Goal: Information Seeking & Learning: Learn about a topic

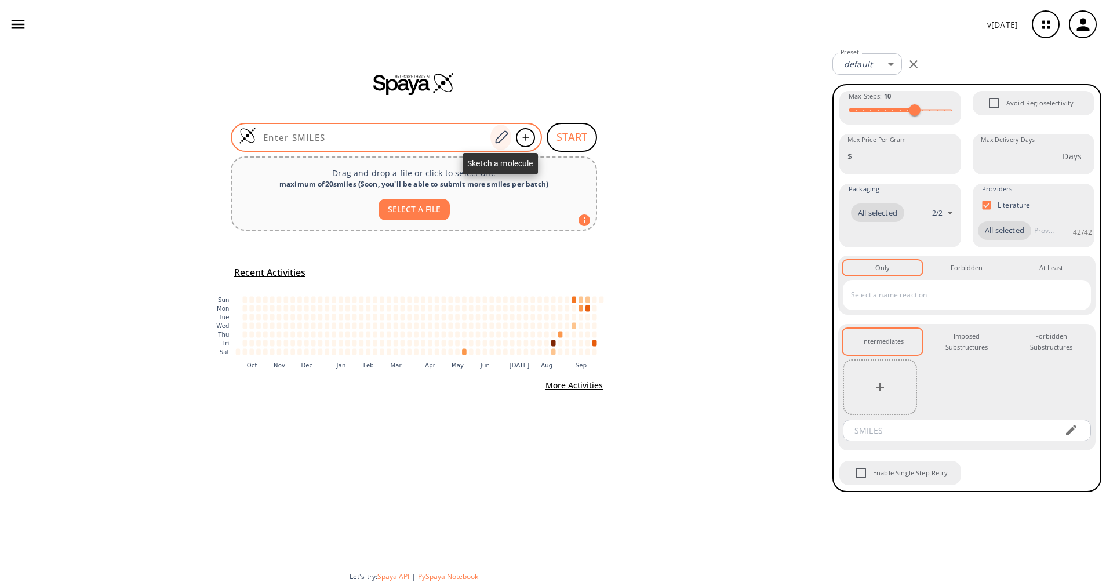
click at [509, 138] on div at bounding box center [500, 137] width 21 height 25
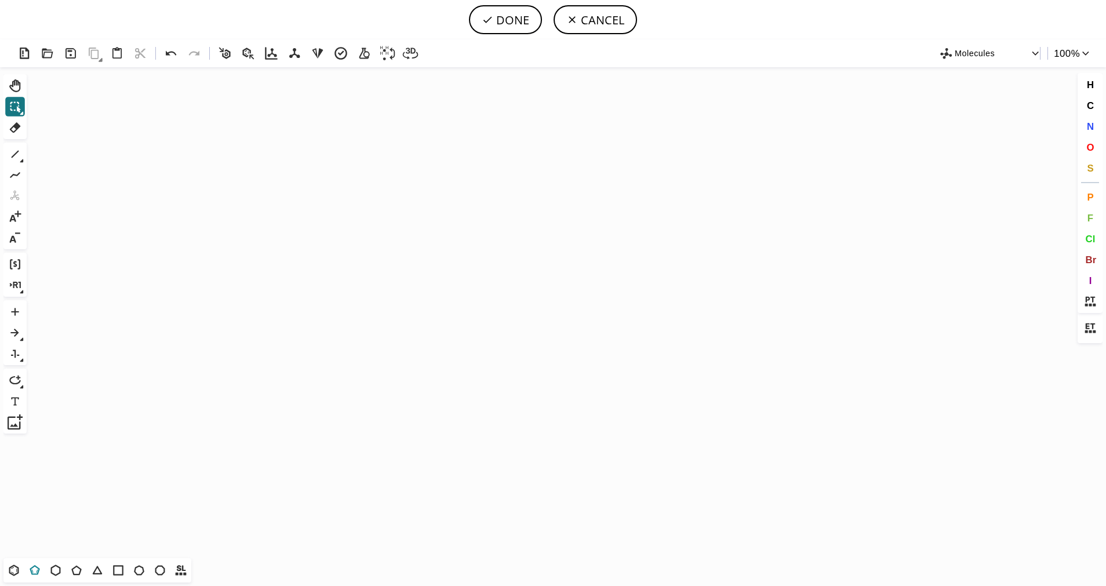
click at [42, 572] on icon at bounding box center [34, 570] width 15 height 15
drag, startPoint x: 477, startPoint y: 289, endPoint x: 444, endPoint y: 295, distance: 33.1
click at [444, 295] on icon "Created with [PERSON_NAME] 2.3.0" at bounding box center [552, 312] width 1043 height 491
click at [1093, 169] on button "S" at bounding box center [1090, 168] width 20 height 20
click at [479, 309] on tspan "S" at bounding box center [479, 310] width 5 height 9
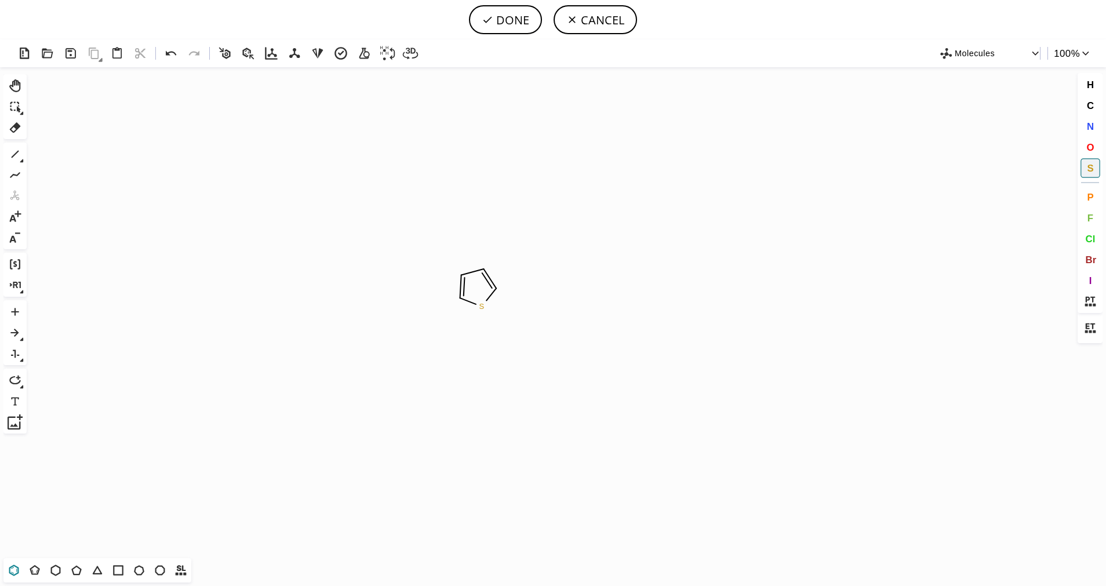
click at [15, 571] on icon at bounding box center [13, 570] width 15 height 15
click at [11, 157] on icon at bounding box center [15, 154] width 15 height 15
click at [22, 158] on icon at bounding box center [15, 154] width 15 height 15
click at [62, 155] on icon at bounding box center [59, 154] width 13 height 13
click at [1099, 144] on button "O" at bounding box center [1090, 147] width 20 height 20
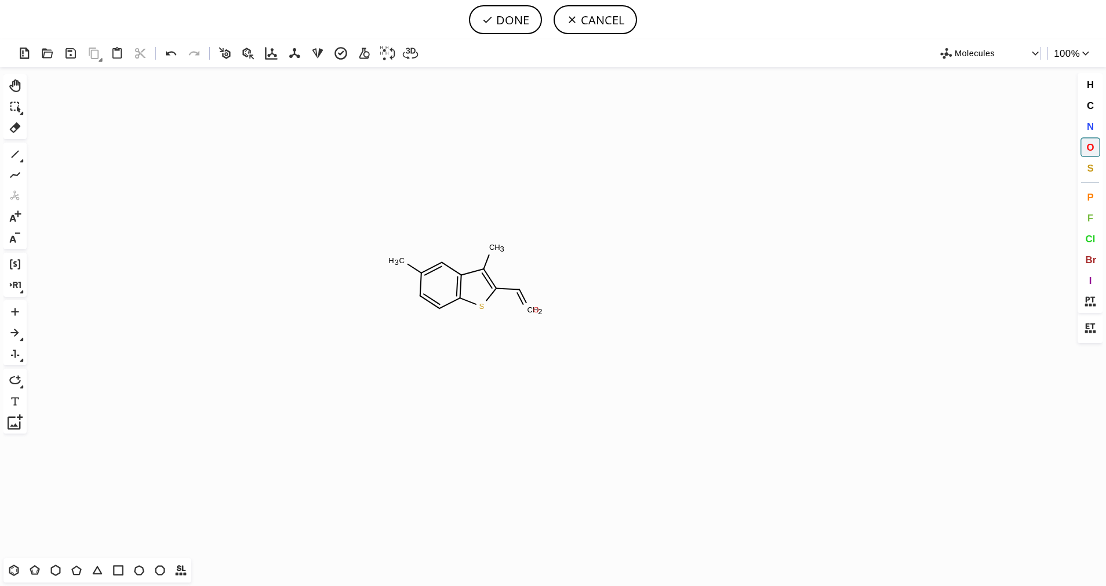
click at [536, 309] on tspan "O" at bounding box center [536, 309] width 6 height 9
click at [13, 155] on icon at bounding box center [15, 154] width 15 height 15
click at [1090, 154] on button "O" at bounding box center [1090, 147] width 20 height 20
click at [534, 272] on tspan "O" at bounding box center [534, 272] width 6 height 9
click at [1091, 145] on span "O" at bounding box center [1090, 146] width 8 height 11
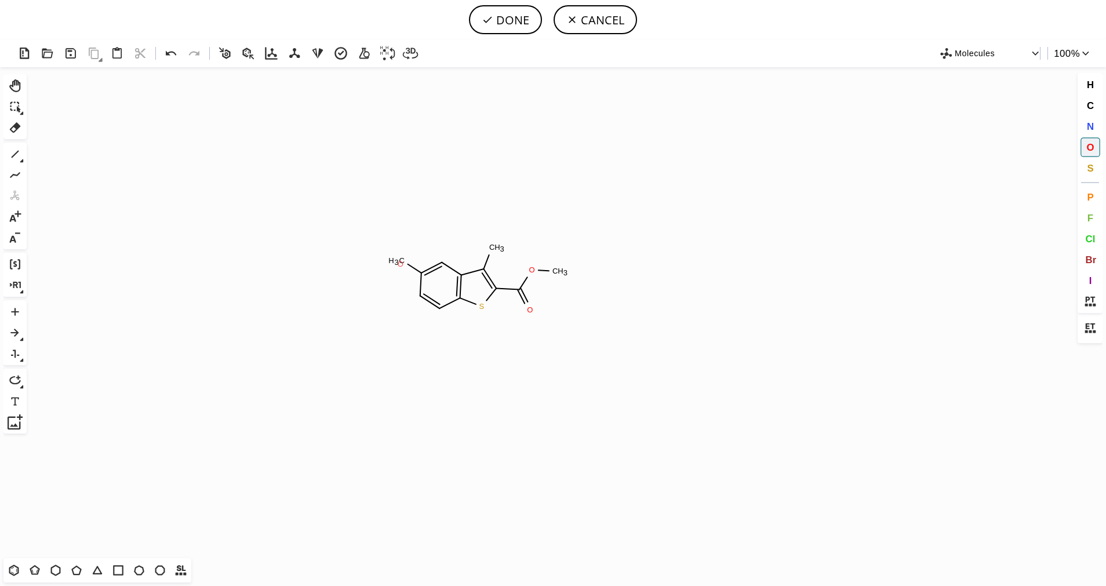
click at [400, 264] on tspan "O" at bounding box center [400, 264] width 6 height 9
click at [9, 154] on icon at bounding box center [15, 154] width 15 height 15
click at [507, 12] on button "DONE" at bounding box center [505, 19] width 73 height 29
type input "S1C2C=CC(OC)=CC=2C(C)=C1C(OC)=O"
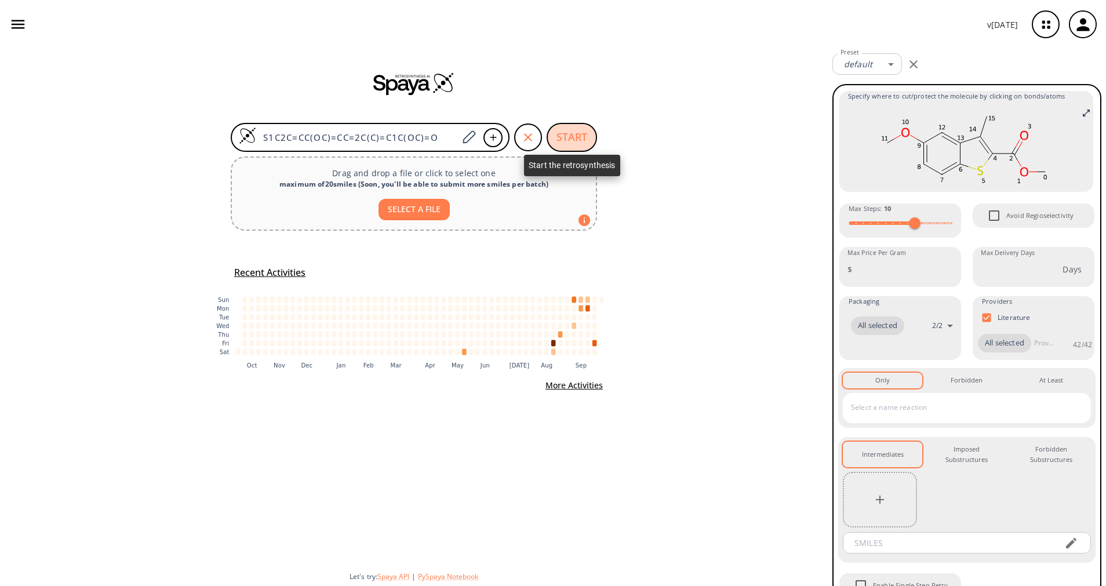
click at [570, 131] on button "START" at bounding box center [571, 137] width 50 height 29
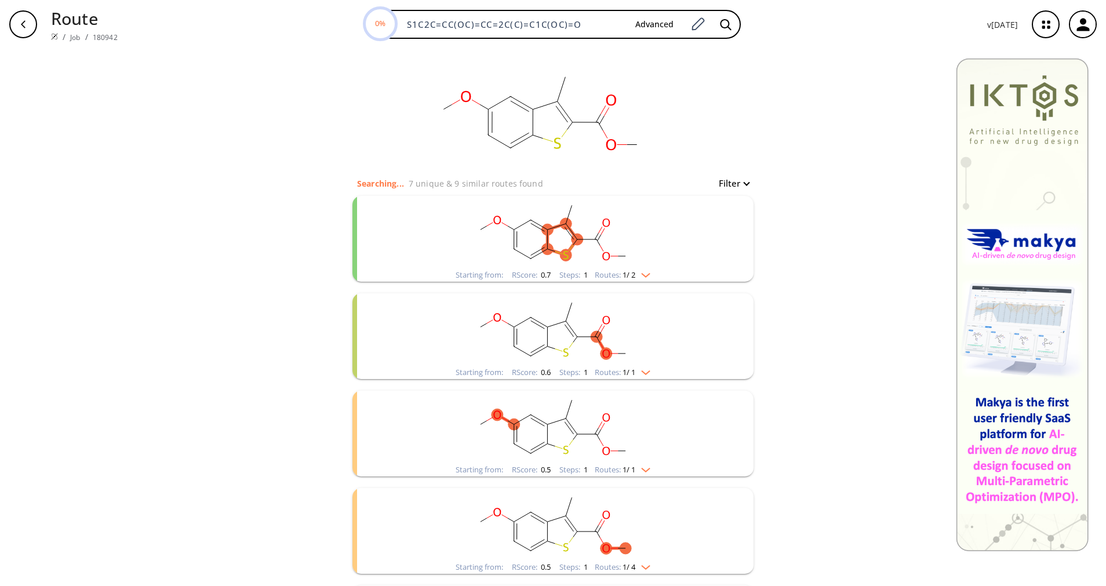
click at [640, 264] on rect "clusters" at bounding box center [552, 232] width 301 height 72
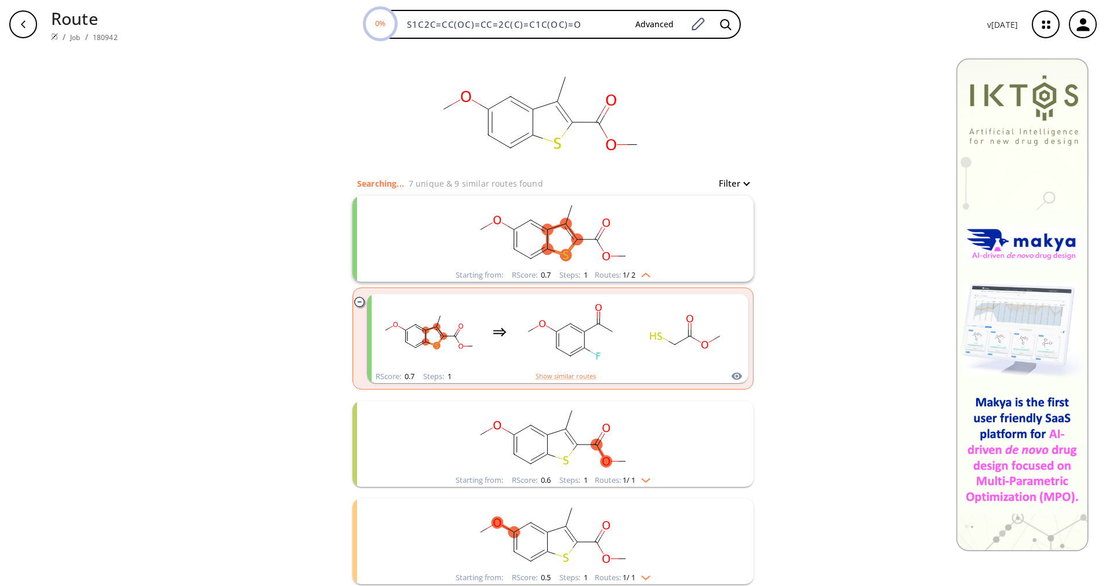
click at [632, 470] on rect "clusters" at bounding box center [552, 437] width 301 height 72
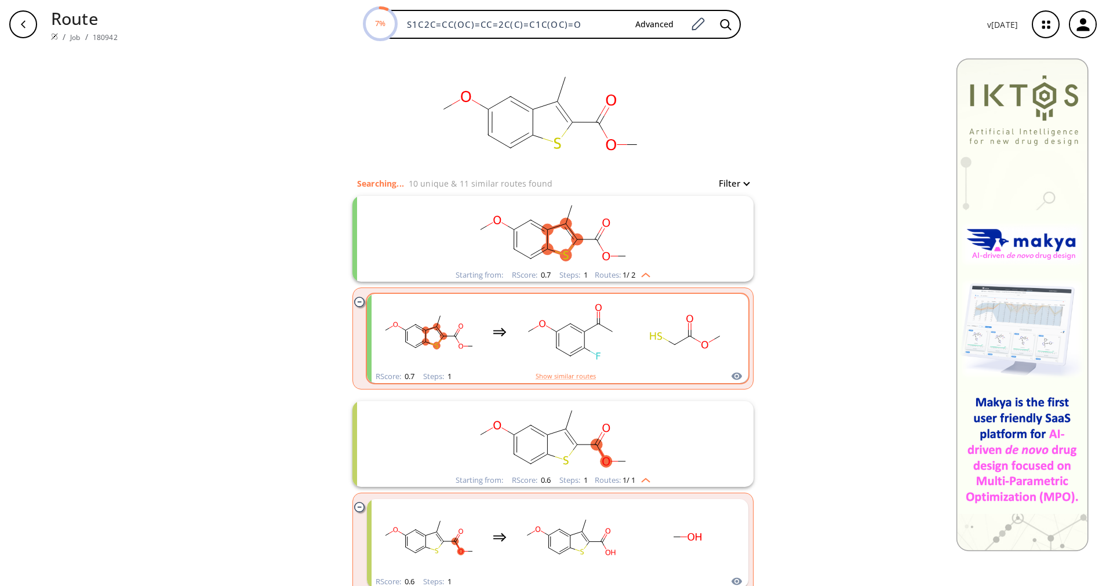
click at [597, 345] on rect "clusters" at bounding box center [570, 331] width 104 height 72
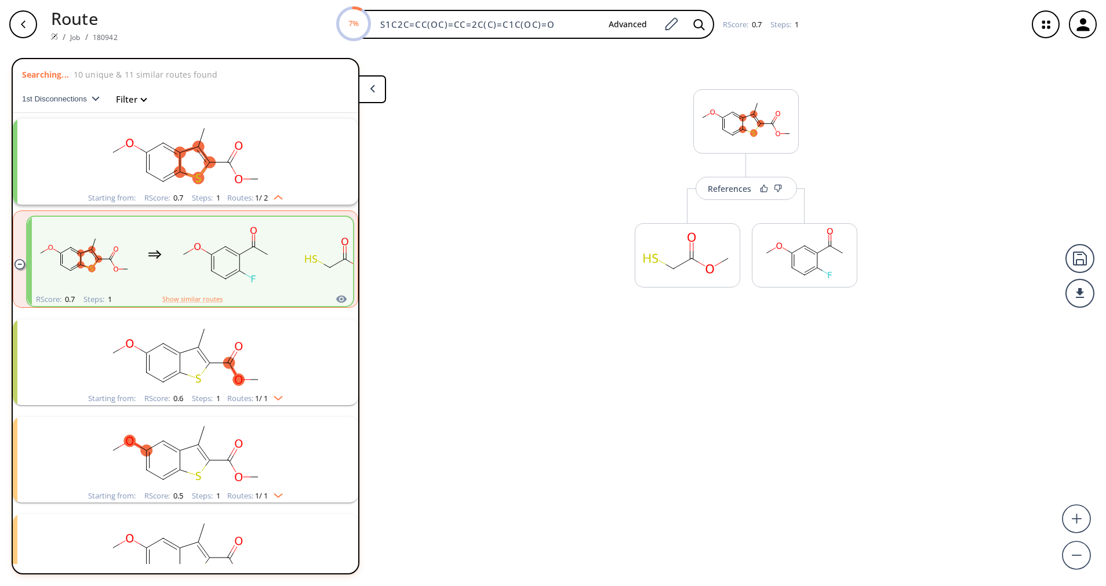
scroll to position [27, 0]
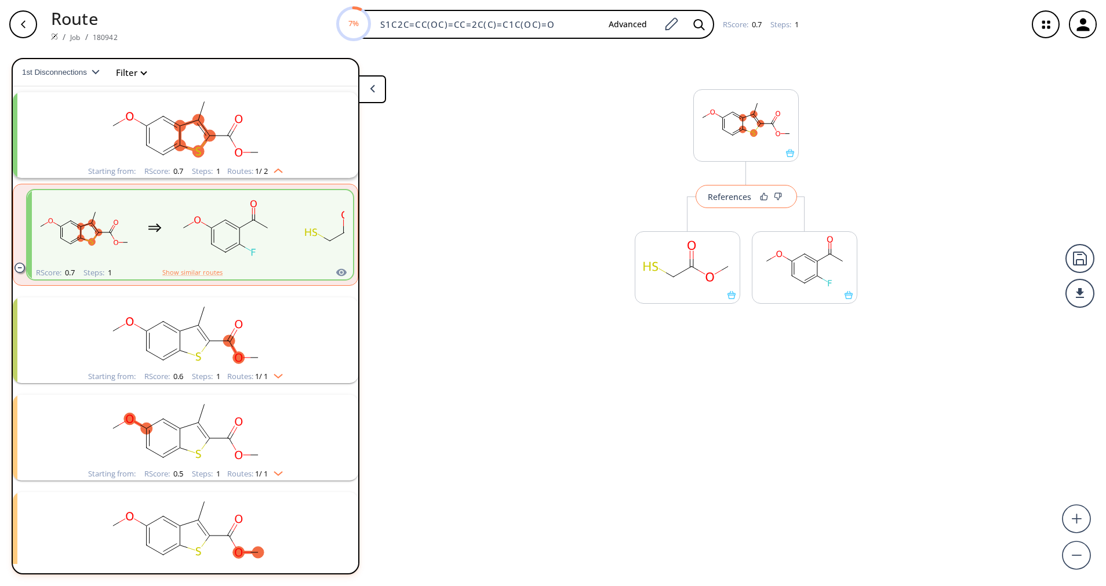
click at [729, 194] on div "References" at bounding box center [728, 197] width 43 height 8
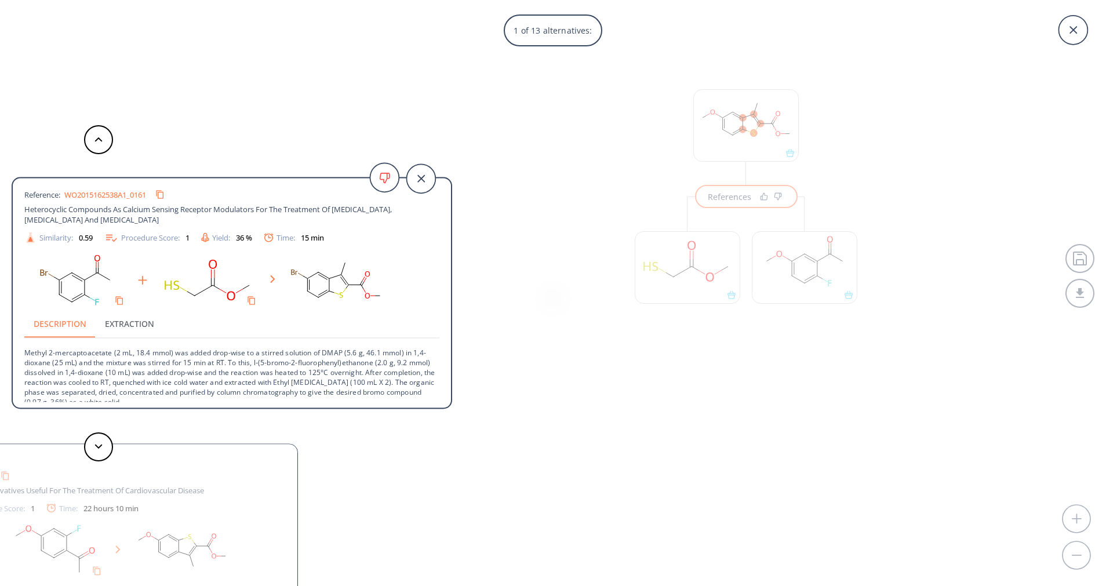
scroll to position [23, 0]
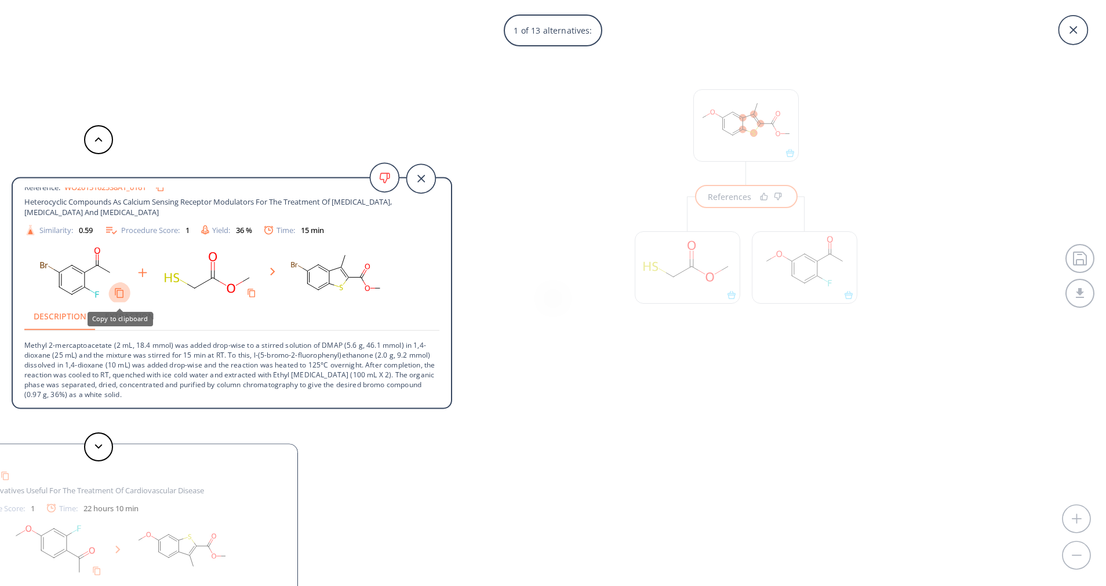
click at [118, 294] on icon "Copy to clipboard" at bounding box center [119, 292] width 11 height 11
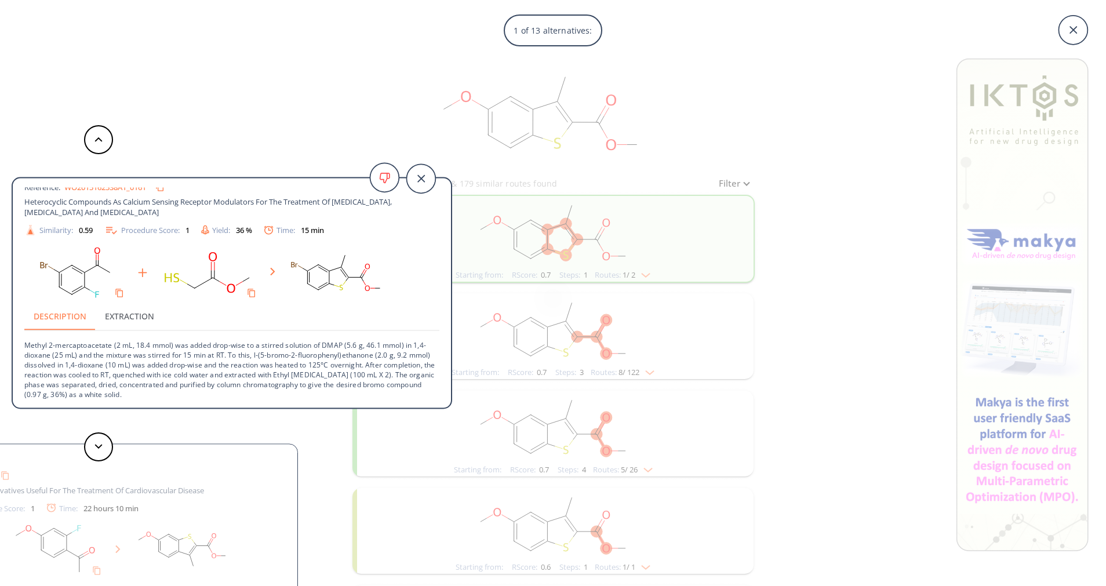
click at [747, 94] on div "1 of 13 alternatives: Benzothiophene synthesis Reference: WO2015162538A1_0161 H…" at bounding box center [553, 293] width 1106 height 586
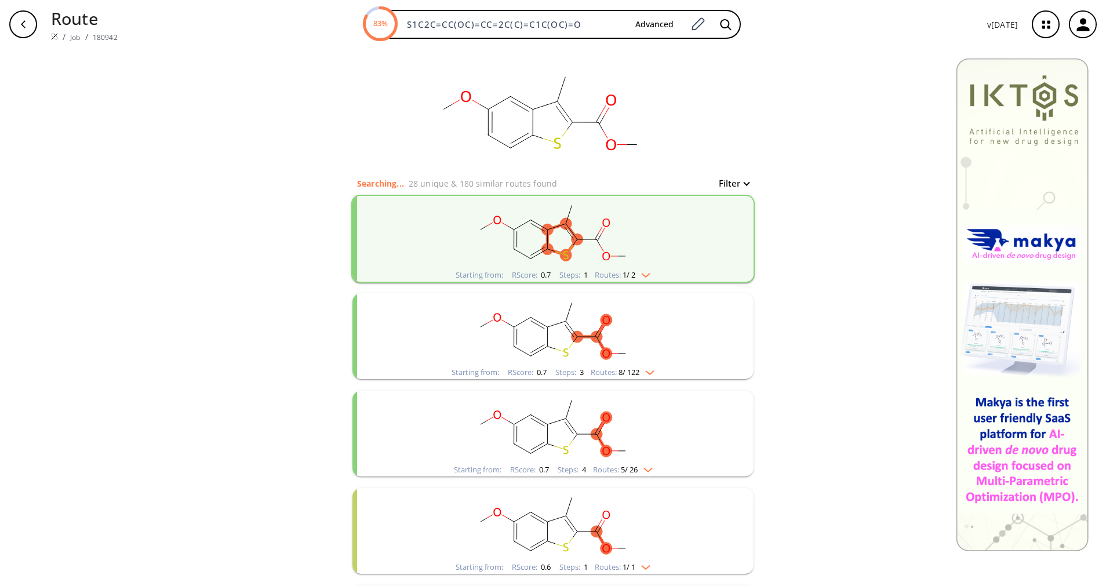
click at [647, 268] on div "clusters" at bounding box center [552, 232] width 301 height 72
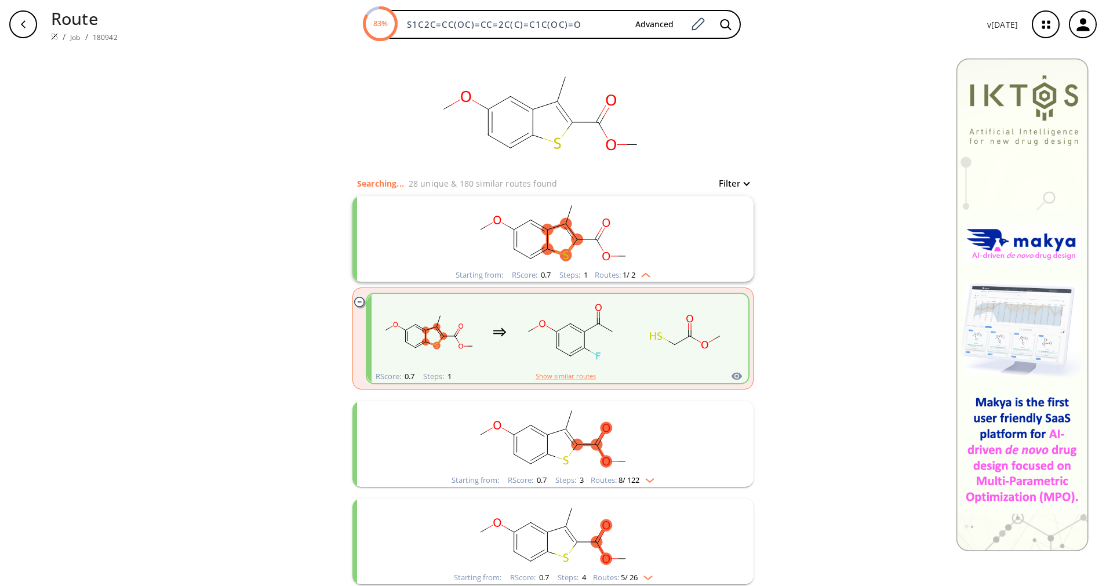
click at [600, 329] on rect "clusters" at bounding box center [570, 331] width 104 height 72
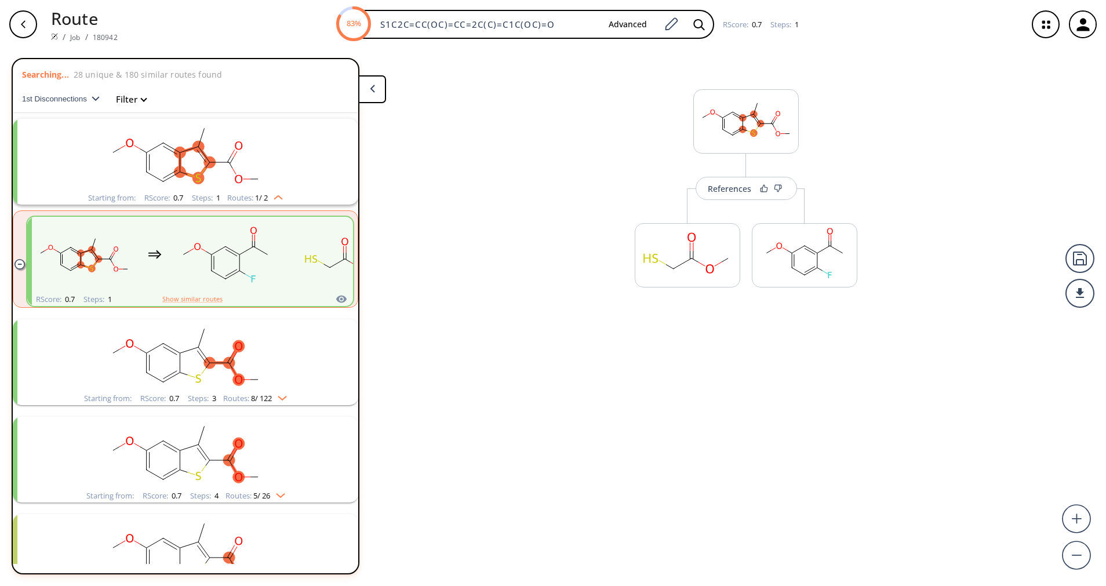
scroll to position [27, 0]
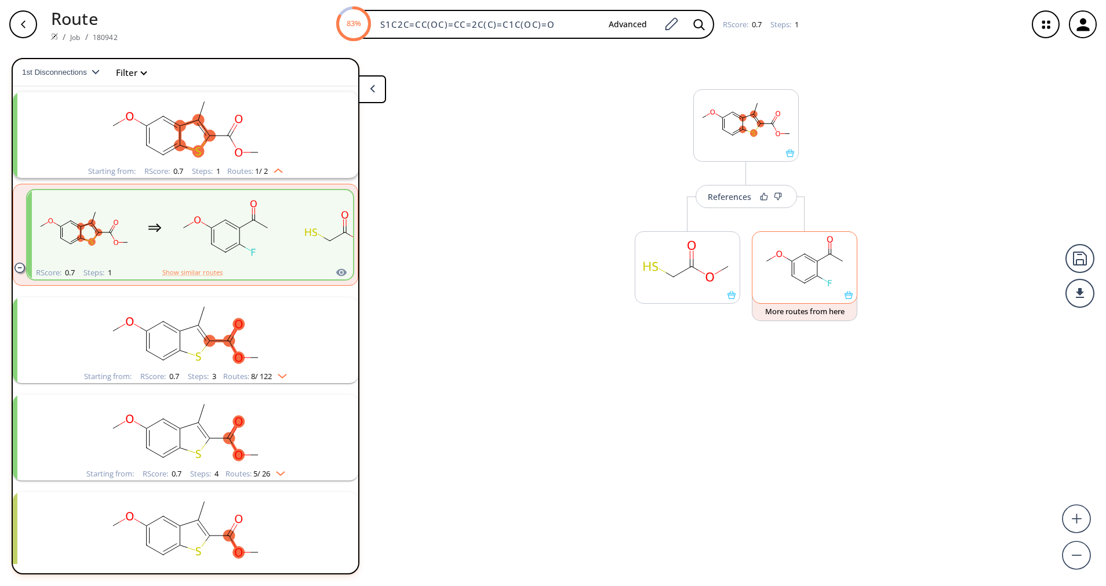
click at [803, 250] on ellipse at bounding box center [804, 254] width 9 height 9
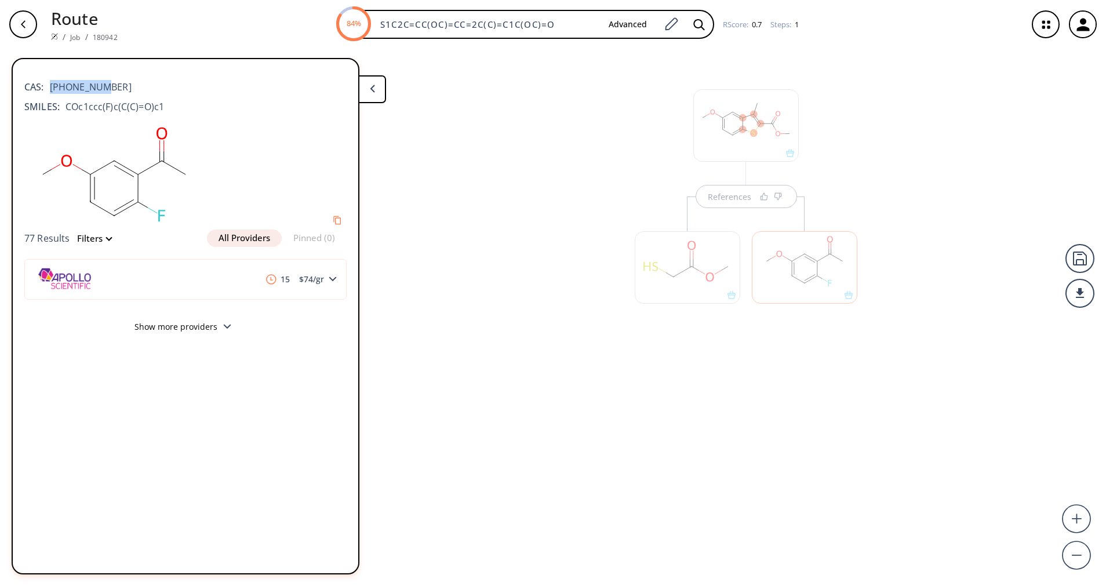
drag, startPoint x: 115, startPoint y: 90, endPoint x: 49, endPoint y: 75, distance: 67.6
click at [49, 75] on div "CAS: [PHONE_NUMBER]" at bounding box center [185, 80] width 322 height 25
copy span "[PHONE_NUMBER]"
click at [385, 98] on button at bounding box center [372, 89] width 28 height 28
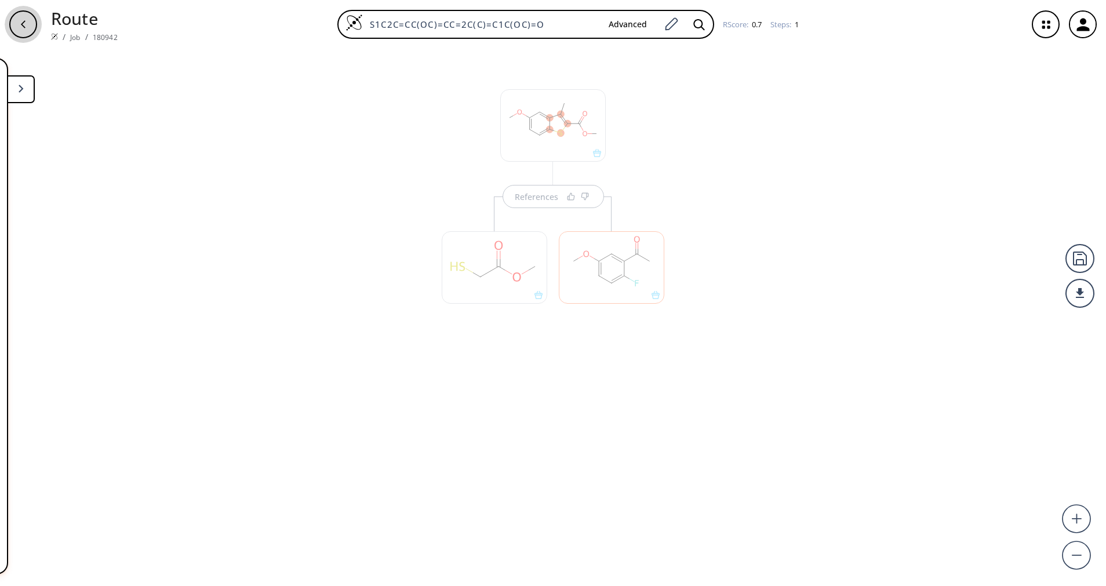
click at [14, 10] on button "button" at bounding box center [23, 24] width 37 height 37
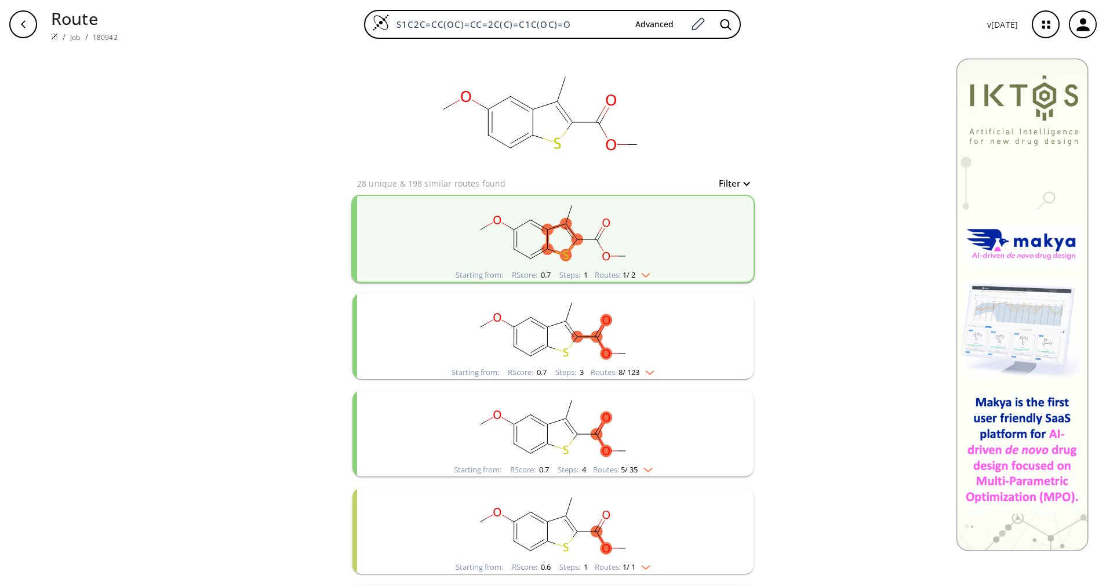
click at [610, 354] on rect "clusters" at bounding box center [552, 329] width 301 height 72
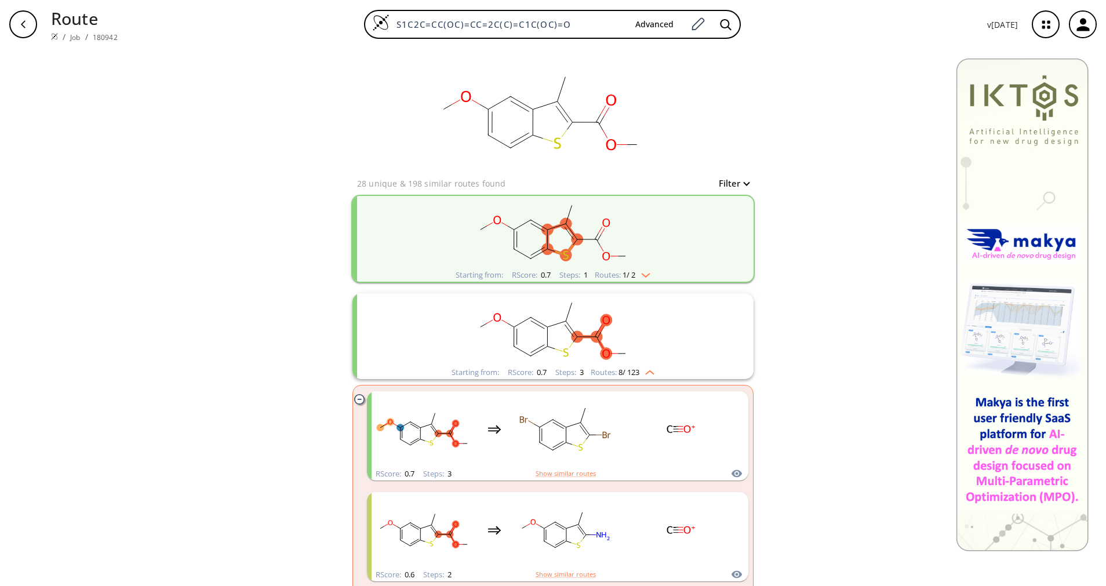
click at [610, 354] on rect "clusters" at bounding box center [552, 329] width 301 height 72
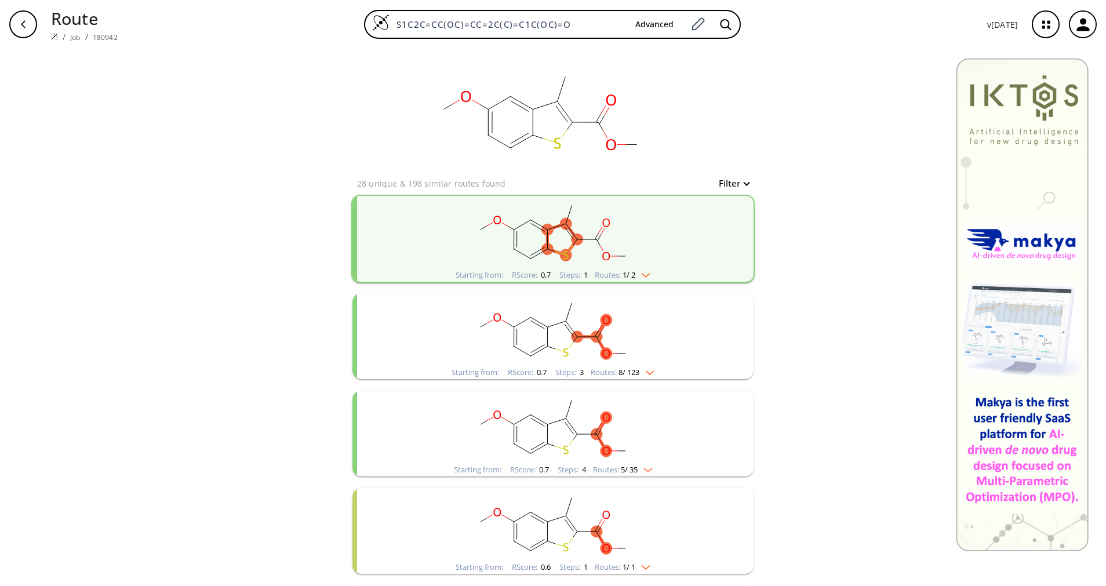
click at [639, 440] on rect "clusters" at bounding box center [552, 427] width 301 height 72
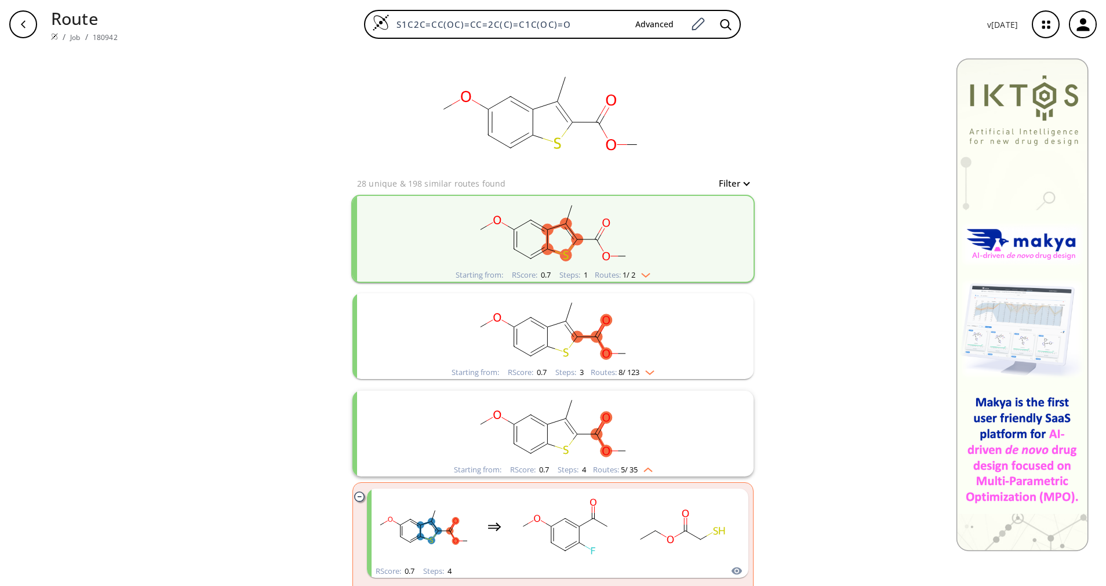
scroll to position [87, 0]
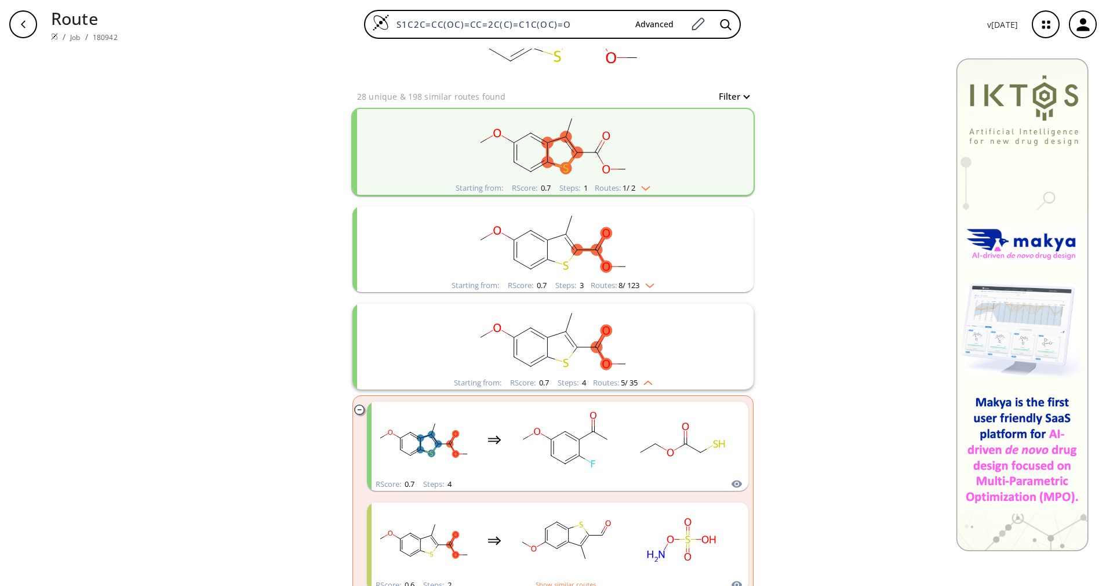
click at [650, 381] on div "Starting from: RScore : 0.7 Steps : 4 Routes: 5 / 35" at bounding box center [553, 382] width 216 height 13
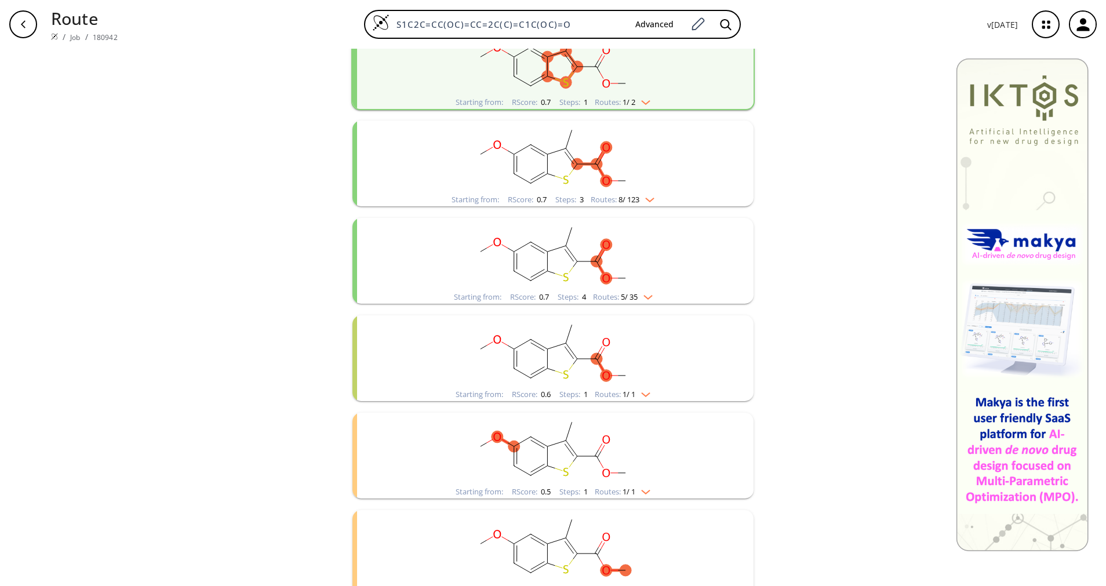
scroll to position [174, 0]
click at [644, 385] on rect "clusters" at bounding box center [552, 350] width 301 height 72
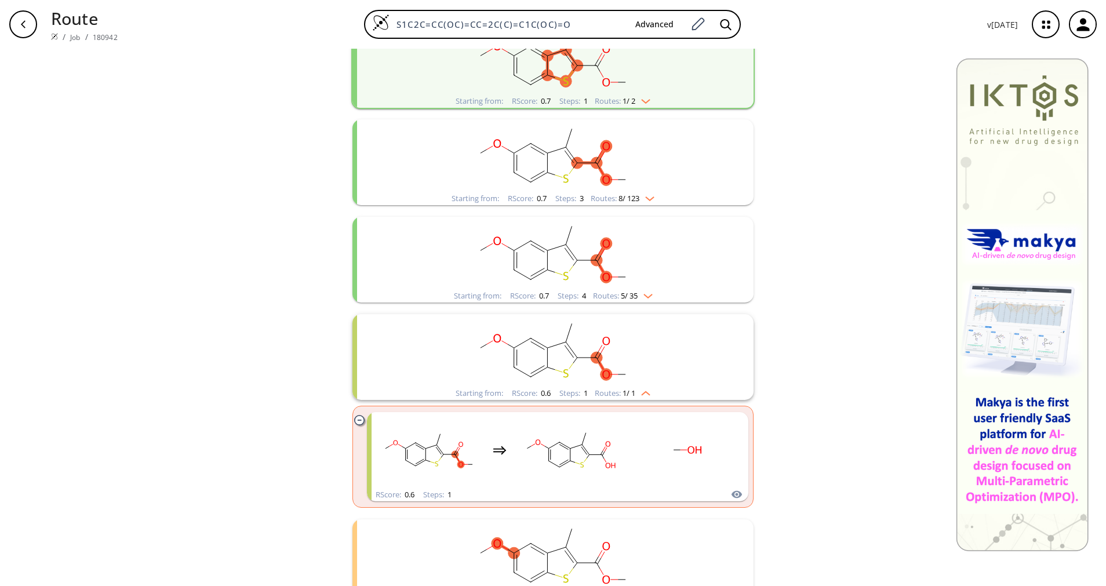
click at [644, 385] on rect "clusters" at bounding box center [552, 350] width 301 height 72
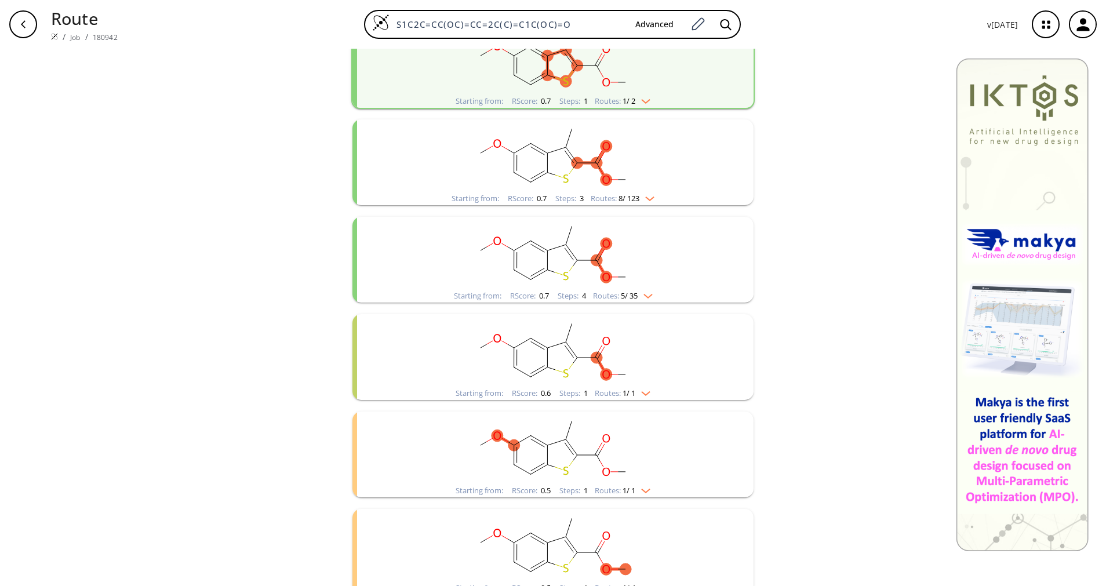
click at [636, 480] on rect "clusters" at bounding box center [552, 447] width 301 height 72
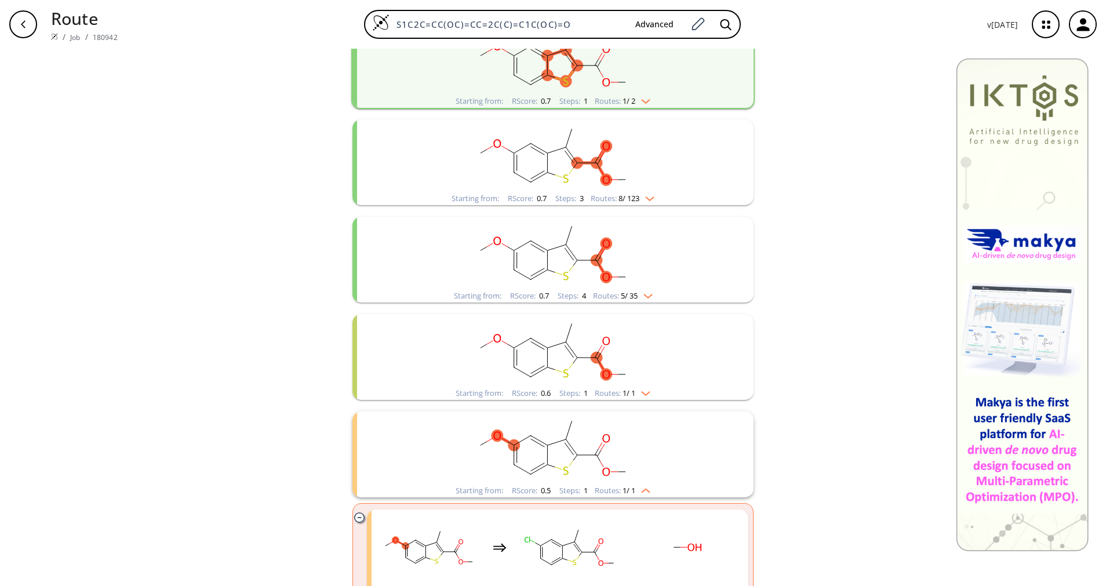
click at [636, 480] on rect "clusters" at bounding box center [552, 447] width 301 height 72
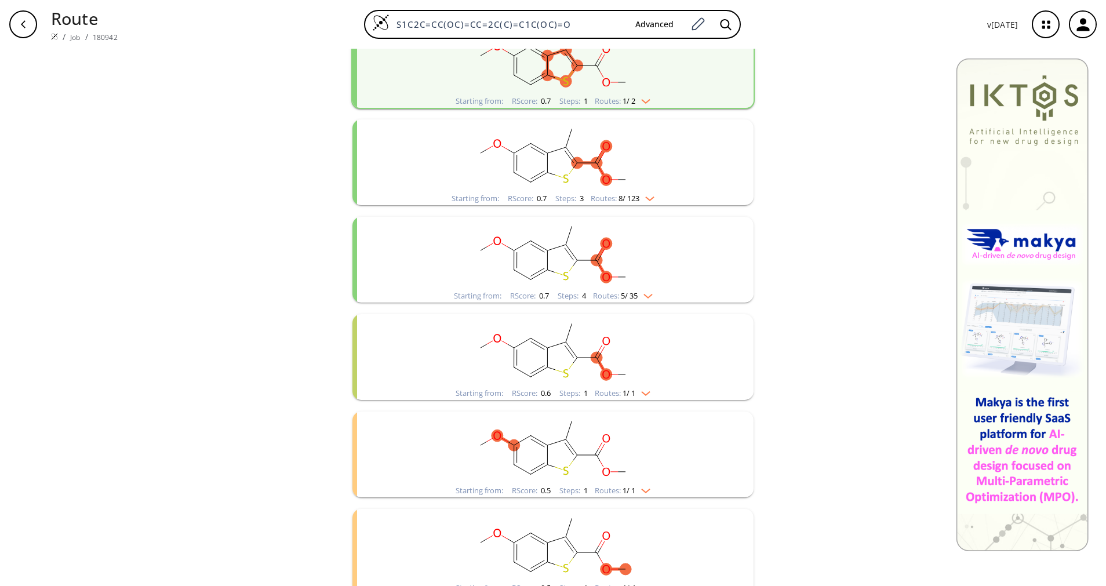
click at [636, 480] on rect "clusters" at bounding box center [552, 447] width 301 height 72
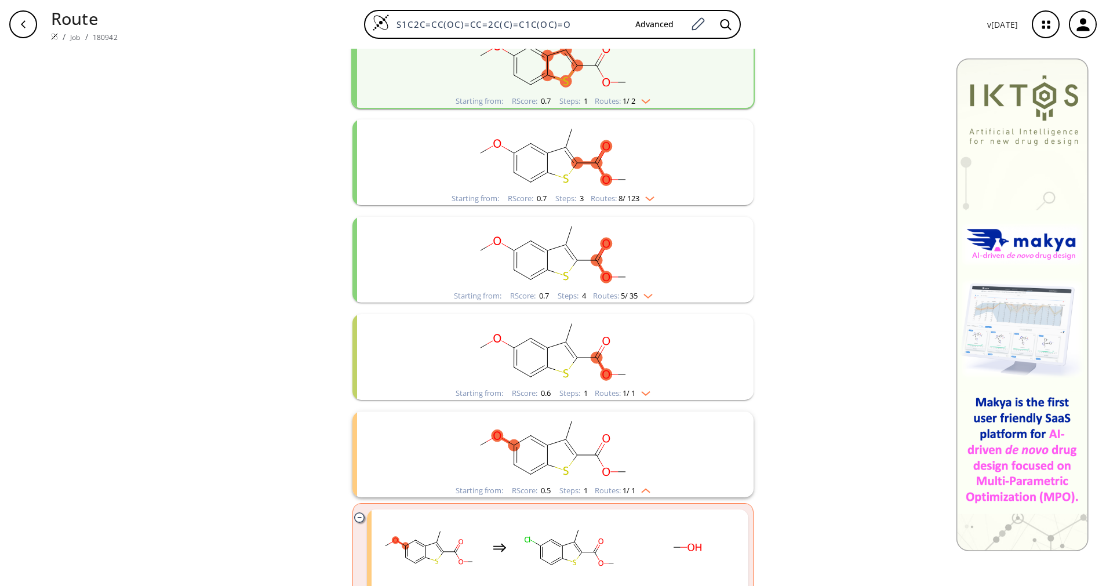
scroll to position [261, 0]
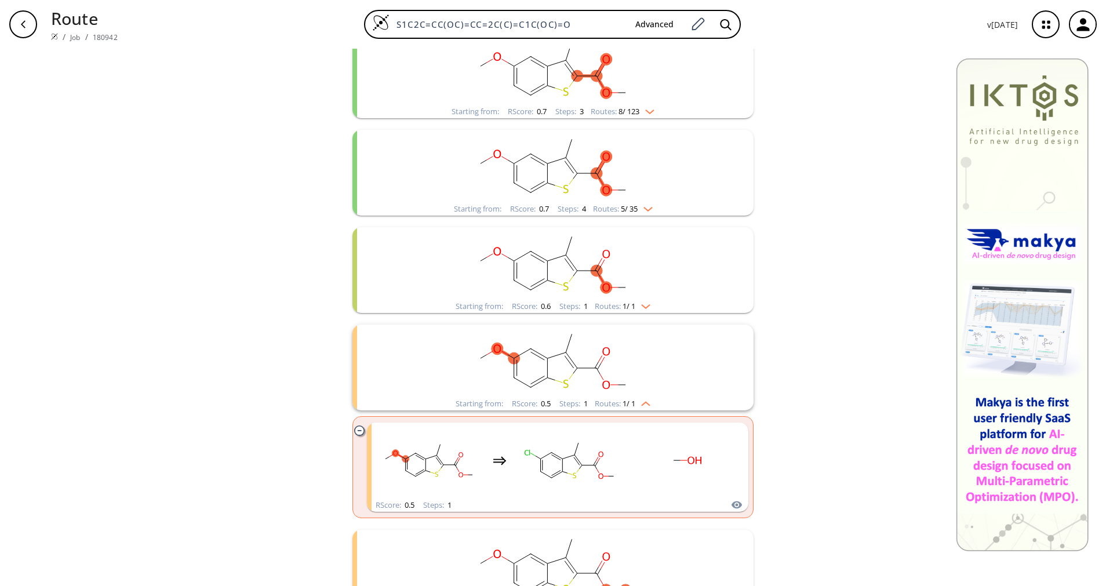
click at [636, 465] on rect "clusters" at bounding box center [686, 460] width 104 height 72
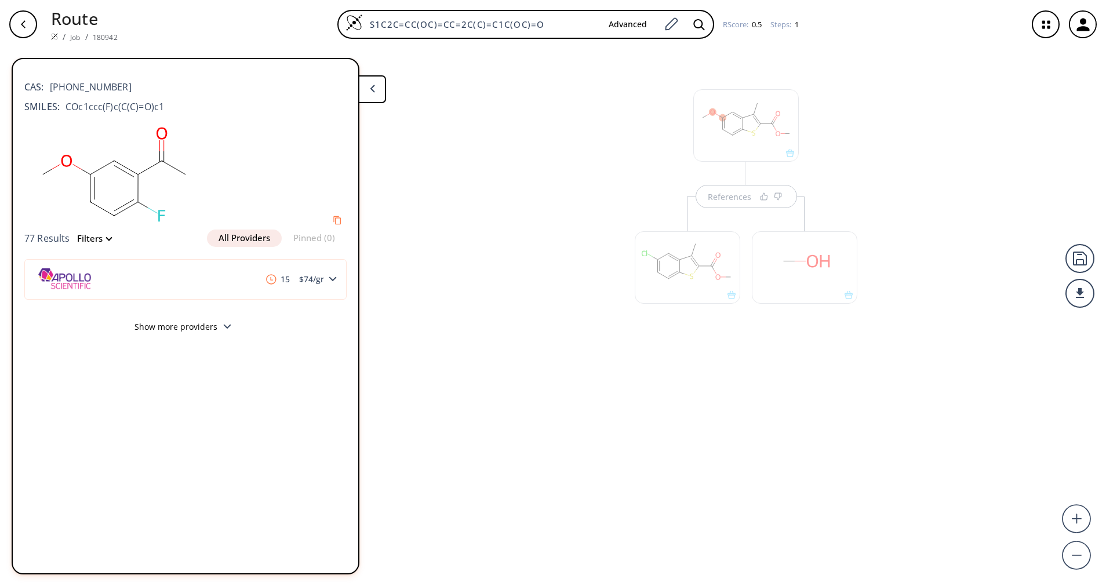
click at [738, 203] on div at bounding box center [687, 261] width 117 height 130
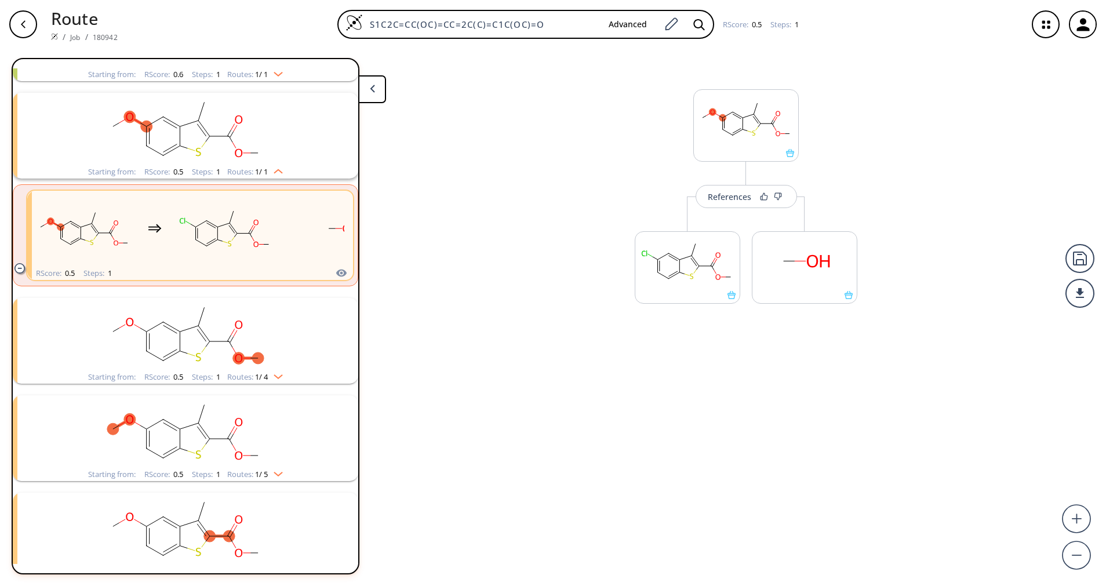
scroll to position [416, 0]
click at [738, 203] on button "References" at bounding box center [745, 196] width 101 height 23
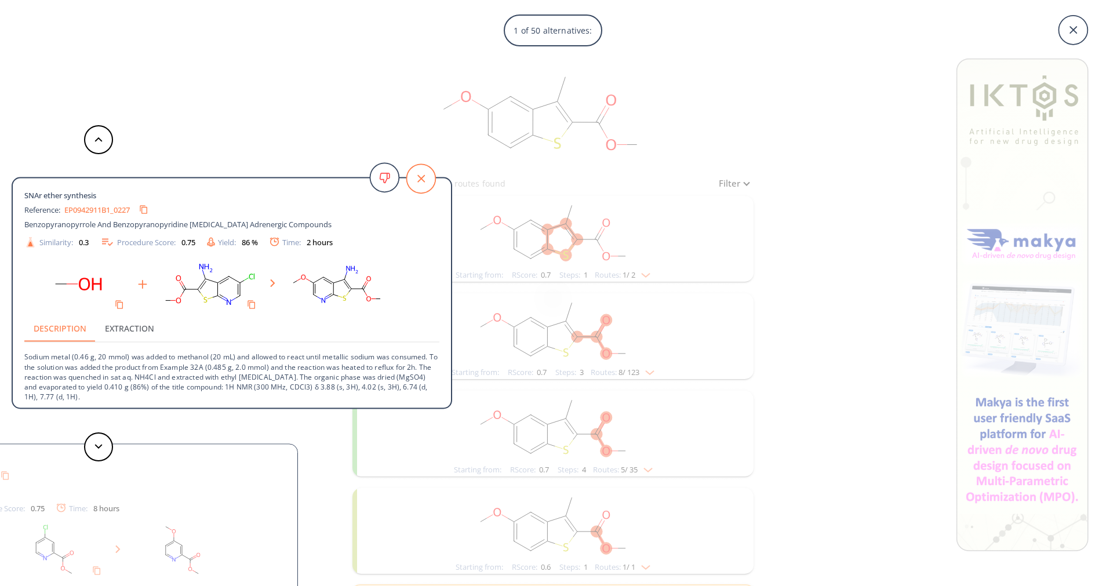
click at [410, 178] on icon at bounding box center [420, 178] width 29 height 29
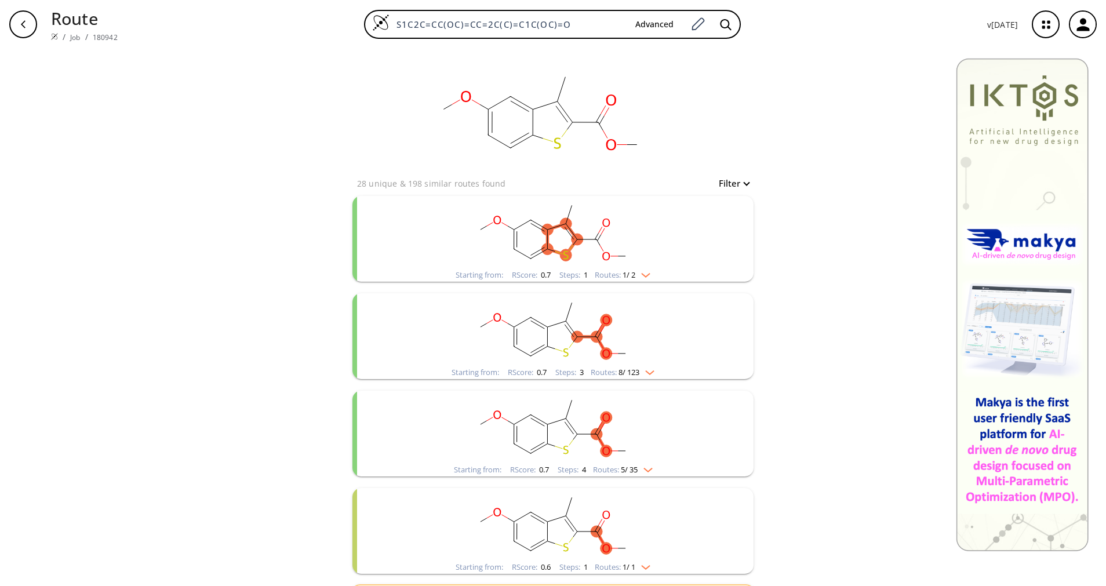
click at [673, 272] on div "Starting from: RScore : 0.7 Steps : 1 Routes: 1 / 2" at bounding box center [552, 239] width 401 height 86
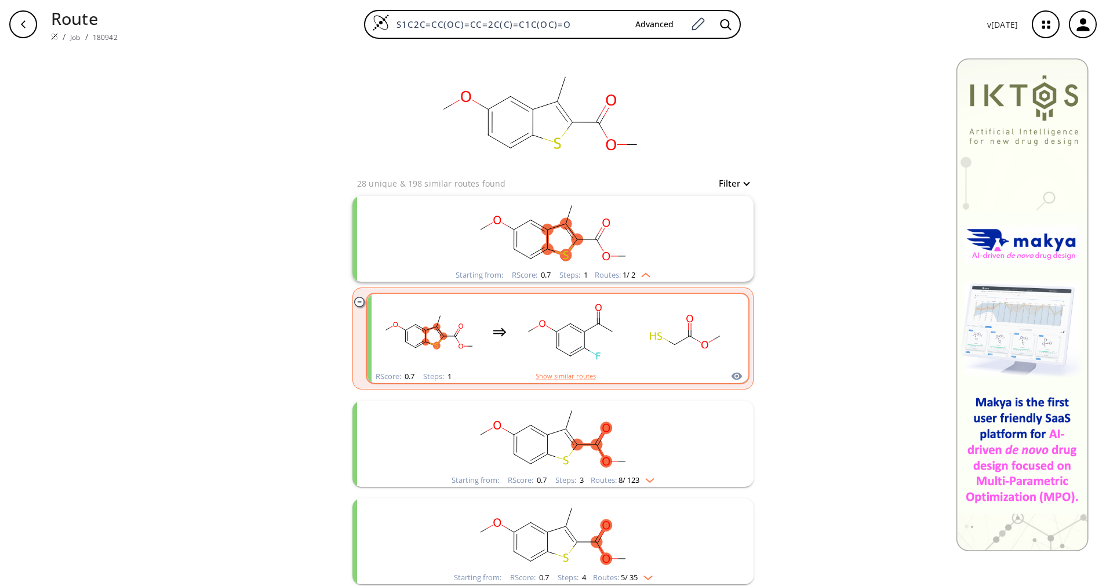
click at [607, 331] on ellipse "clusters" at bounding box center [612, 332] width 10 height 10
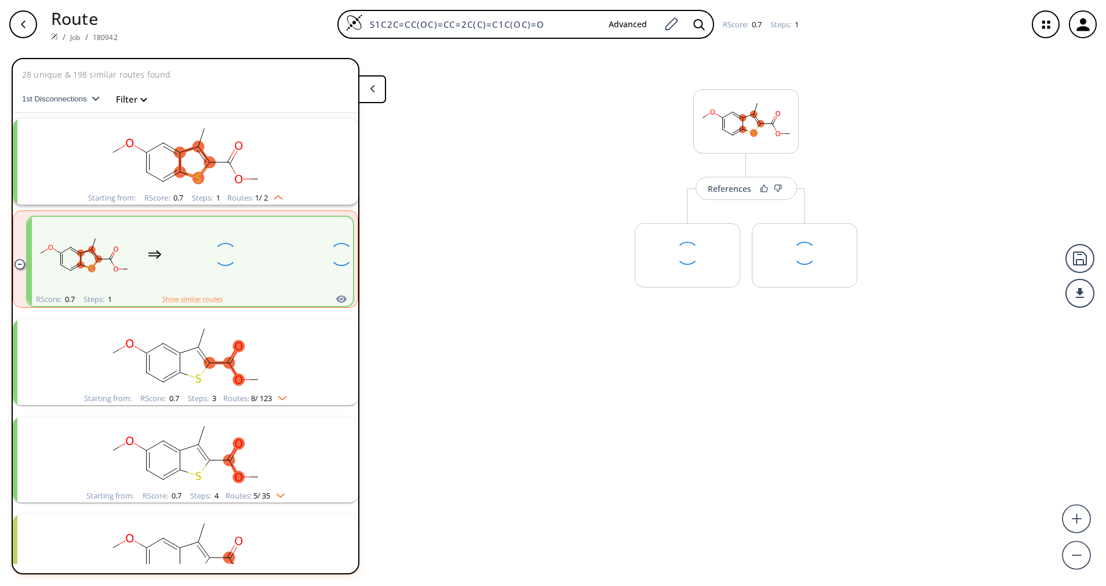
scroll to position [27, 0]
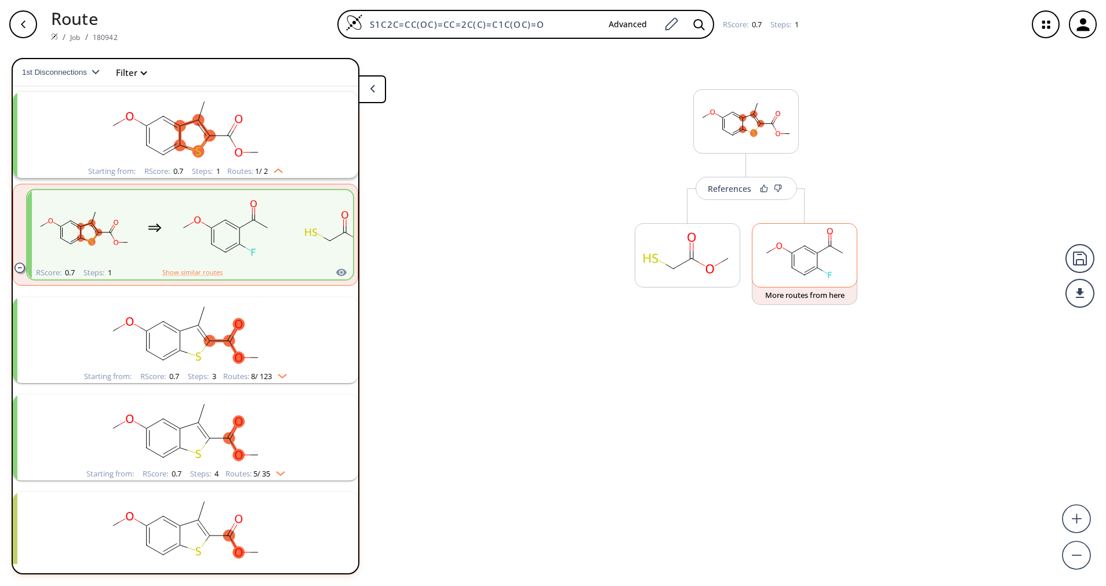
click at [799, 250] on rect at bounding box center [804, 253] width 104 height 59
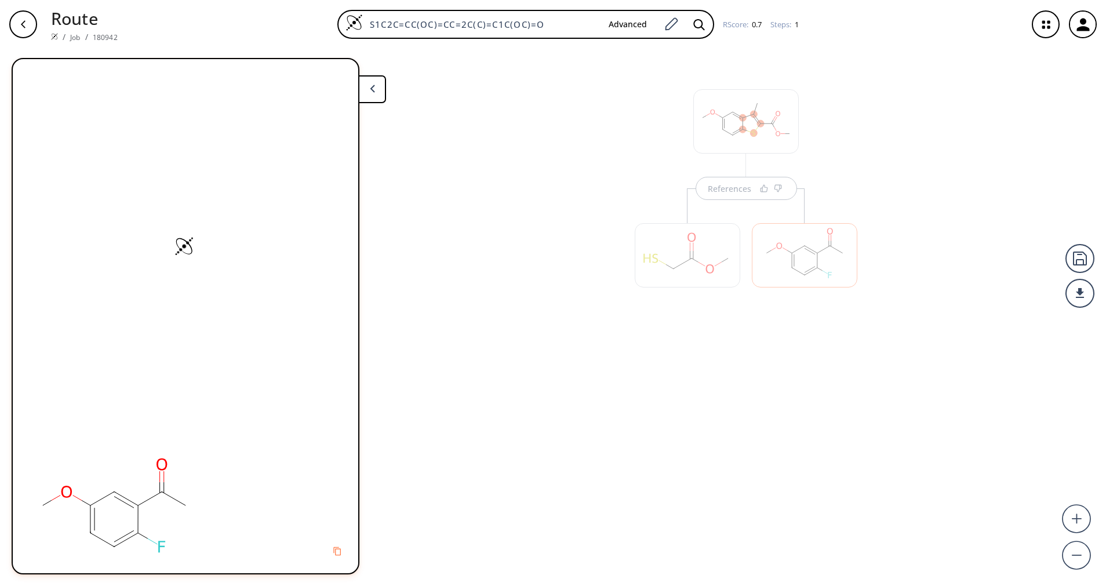
scroll to position [0, 0]
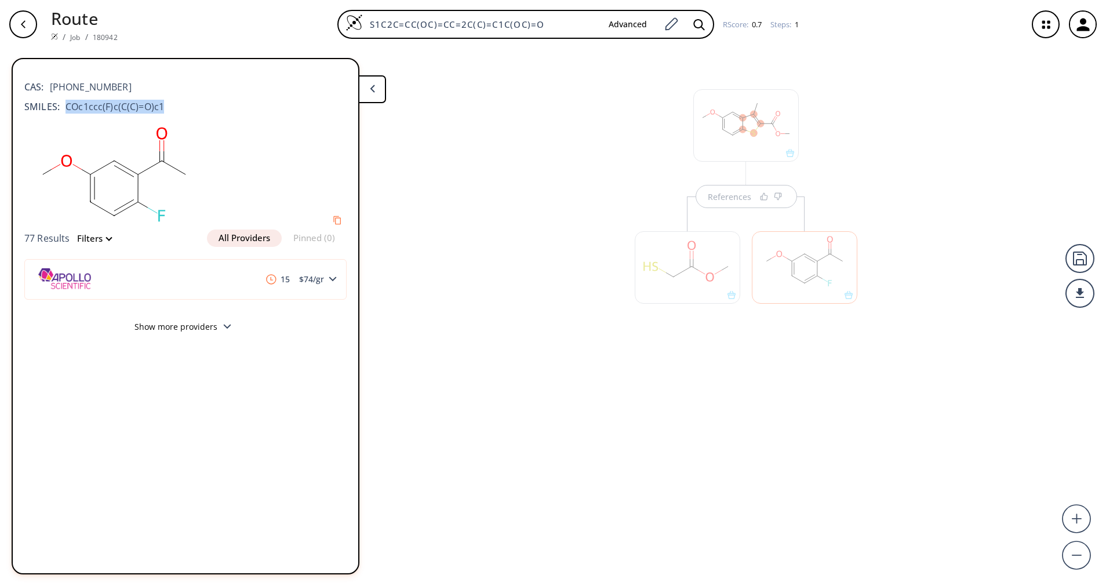
drag, startPoint x: 174, startPoint y: 107, endPoint x: 63, endPoint y: 105, distance: 111.3
click at [63, 105] on div "SMILES: COc1ccc(F)c(C(C)=O)c1" at bounding box center [185, 107] width 322 height 14
copy span "COc1ccc(F)c(C(C)=O)c1"
click at [311, 283] on span "$ 74 /gr" at bounding box center [311, 279] width 34 height 8
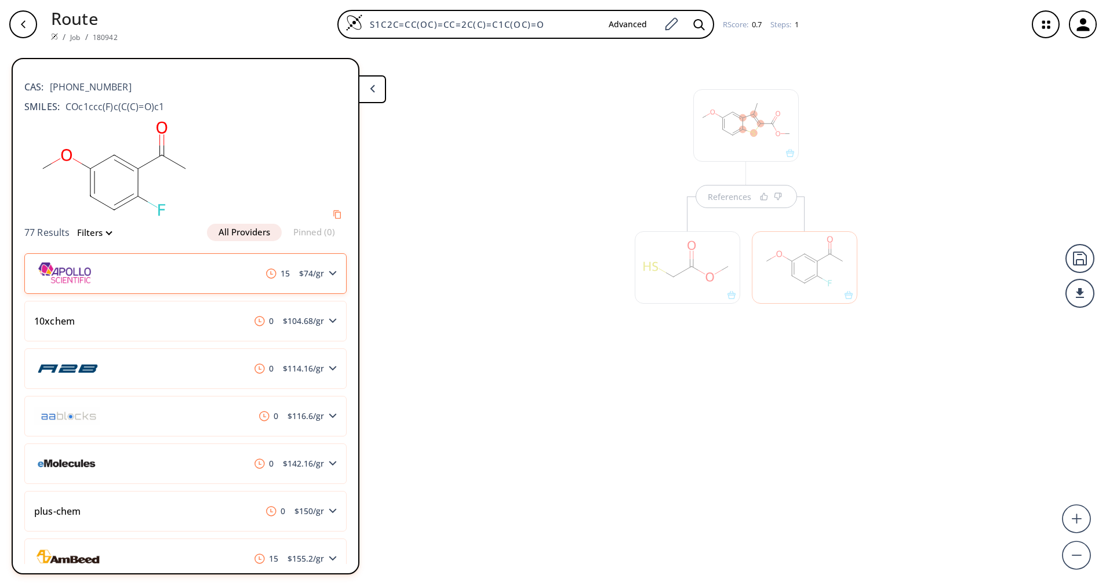
click at [313, 277] on span "$ 74 /gr" at bounding box center [311, 273] width 34 height 8
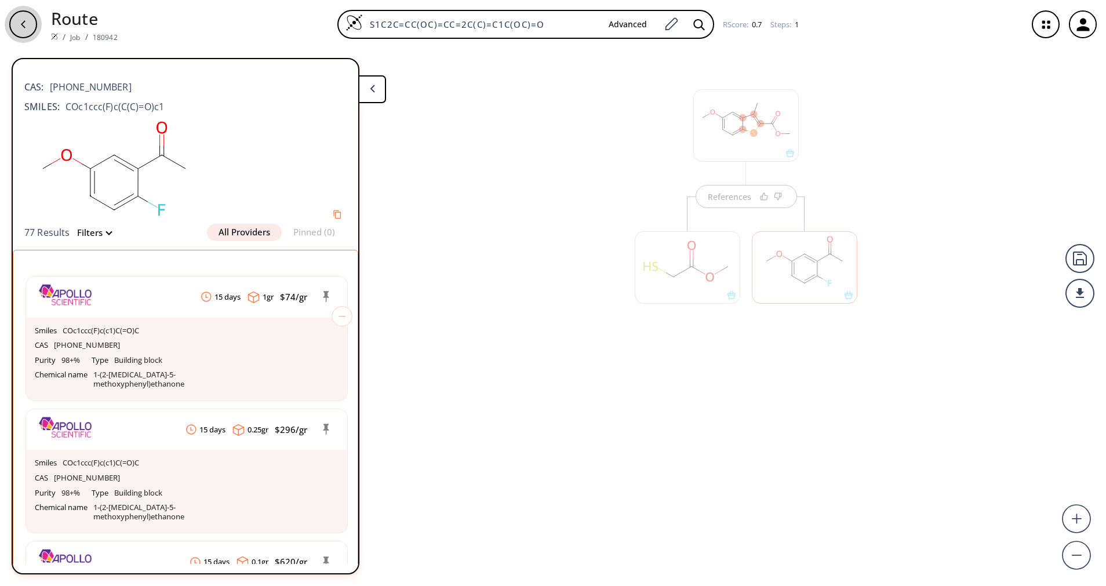
click at [29, 18] on div "button" at bounding box center [23, 24] width 28 height 28
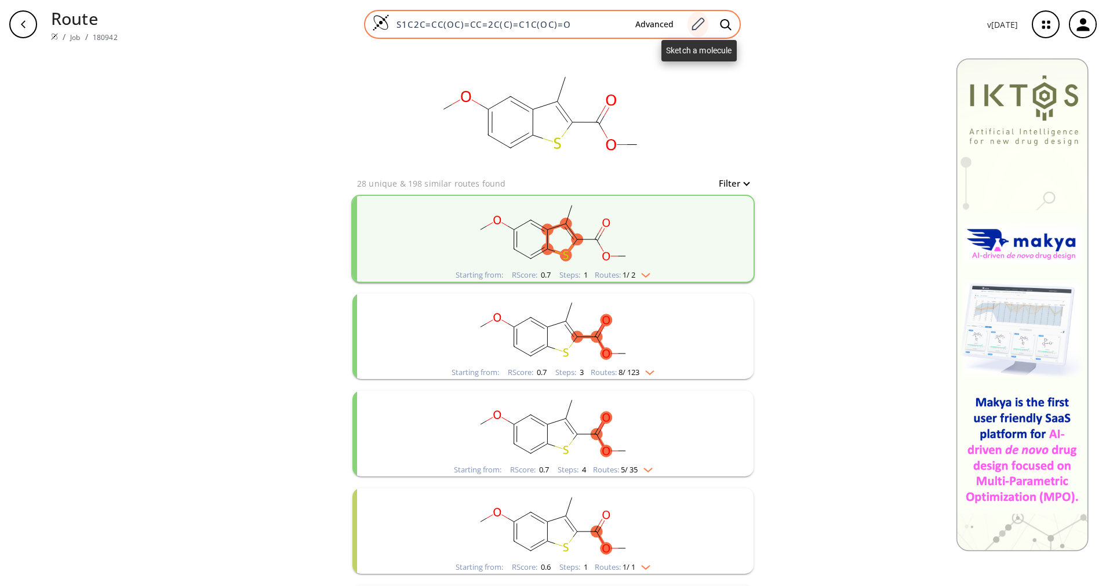
click at [700, 28] on icon at bounding box center [697, 24] width 16 height 15
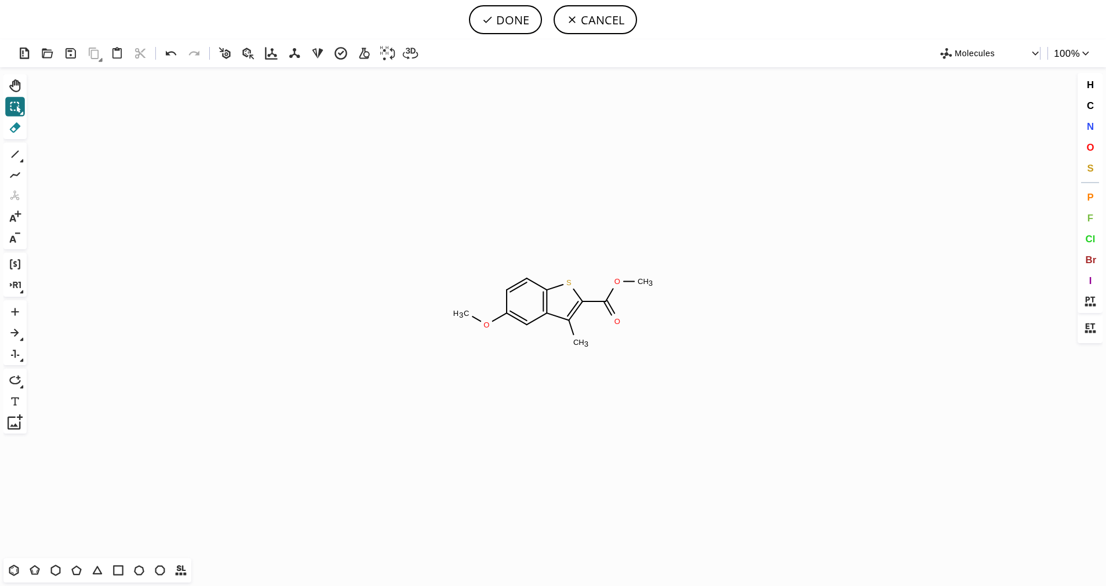
click at [23, 137] on button "Del" at bounding box center [15, 128] width 20 height 20
click at [470, 315] on rect at bounding box center [461, 313] width 22 height 15
click at [20, 149] on icon at bounding box center [15, 154] width 15 height 15
click at [1089, 100] on span "C" at bounding box center [1089, 105] width 7 height 11
click at [487, 324] on tspan "C" at bounding box center [488, 324] width 6 height 9
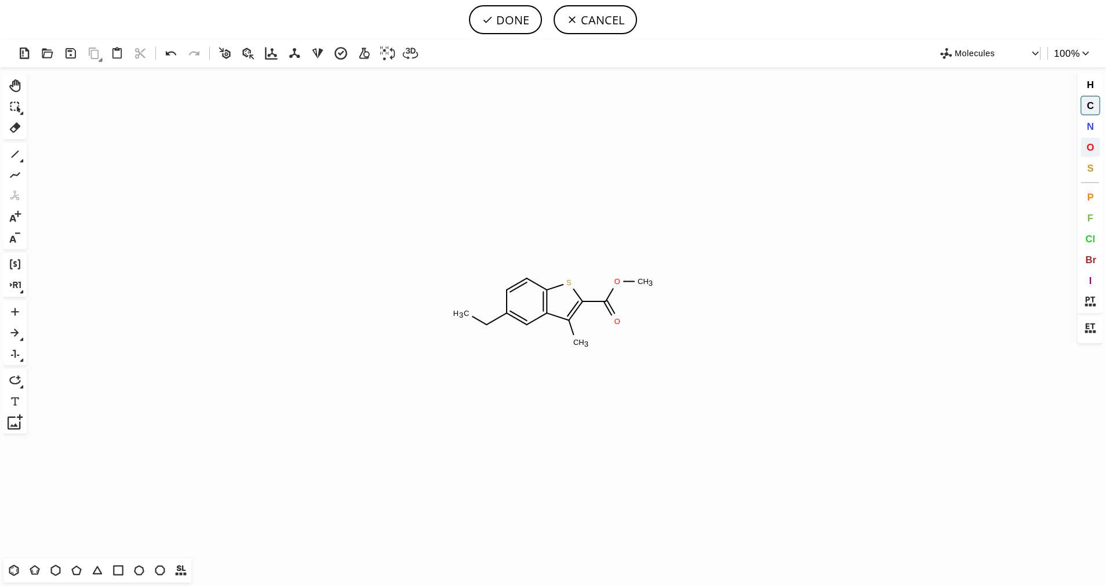
click at [1096, 146] on button "O" at bounding box center [1090, 147] width 20 height 20
click at [465, 310] on tspan "O" at bounding box center [465, 310] width 6 height 9
click at [505, 30] on button "DONE" at bounding box center [505, 19] width 73 height 29
type input "S1C(C(=O)OC)=C(C)C2=C1C=CC(=C2)CO"
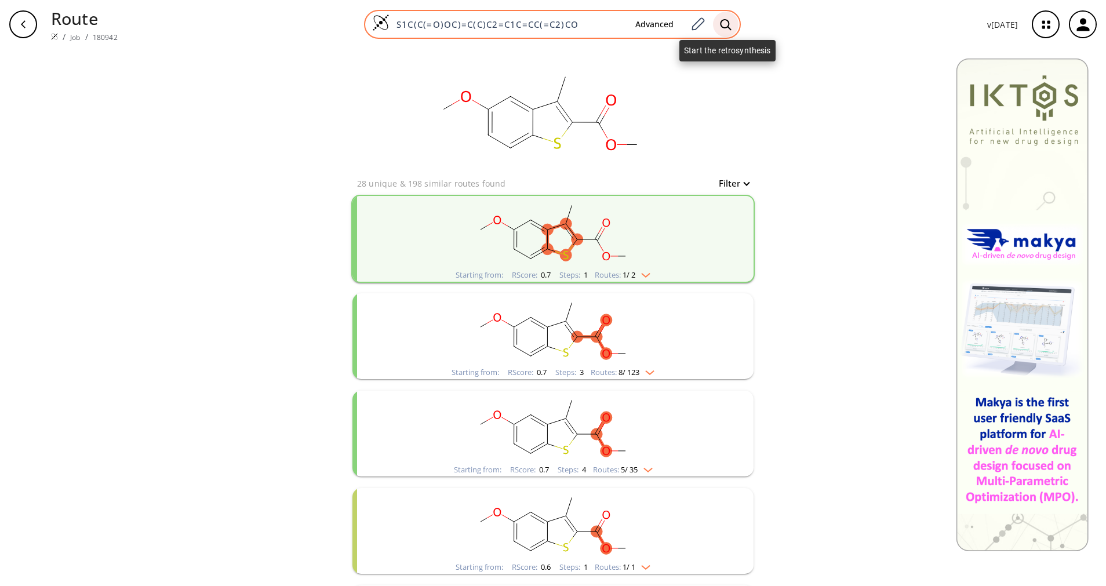
click at [721, 29] on icon at bounding box center [726, 25] width 12 height 12
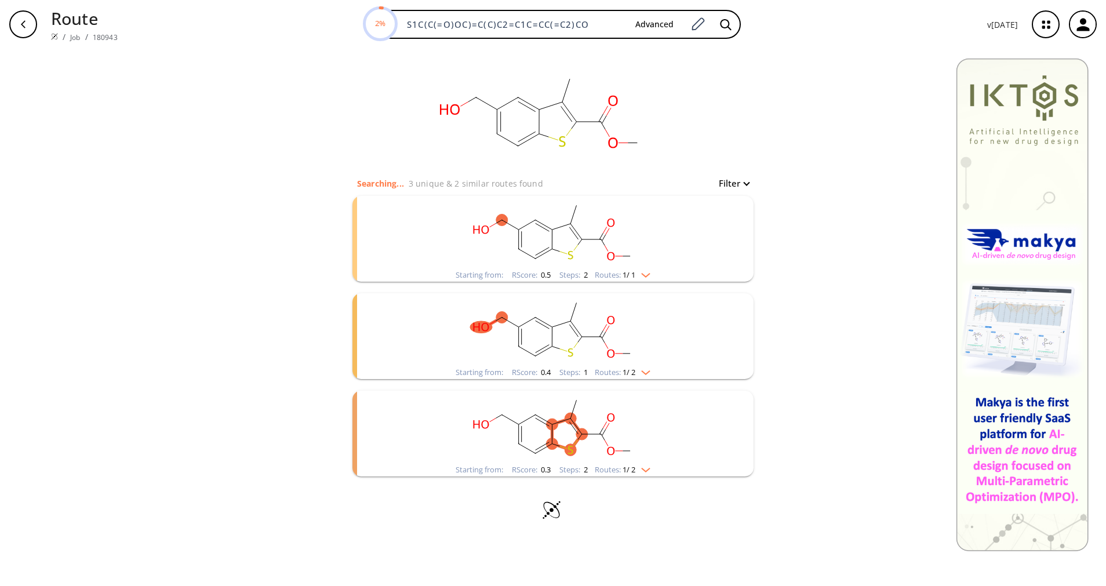
click at [635, 275] on span "1 / 1" at bounding box center [628, 275] width 13 height 8
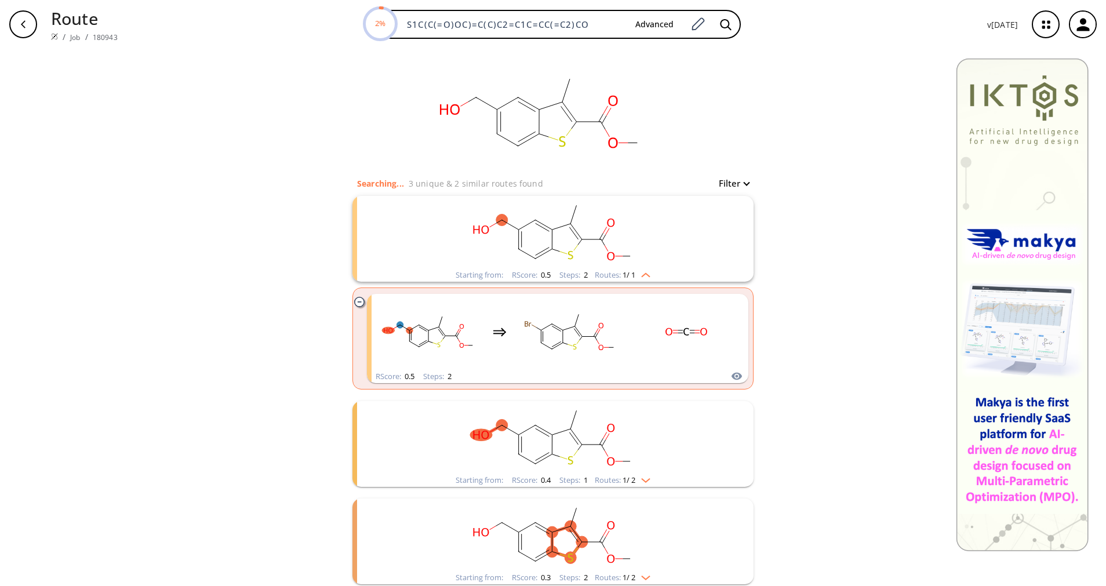
click at [636, 274] on img "clusters" at bounding box center [642, 272] width 15 height 9
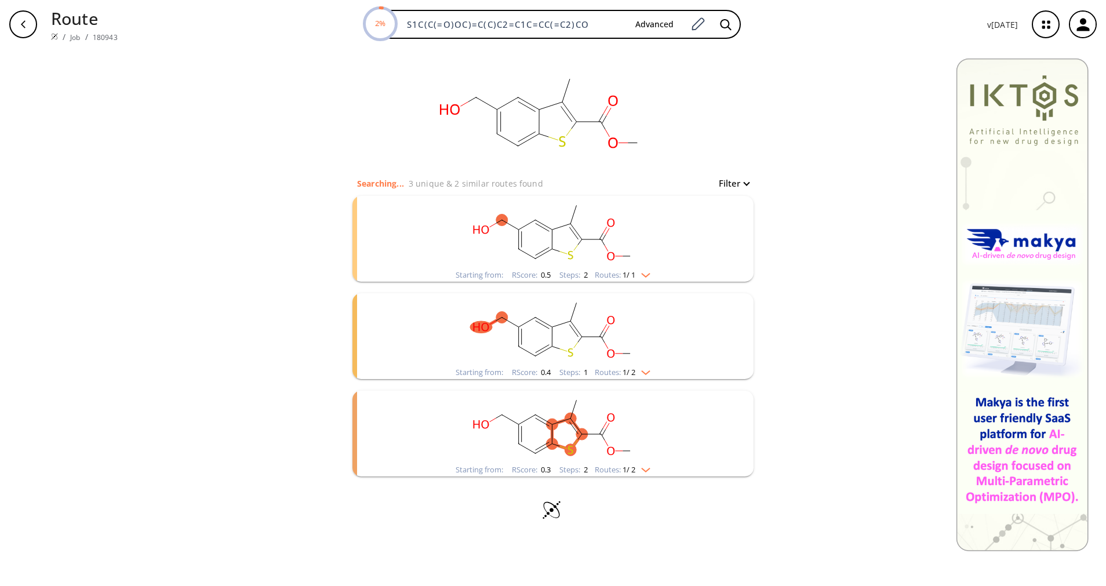
click at [633, 363] on rect "clusters" at bounding box center [552, 329] width 301 height 72
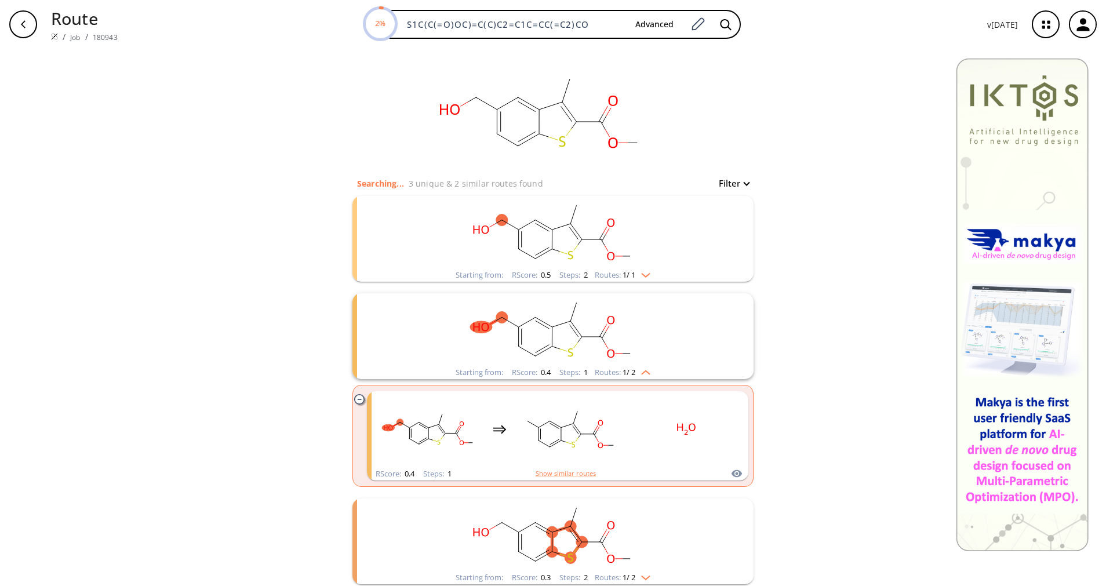
click at [633, 362] on rect "clusters" at bounding box center [552, 329] width 301 height 72
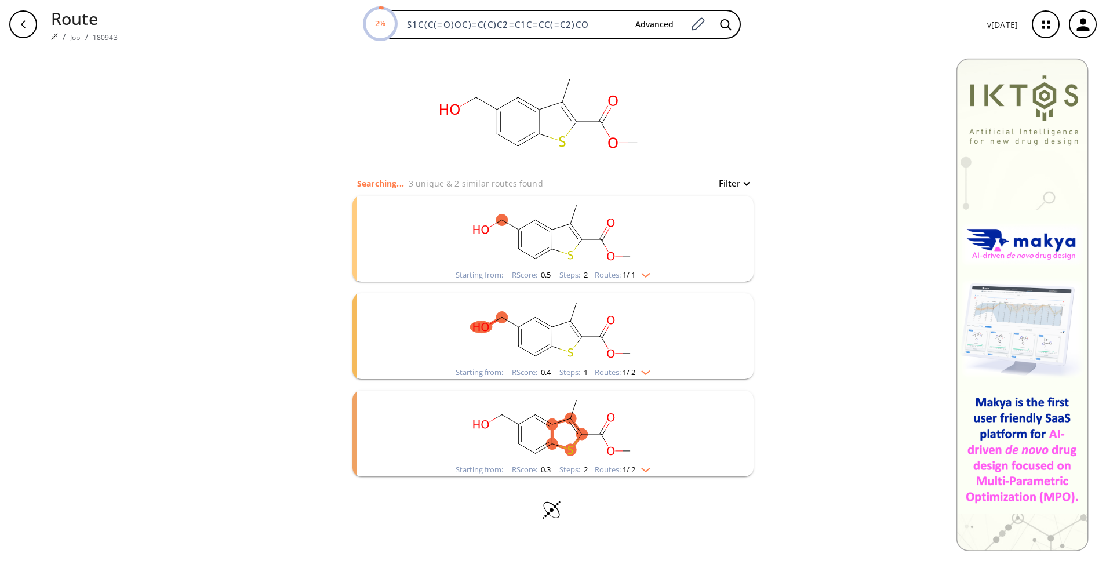
click at [631, 467] on span "1 / 2" at bounding box center [628, 470] width 13 height 8
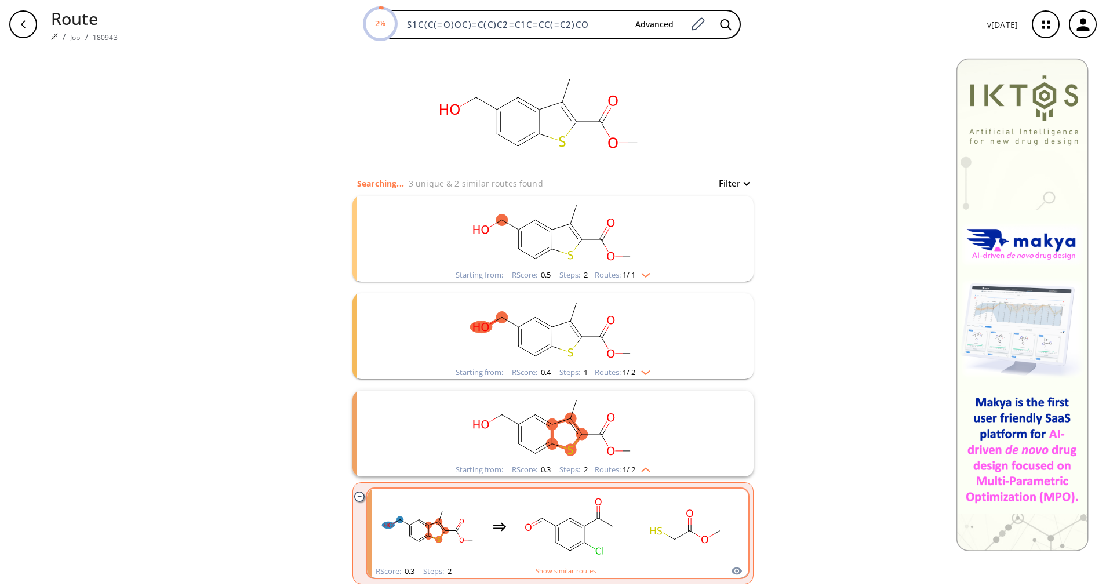
click at [634, 499] on rect "clusters" at bounding box center [686, 526] width 104 height 72
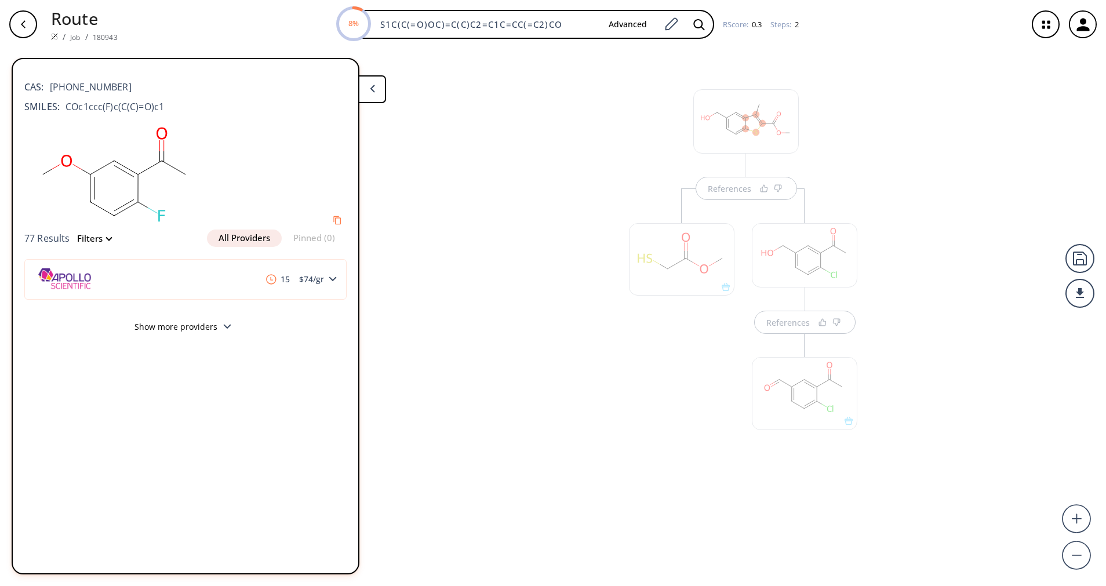
click at [802, 403] on div at bounding box center [803, 393] width 105 height 72
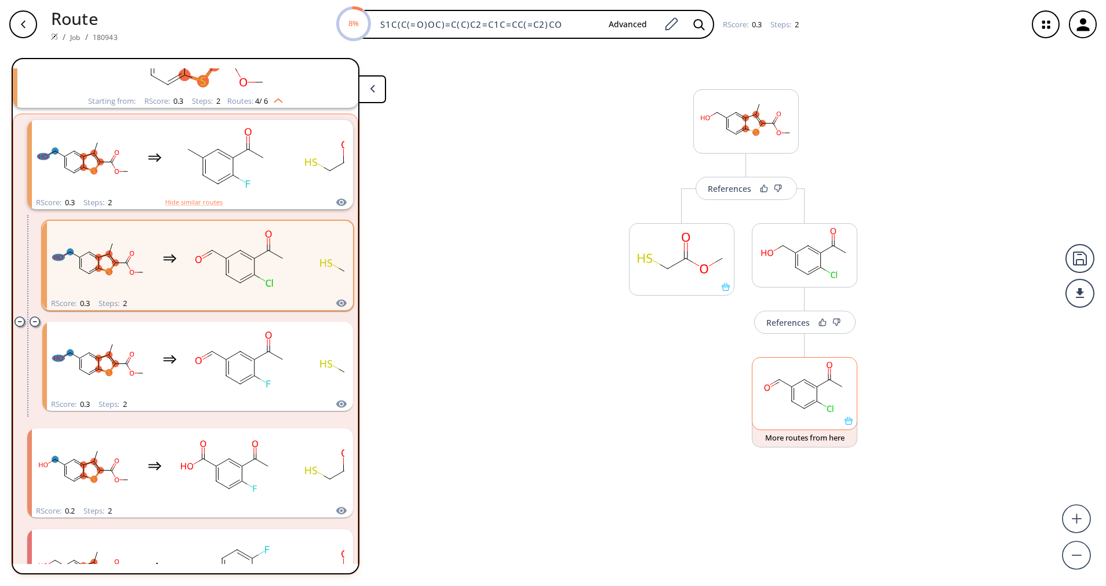
scroll to position [416, 0]
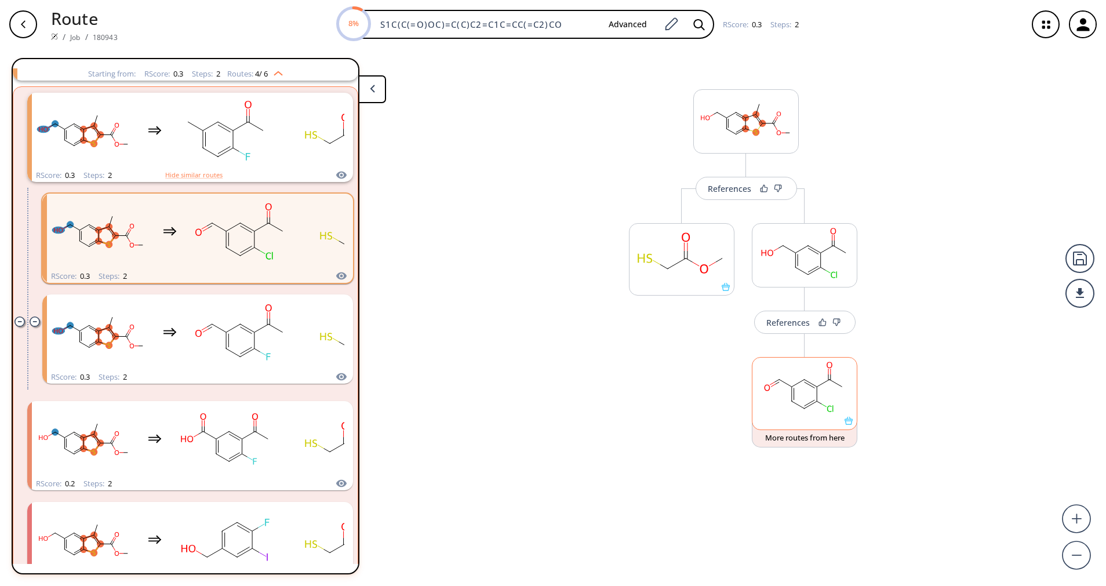
click at [802, 403] on rect at bounding box center [804, 386] width 104 height 59
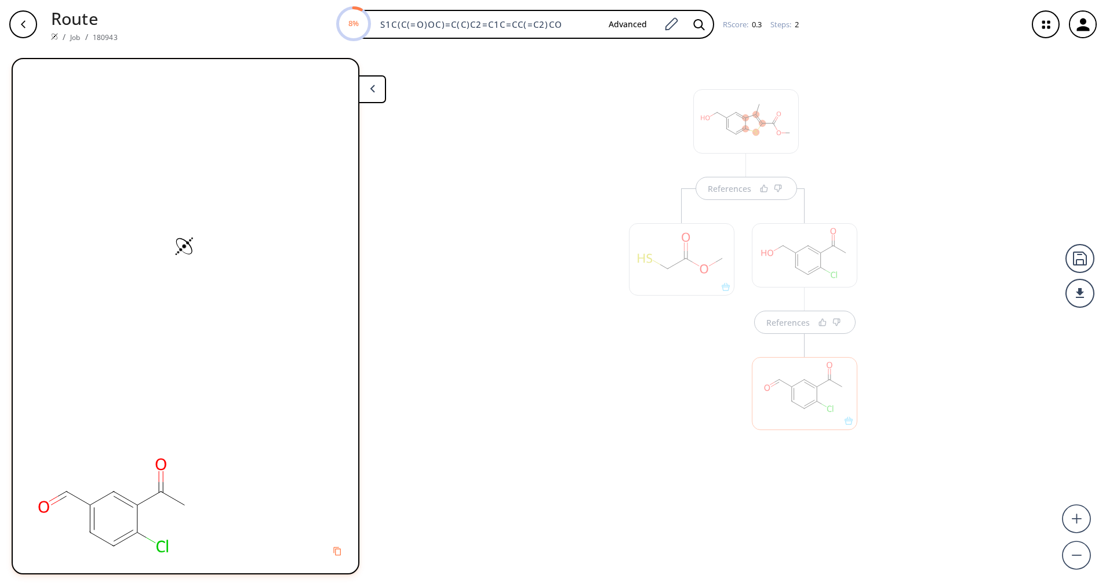
scroll to position [0, 0]
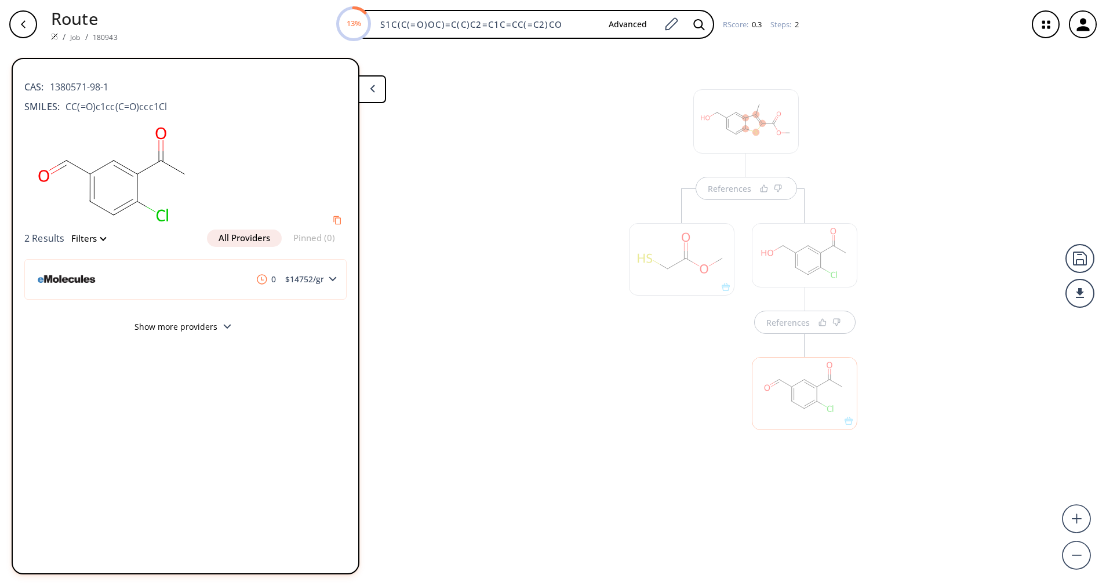
click at [369, 94] on button at bounding box center [372, 89] width 28 height 28
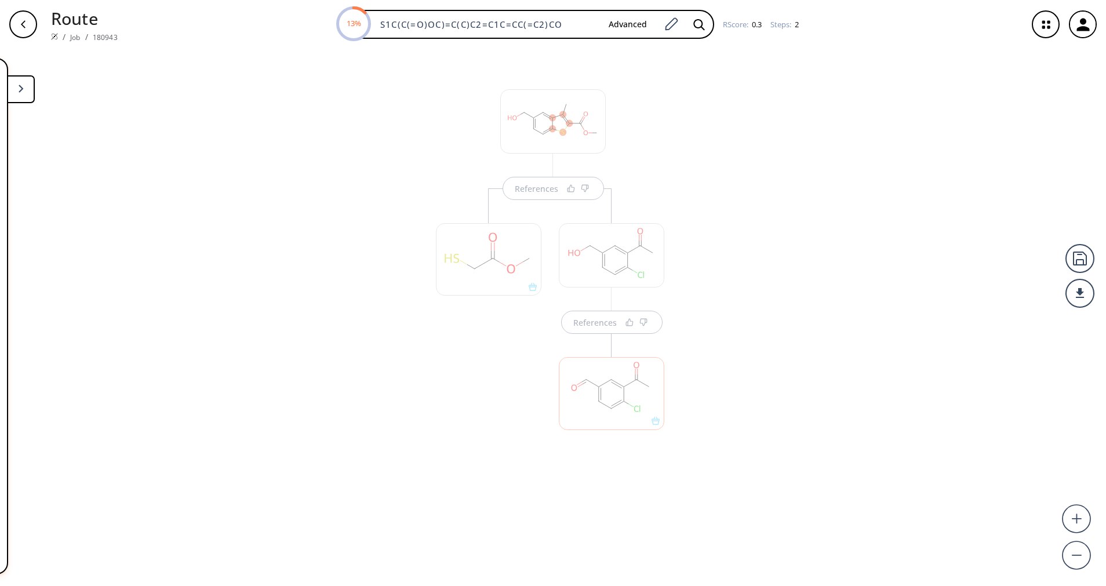
click at [598, 264] on div at bounding box center [611, 255] width 105 height 64
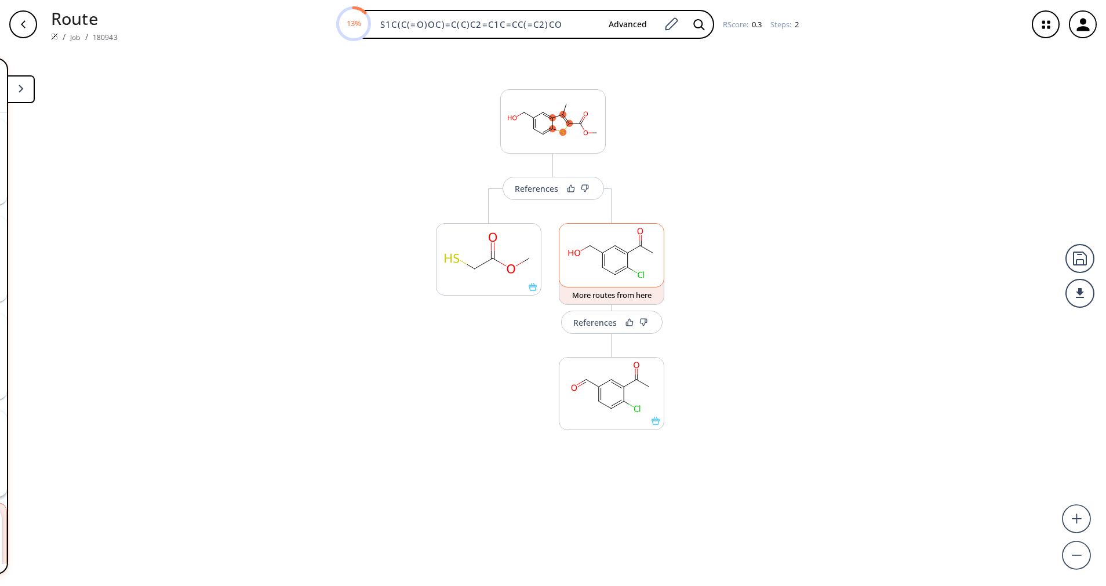
scroll to position [198, 0]
click at [611, 261] on rect at bounding box center [611, 253] width 104 height 59
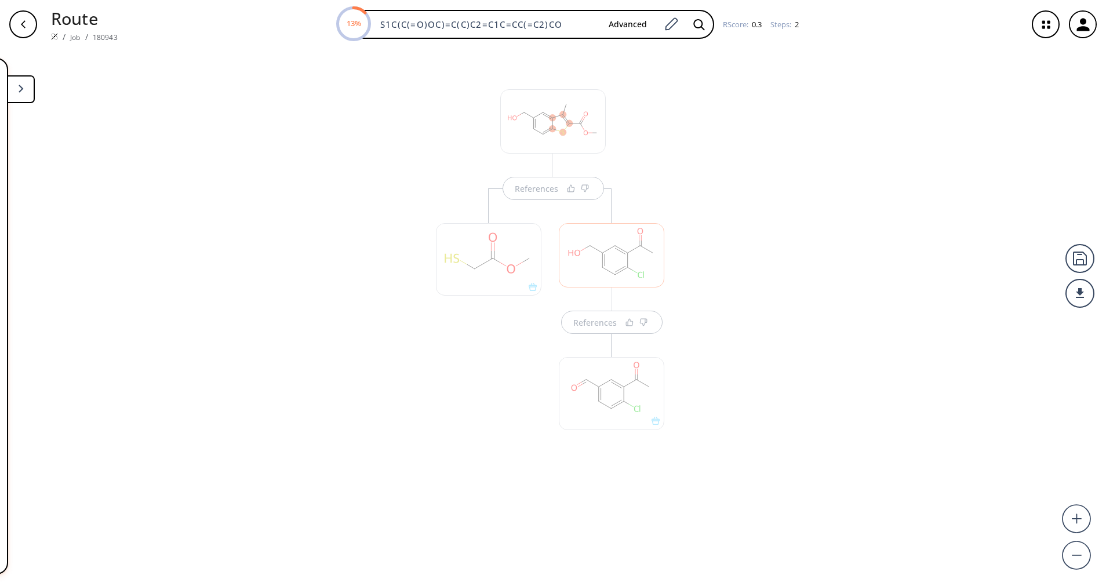
scroll to position [0, 0]
click at [611, 272] on div at bounding box center [611, 255] width 105 height 64
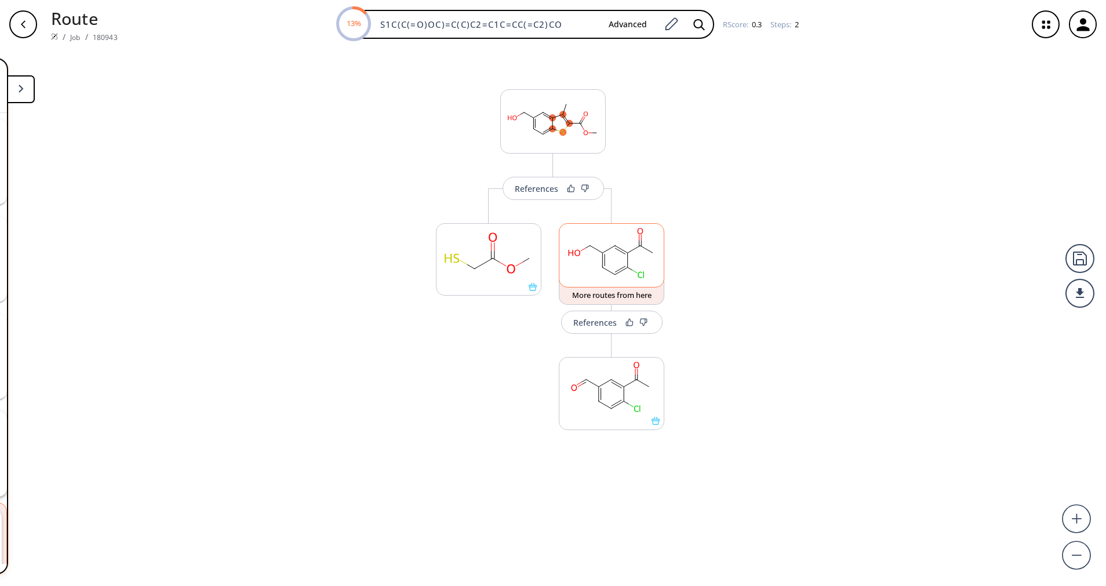
scroll to position [198, 0]
click at [598, 262] on rect at bounding box center [611, 253] width 104 height 59
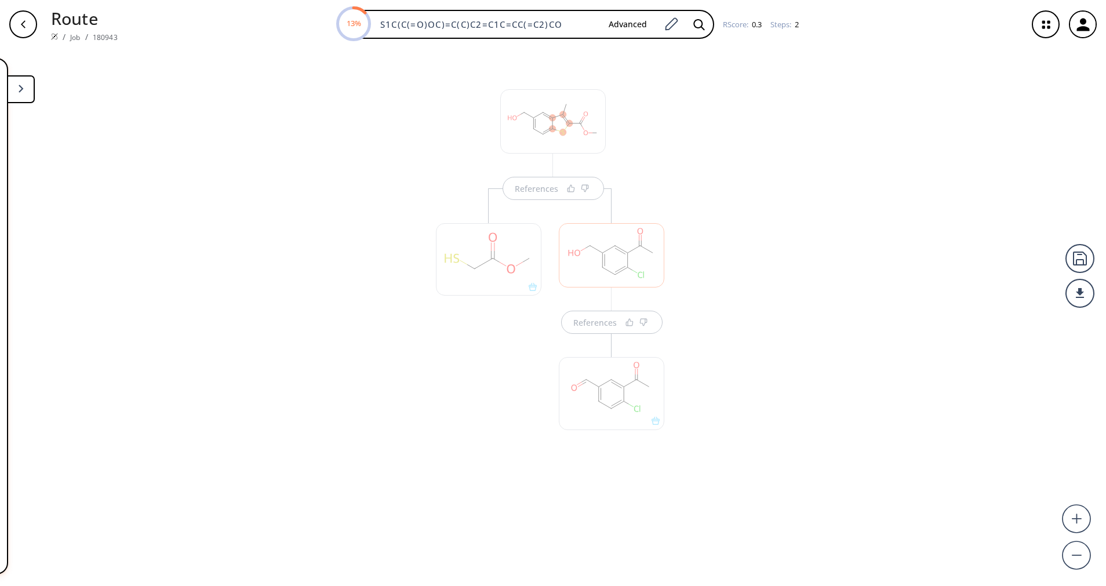
click at [607, 327] on div at bounding box center [611, 387] width 117 height 130
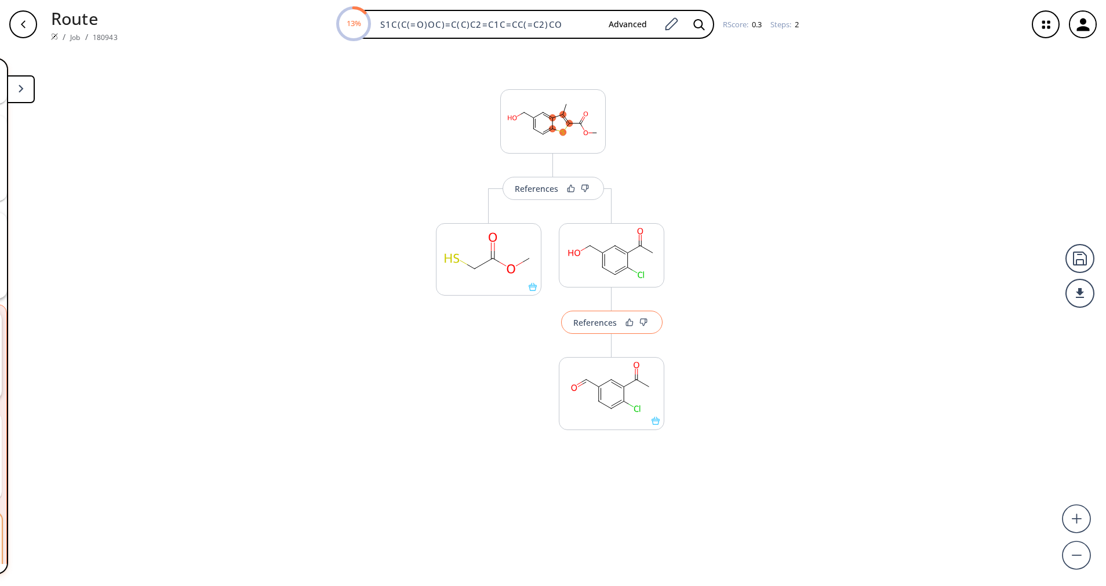
click at [592, 324] on div "References" at bounding box center [594, 323] width 43 height 8
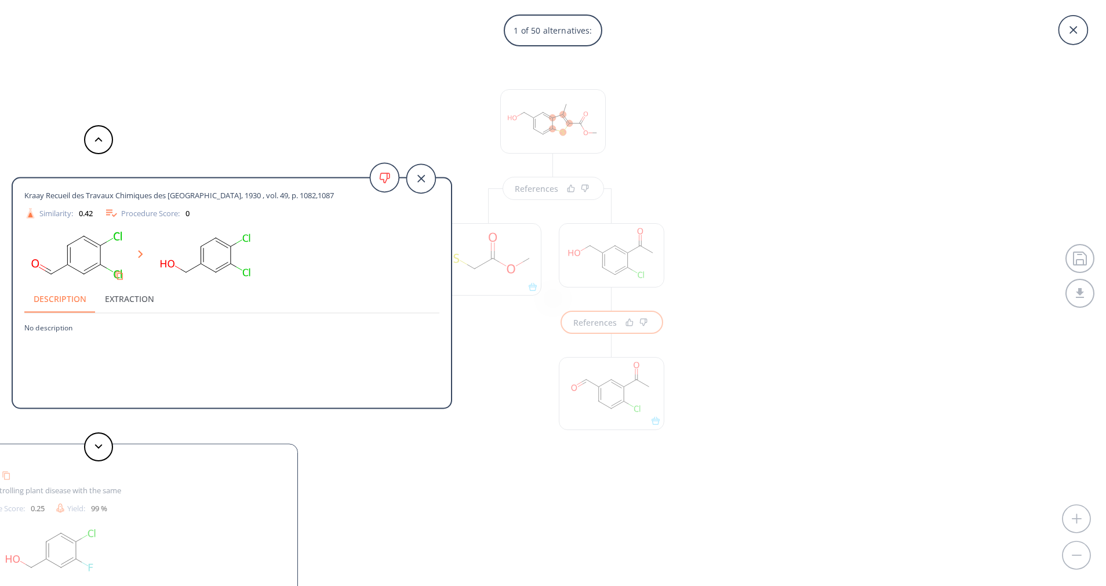
click at [604, 375] on div "1 of 50 alternatives: Kraay Recueil des Travaux Chimiques des [GEOGRAPHIC_DATA]…" at bounding box center [553, 293] width 1106 height 586
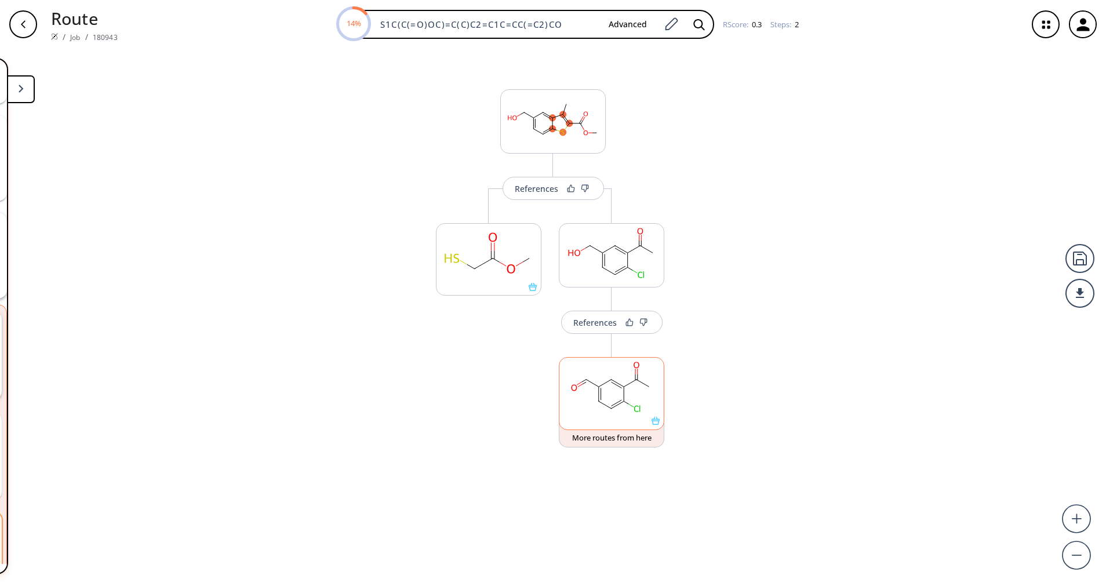
click at [600, 393] on rect at bounding box center [611, 386] width 104 height 59
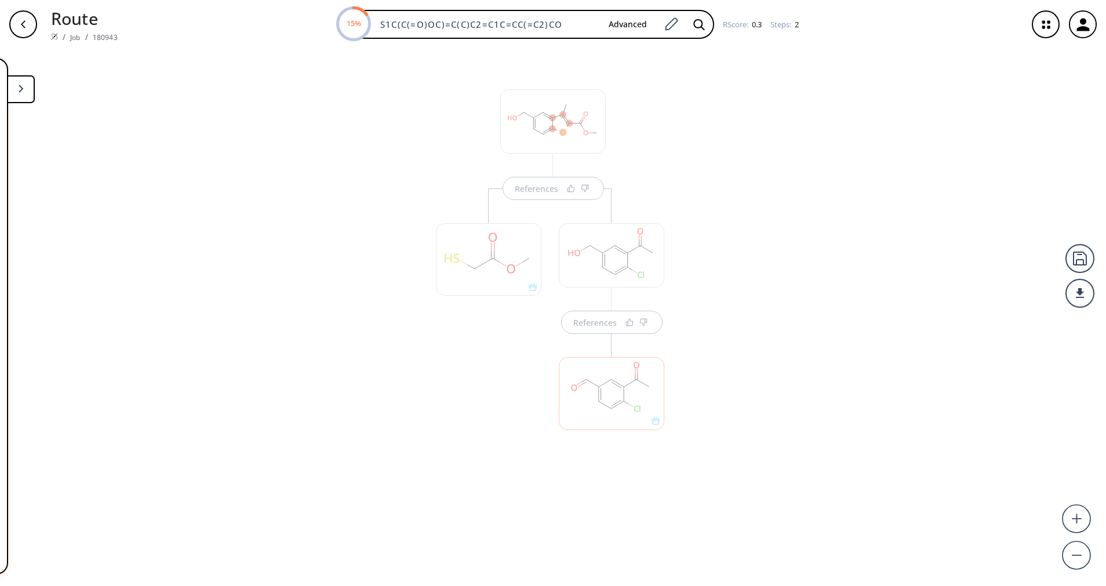
click at [34, 86] on button at bounding box center [21, 89] width 28 height 28
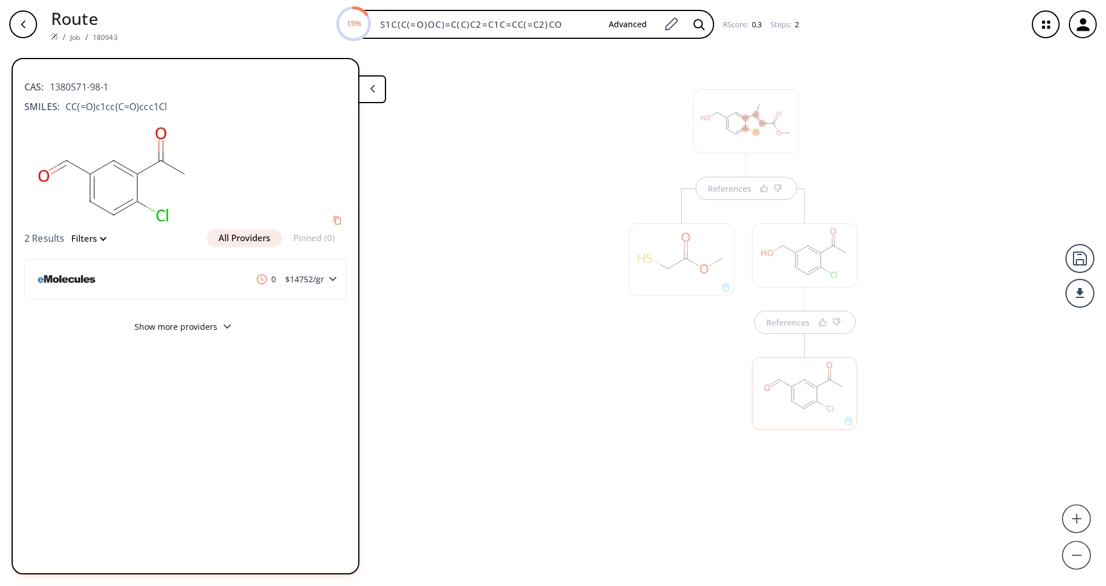
click at [795, 268] on div at bounding box center [803, 255] width 105 height 64
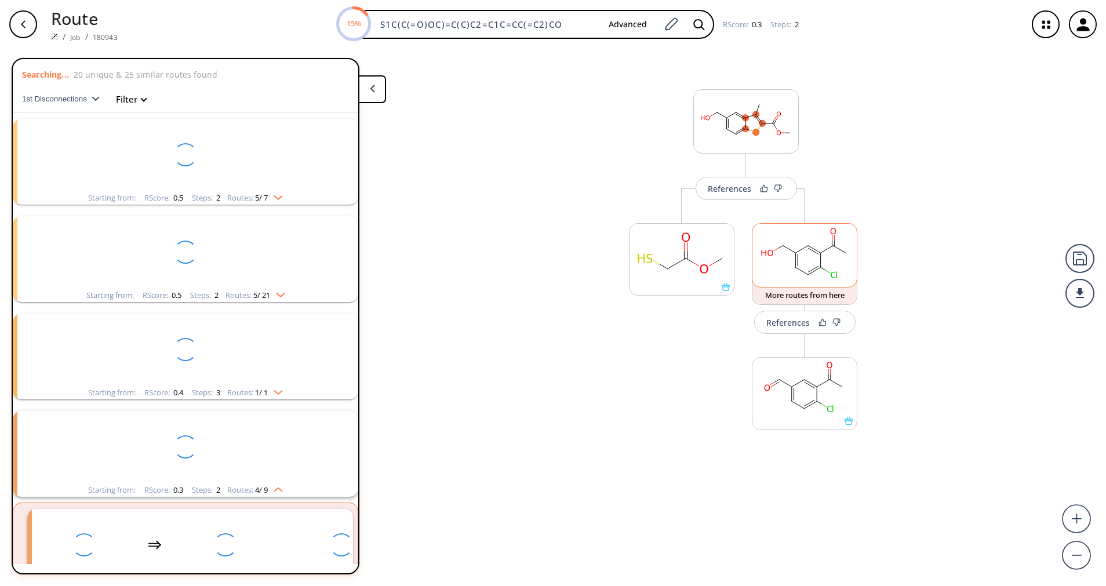
scroll to position [198, 0]
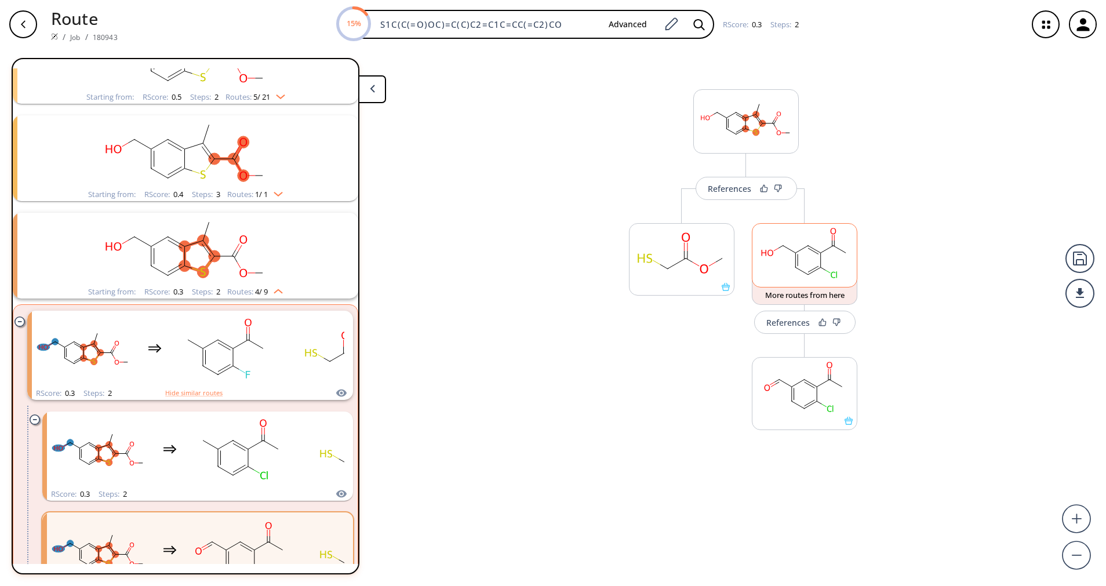
click at [795, 268] on ellipse at bounding box center [795, 267] width 9 height 9
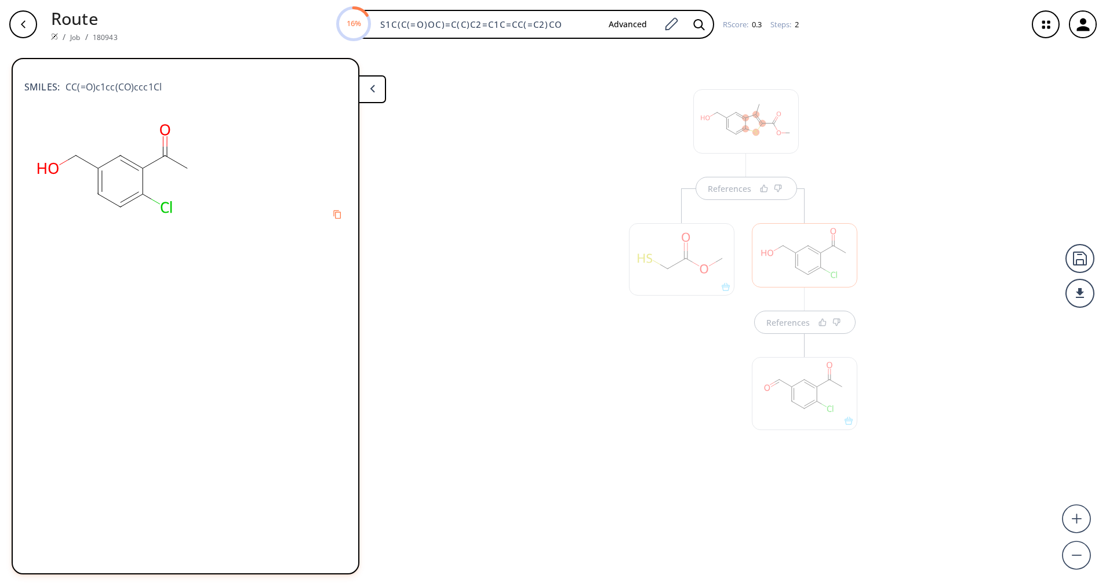
click at [797, 408] on div at bounding box center [803, 393] width 105 height 72
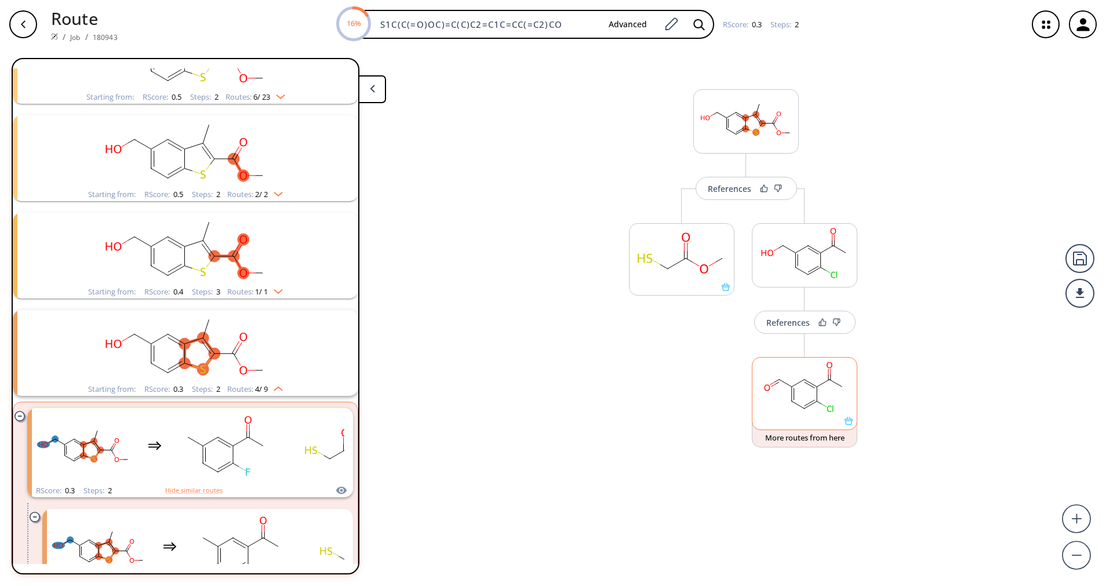
click at [797, 408] on rect at bounding box center [804, 386] width 104 height 59
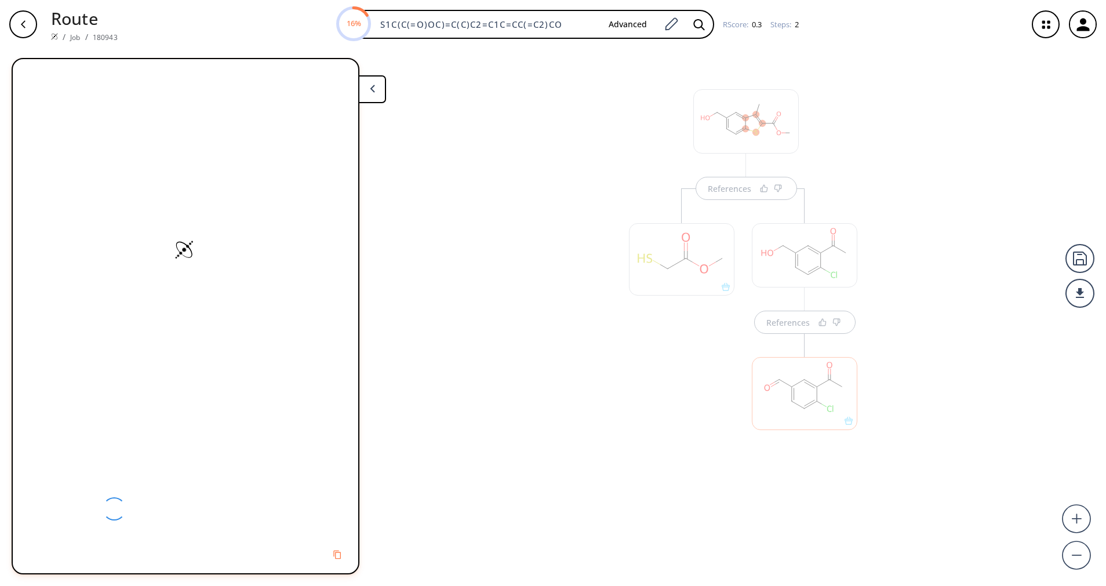
scroll to position [0, 0]
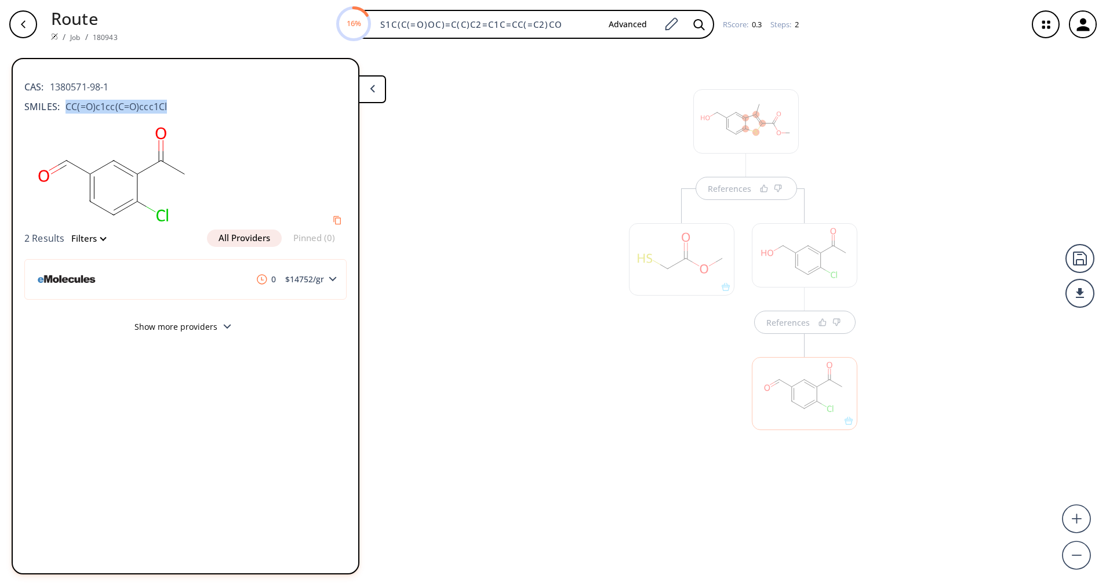
drag, startPoint x: 187, startPoint y: 104, endPoint x: 64, endPoint y: 101, distance: 122.3
click at [64, 101] on div "SMILES: CC(=O)c1cc(C=O)ccc1Cl" at bounding box center [185, 107] width 322 height 14
copy span "CC(=O)c1cc(C=O)ccc1Cl"
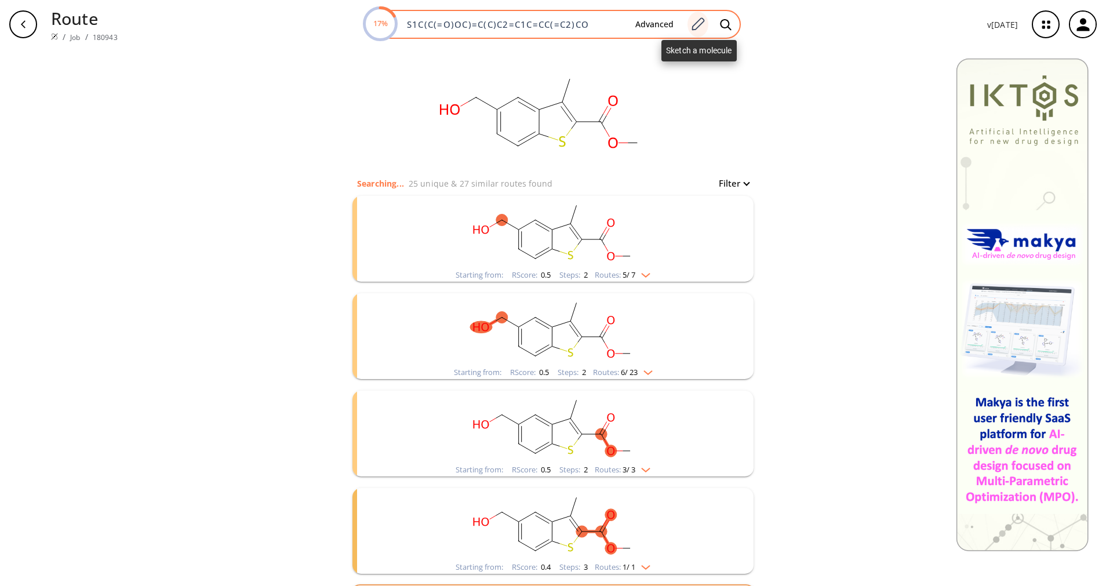
click at [698, 25] on icon at bounding box center [697, 24] width 16 height 15
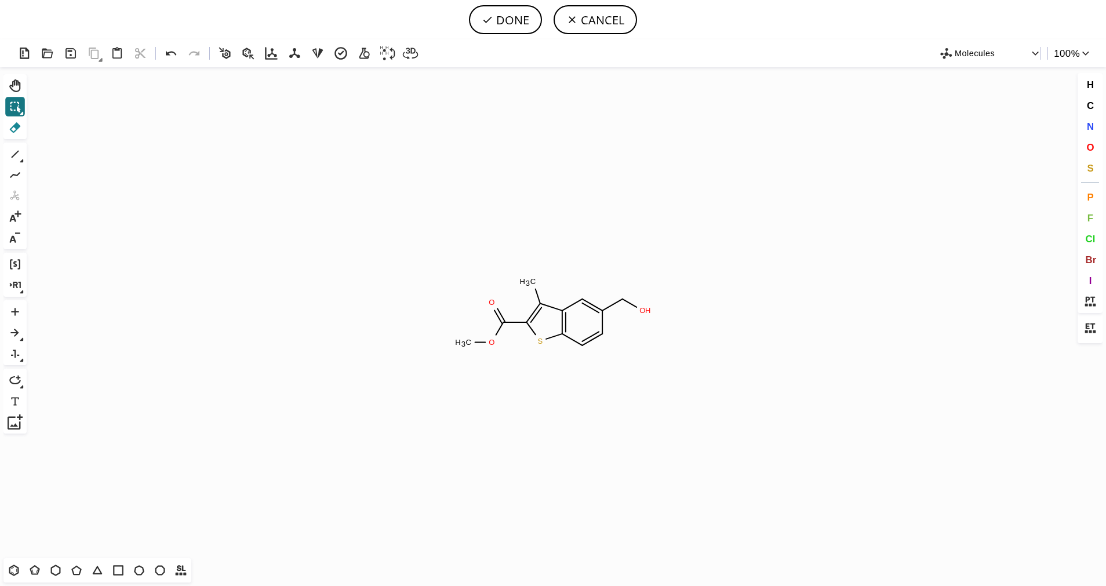
click at [8, 130] on icon at bounding box center [15, 127] width 15 height 15
click at [639, 309] on rect at bounding box center [644, 310] width 17 height 15
click at [22, 156] on icon at bounding box center [15, 154] width 15 height 15
click at [23, 156] on icon at bounding box center [15, 154] width 15 height 15
click at [79, 152] on icon at bounding box center [80, 154] width 13 height 13
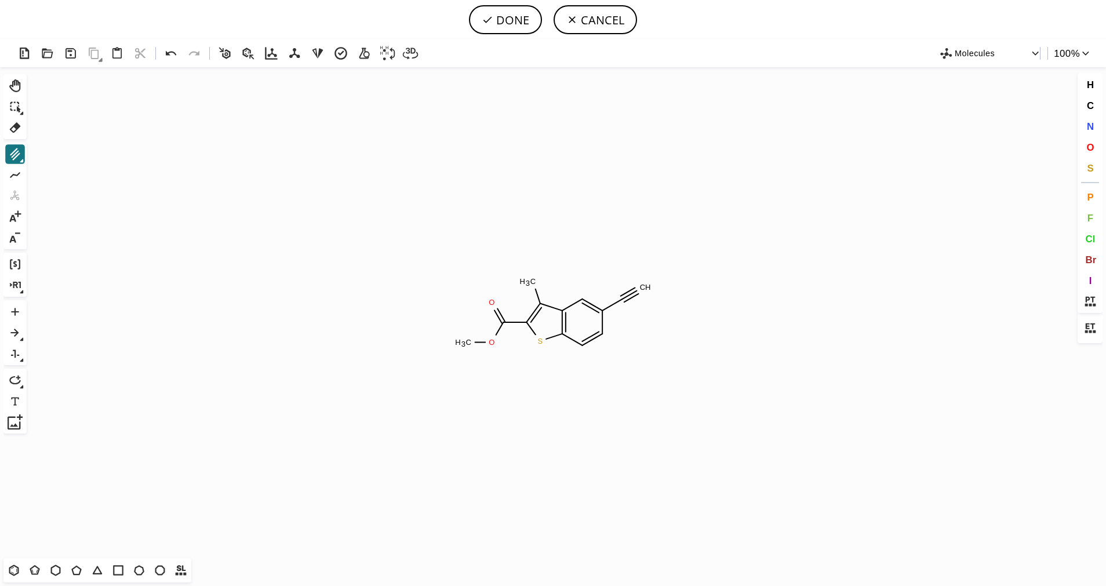
drag, startPoint x: 624, startPoint y: 300, endPoint x: 651, endPoint y: 278, distance: 34.6
click at [1099, 126] on button "N" at bounding box center [1090, 126] width 20 height 20
click at [636, 290] on tspan "N" at bounding box center [636, 290] width 6 height 9
click at [634, 289] on tspan "N" at bounding box center [634, 288] width 6 height 9
click at [638, 291] on tspan "N" at bounding box center [638, 291] width 6 height 9
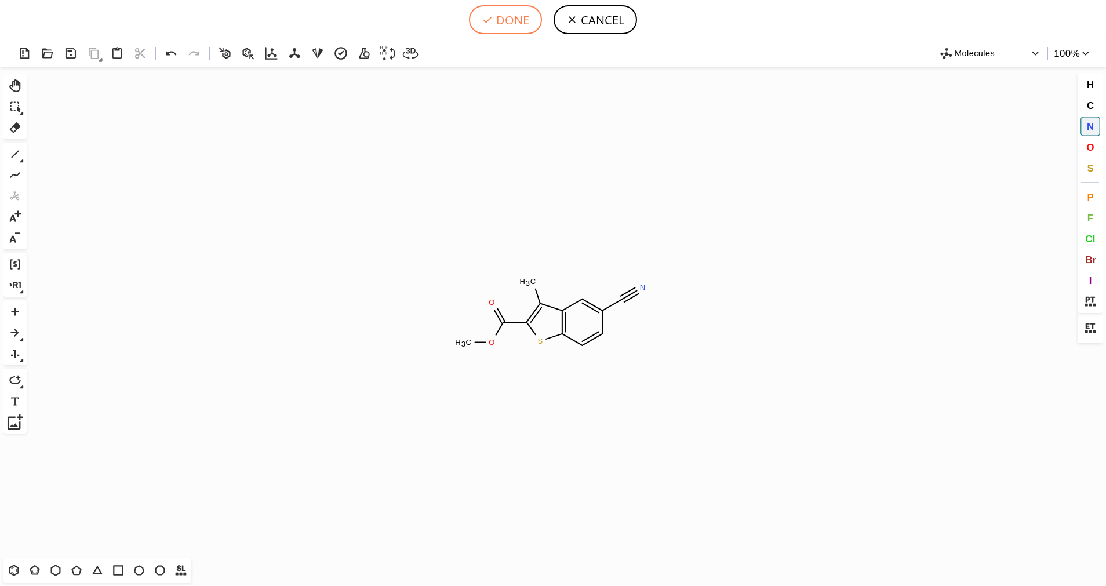
click at [502, 32] on button "DONE" at bounding box center [505, 19] width 73 height 29
type input "S1C2C=CC(C#N)=CC=2C(C)=C1C(OC)=O"
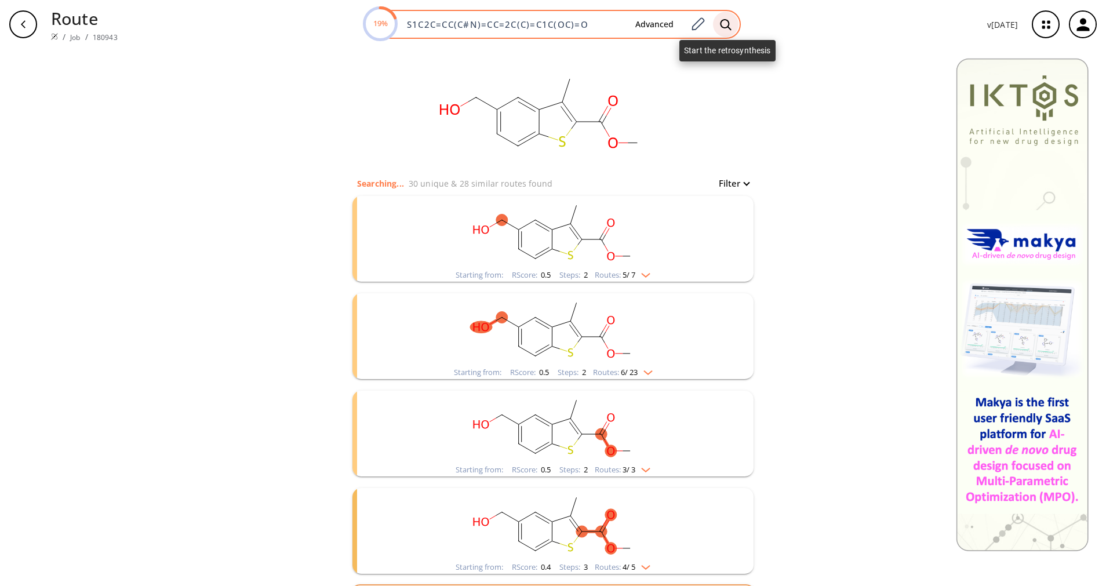
click at [722, 24] on icon at bounding box center [725, 24] width 11 height 11
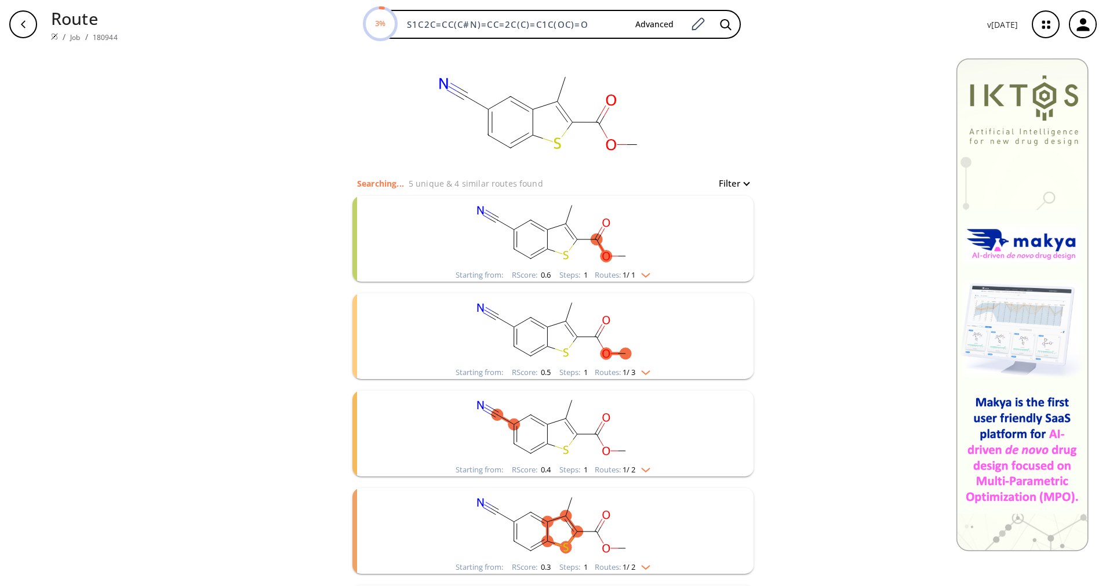
click at [644, 277] on img "clusters" at bounding box center [642, 272] width 15 height 9
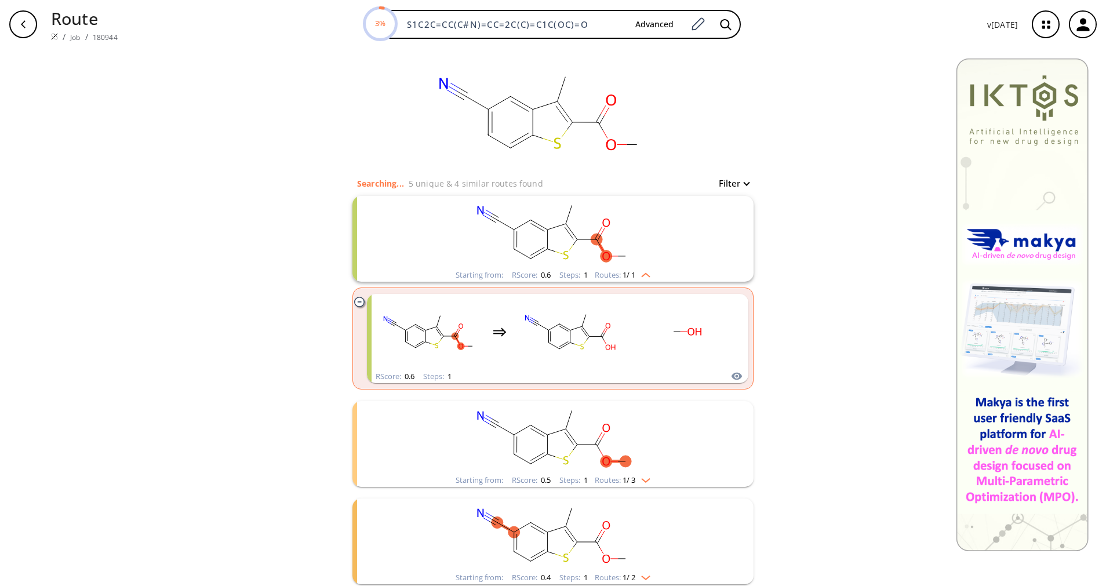
click at [648, 280] on div "Starting from: RScore : 0.6 Steps : 1 Routes: 1 / 1" at bounding box center [553, 274] width 212 height 13
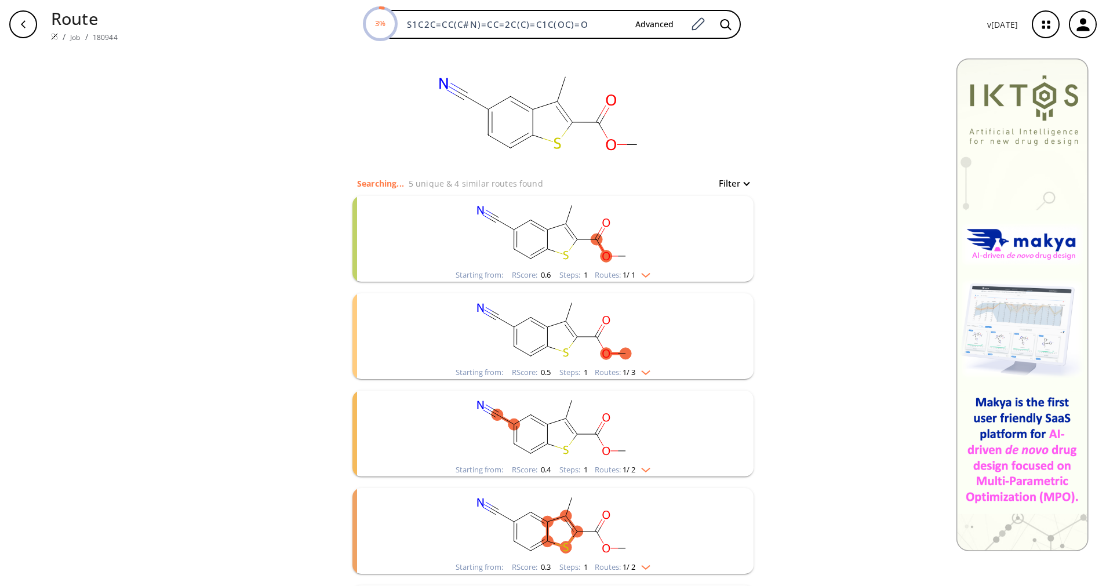
click at [648, 280] on div "Starting from: RScore : 0.6 Steps : 1 Routes: 1 / 1" at bounding box center [553, 274] width 212 height 13
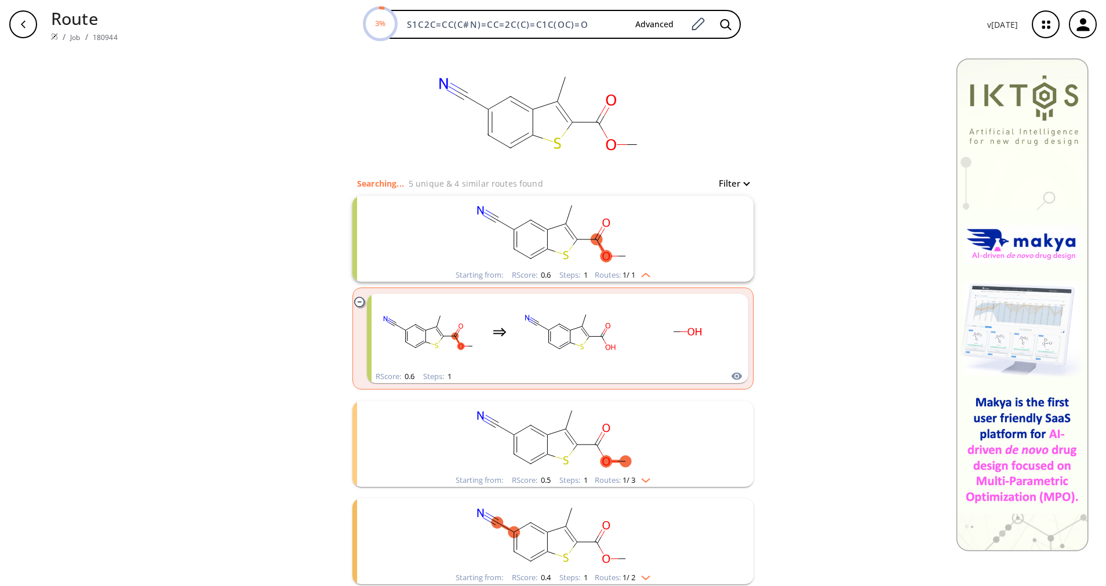
click at [648, 280] on div "Starting from: RScore : 0.6 Steps : 1 Routes: 1 / 1" at bounding box center [553, 274] width 212 height 13
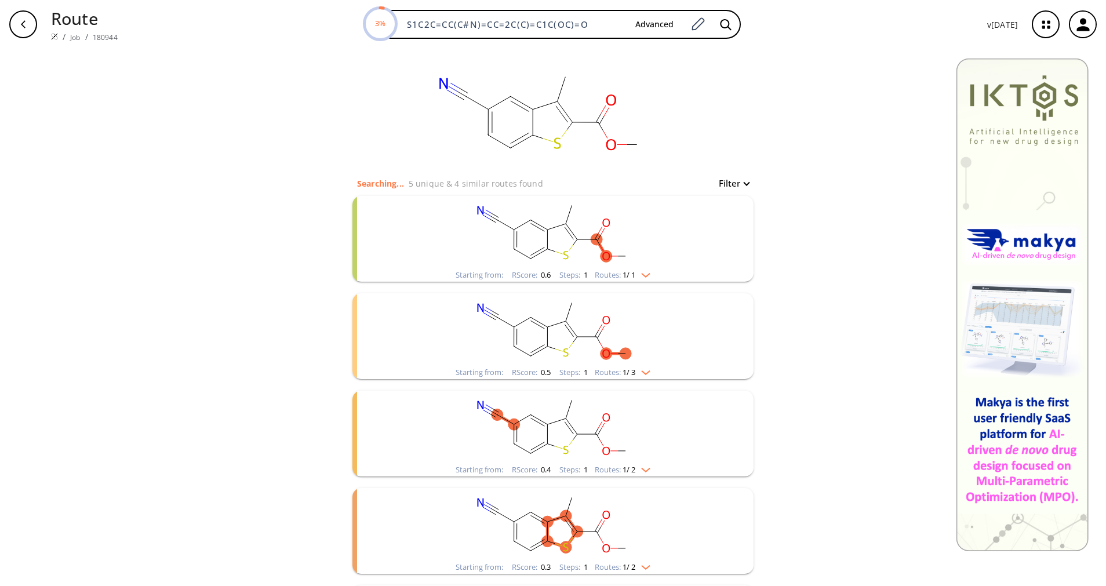
click at [644, 366] on img "clusters" at bounding box center [642, 370] width 15 height 9
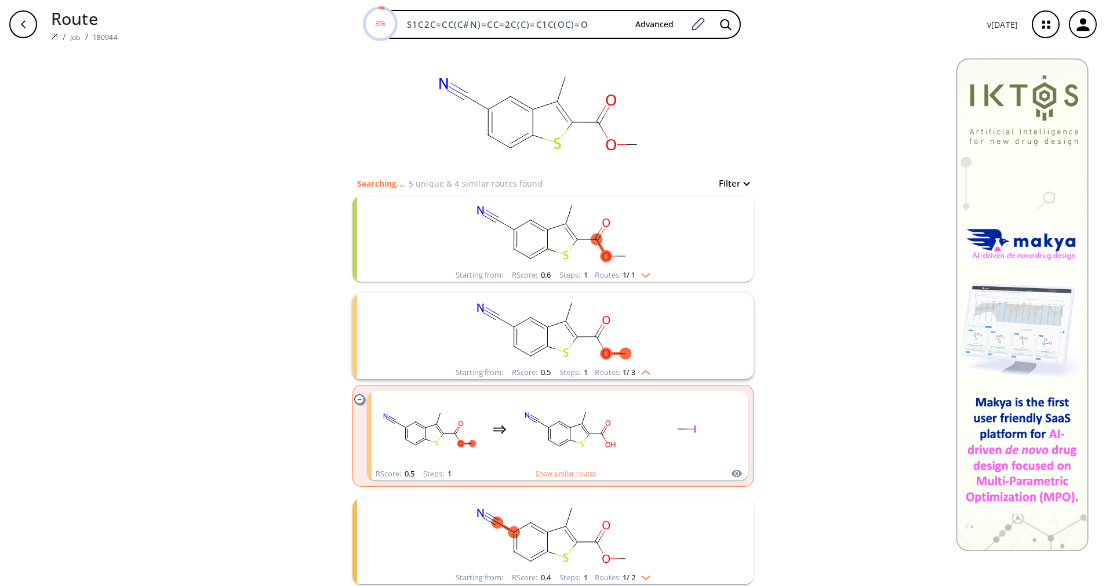
click at [644, 366] on img "clusters" at bounding box center [642, 370] width 15 height 9
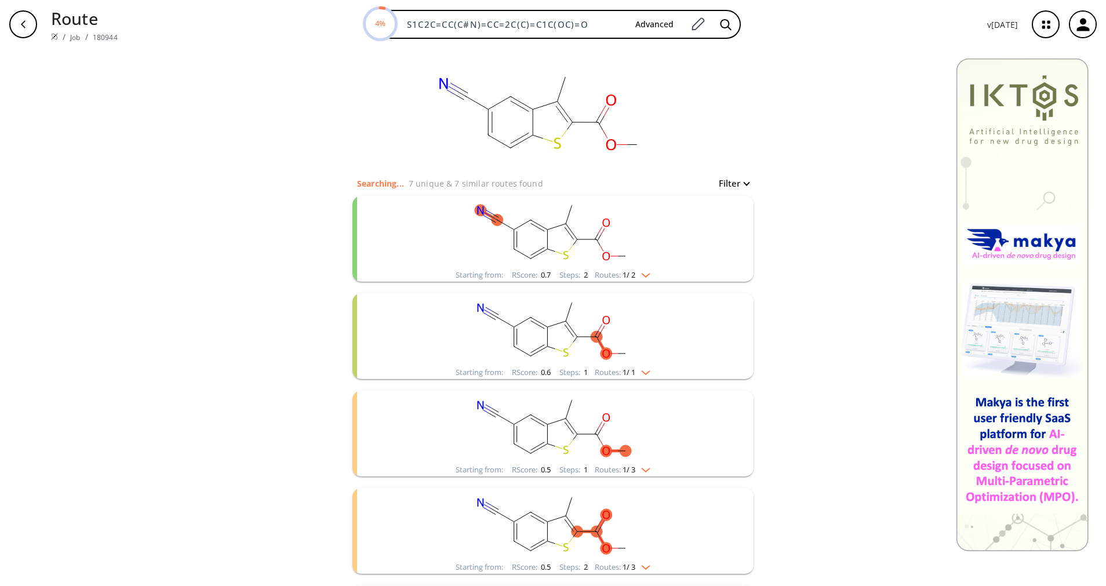
click at [624, 470] on span "1 / 3" at bounding box center [628, 470] width 13 height 8
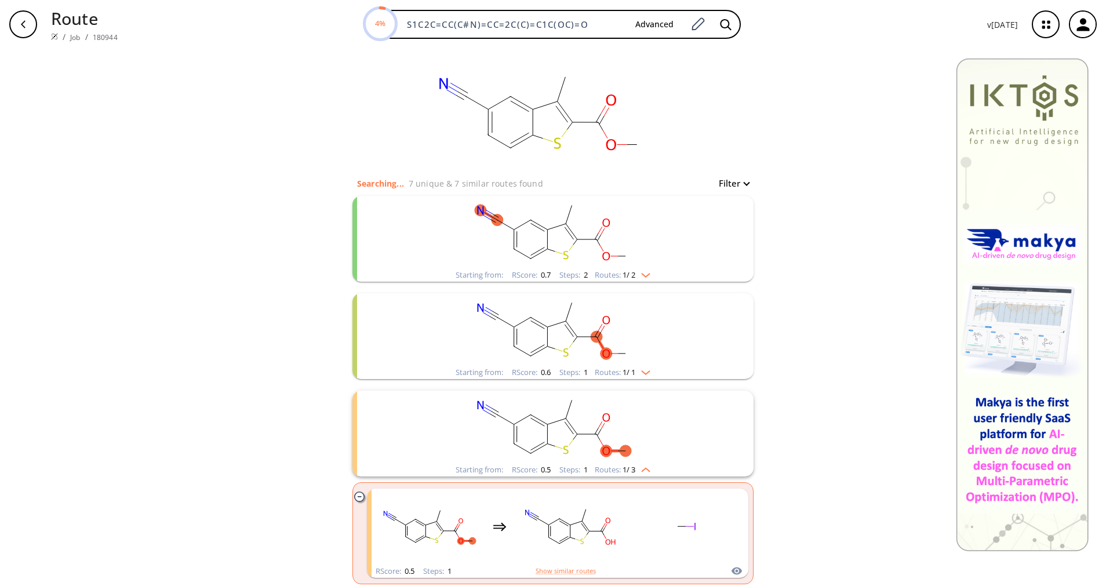
click at [624, 470] on span "1 / 3" at bounding box center [628, 470] width 13 height 8
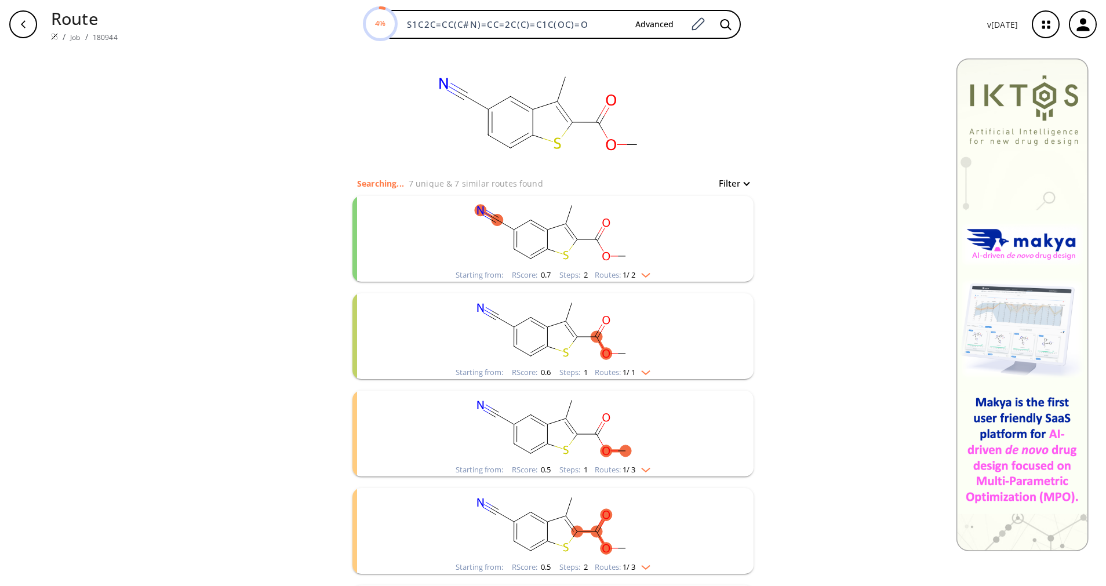
click at [626, 262] on rect "clusters" at bounding box center [552, 232] width 301 height 72
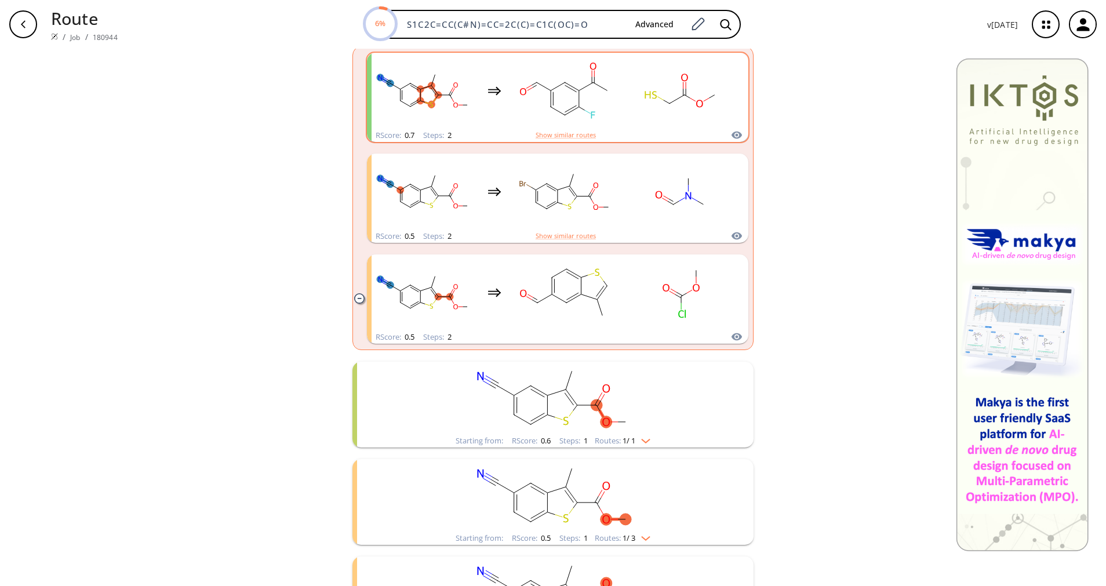
scroll to position [261, 0]
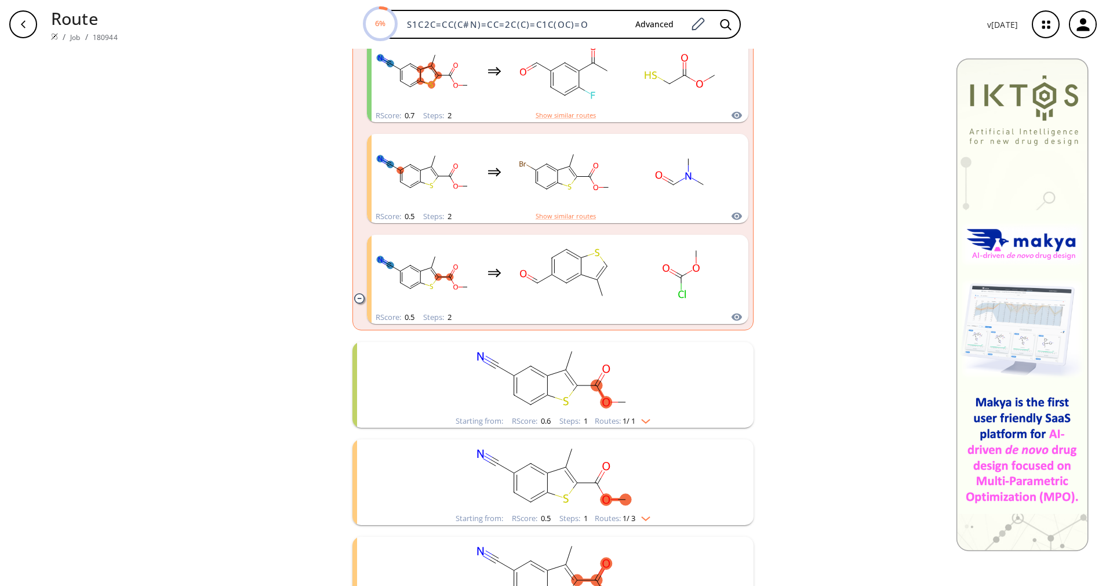
click at [627, 420] on span "1 / 1" at bounding box center [628, 421] width 13 height 8
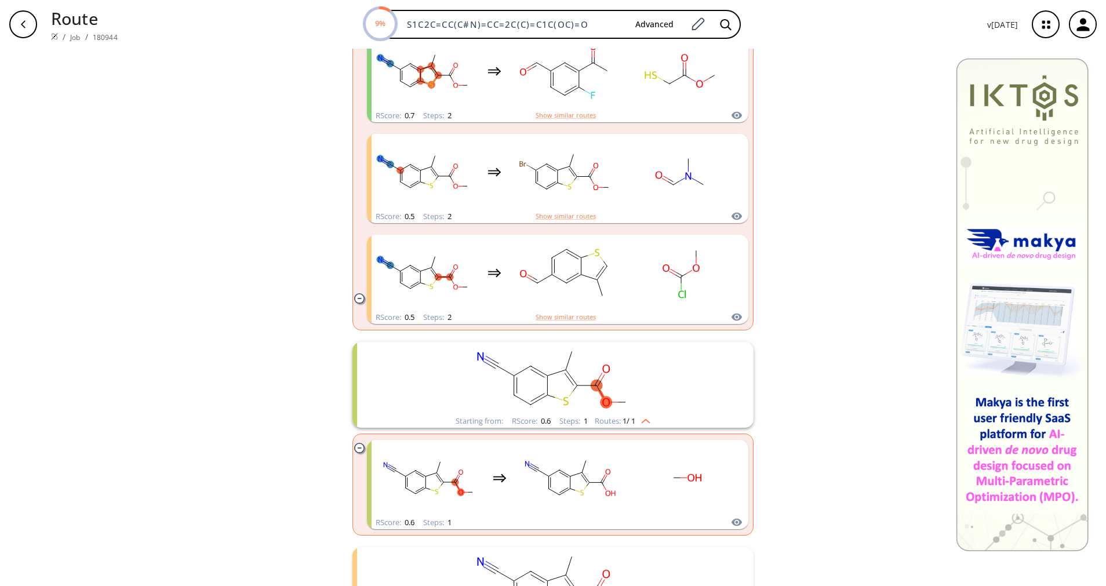
click at [627, 420] on span "1 / 1" at bounding box center [628, 421] width 13 height 8
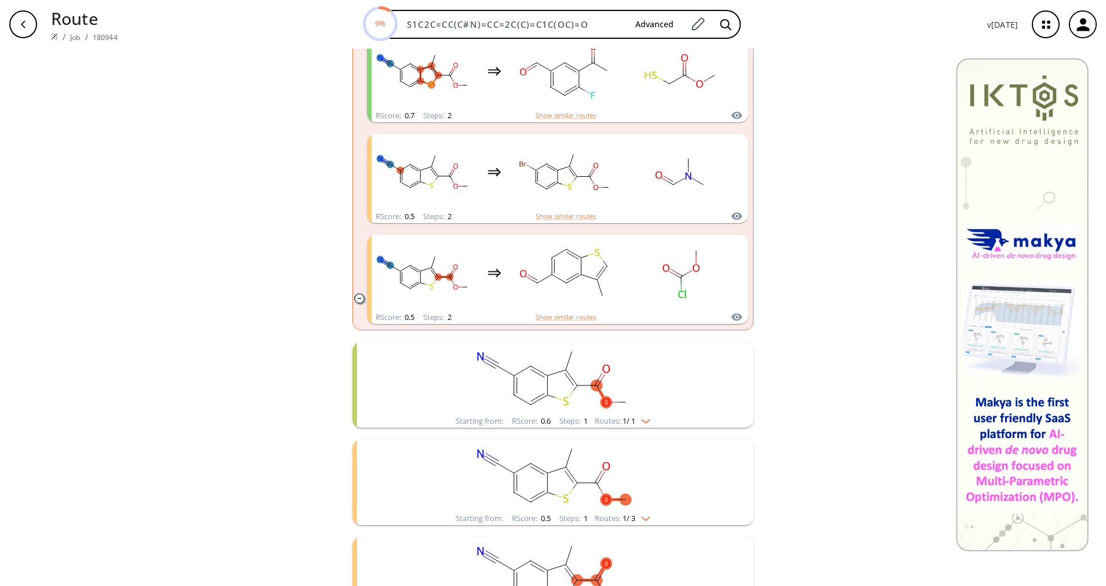
click at [625, 506] on rect "clusters" at bounding box center [552, 475] width 301 height 72
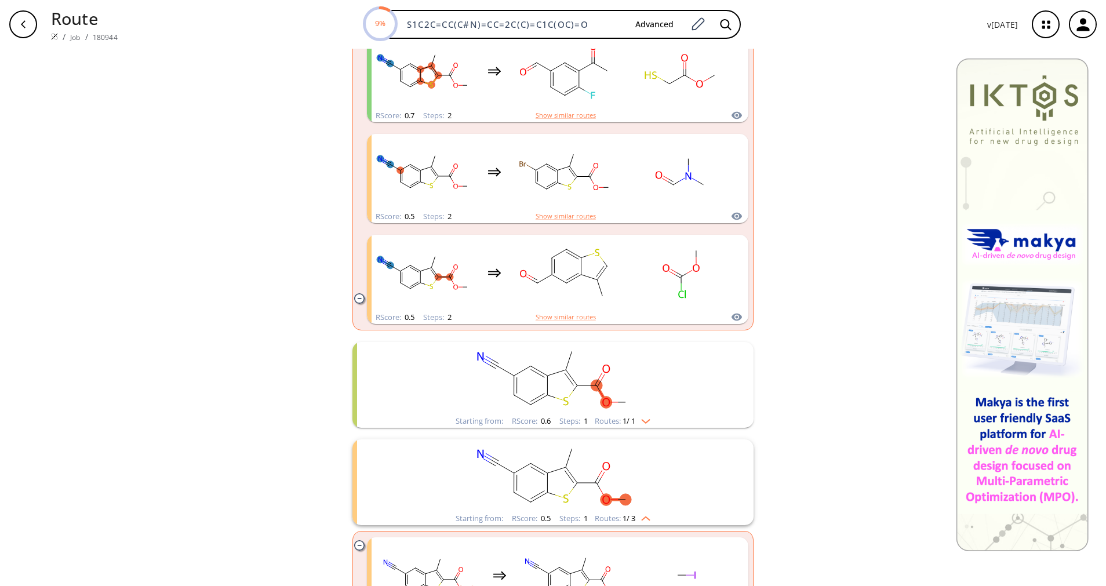
click at [625, 506] on rect "clusters" at bounding box center [552, 475] width 301 height 72
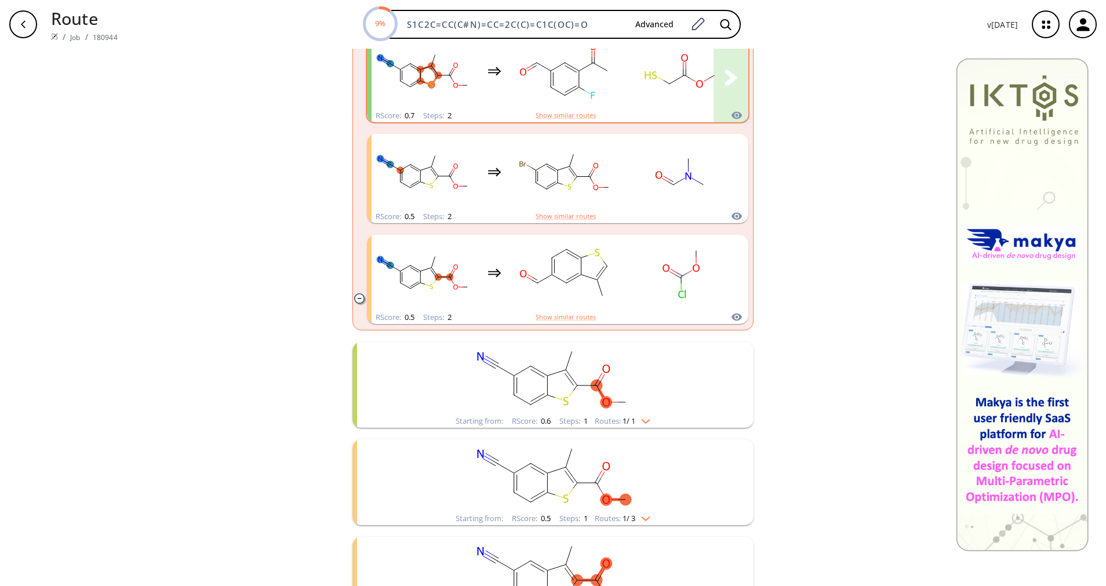
click at [644, 92] on rect "clusters" at bounding box center [681, 71] width 104 height 72
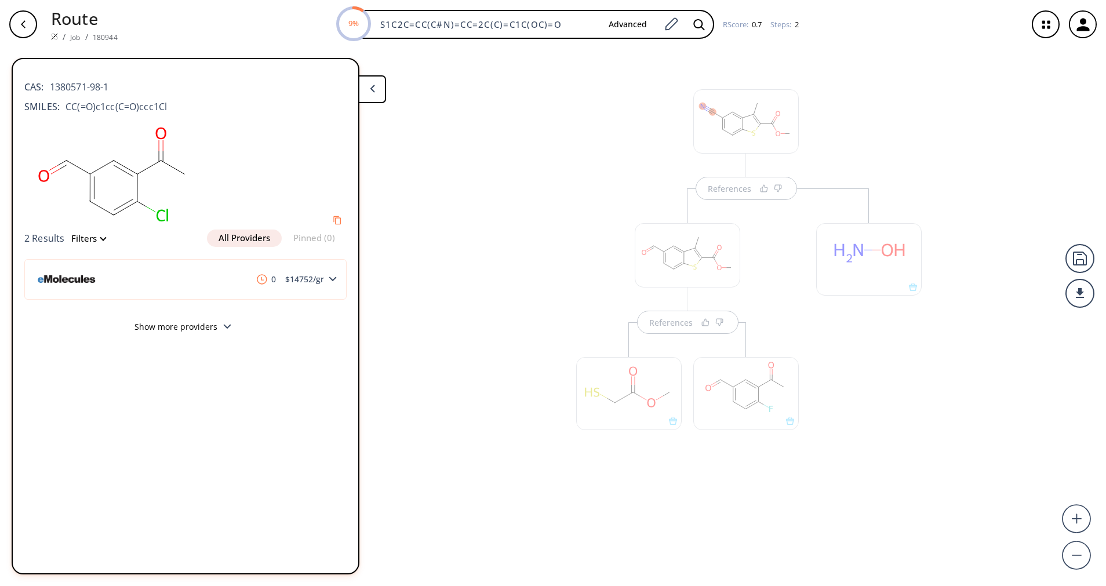
click at [746, 196] on div "References" at bounding box center [687, 331] width 246 height 287
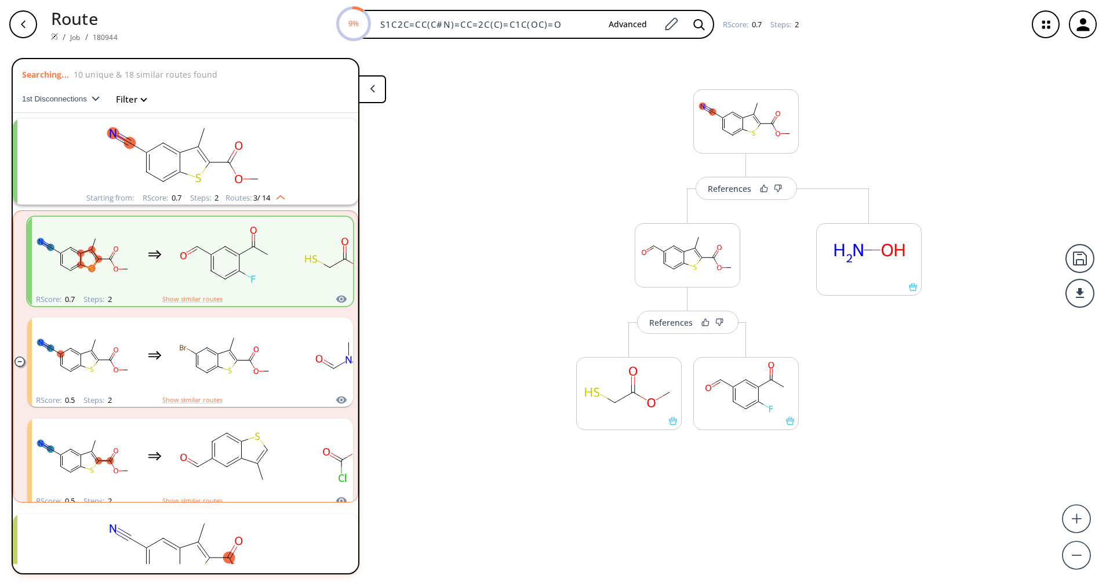
scroll to position [27, 0]
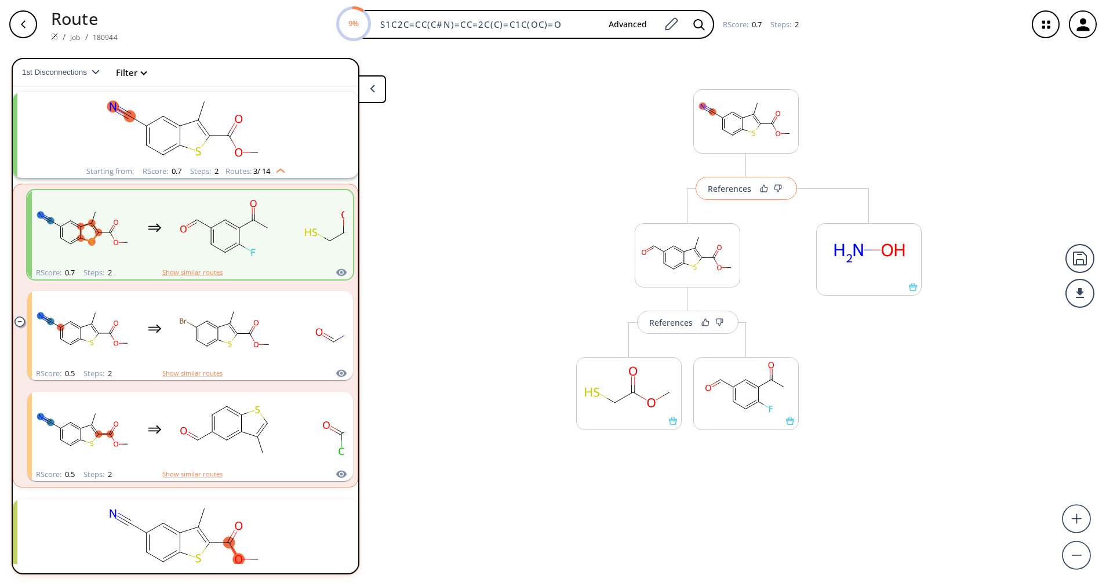
click at [744, 192] on div "References" at bounding box center [728, 189] width 43 height 8
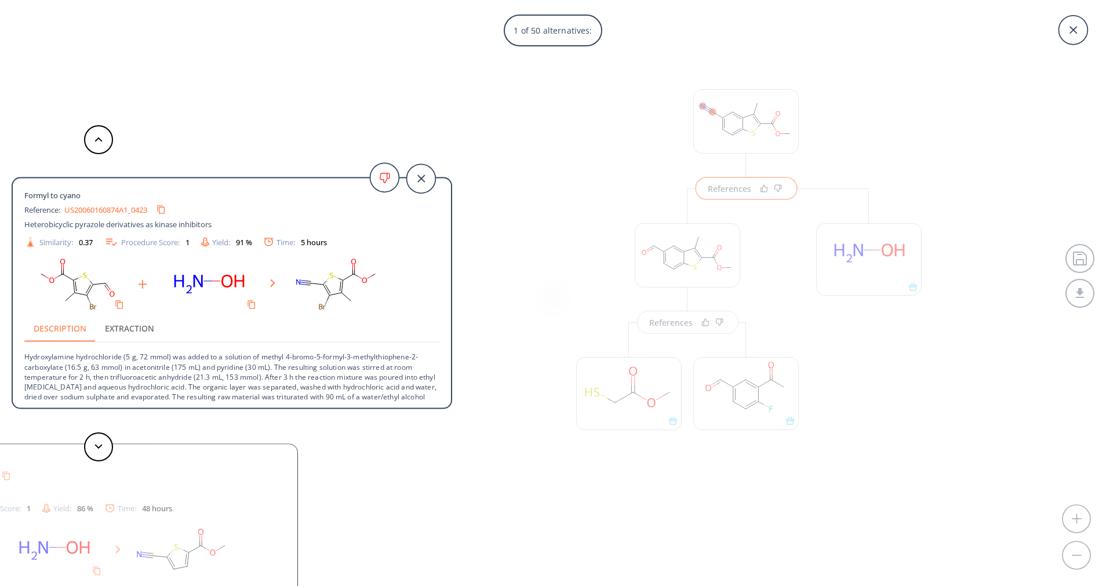
click at [670, 321] on div "1 of 50 alternatives: Formyl to cyano Reference: US20060160874A1_0423 Heterobic…" at bounding box center [553, 293] width 1106 height 586
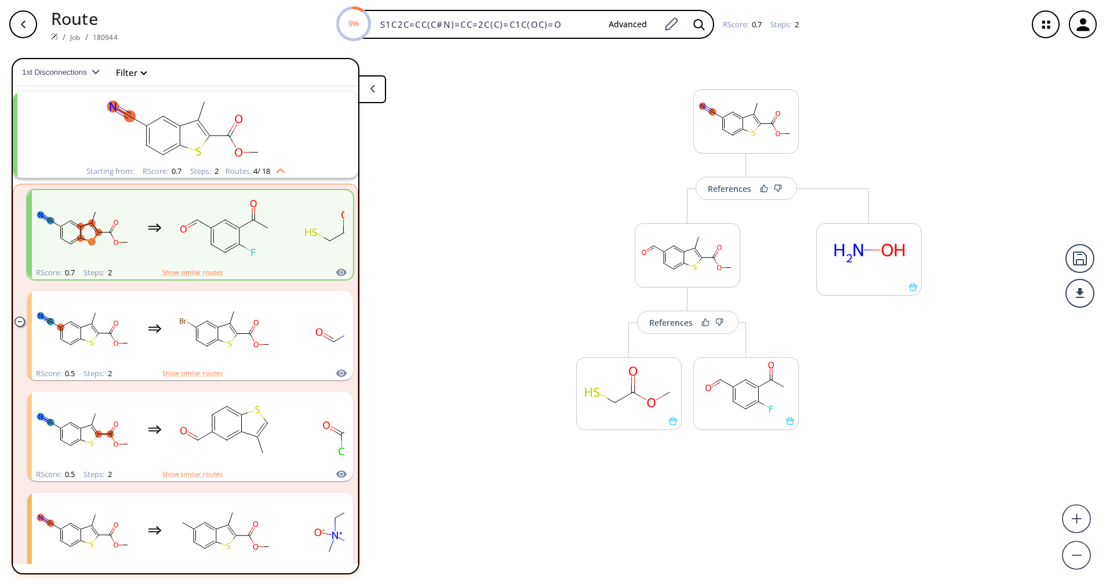
click at [670, 321] on div "References" at bounding box center [670, 323] width 43 height 8
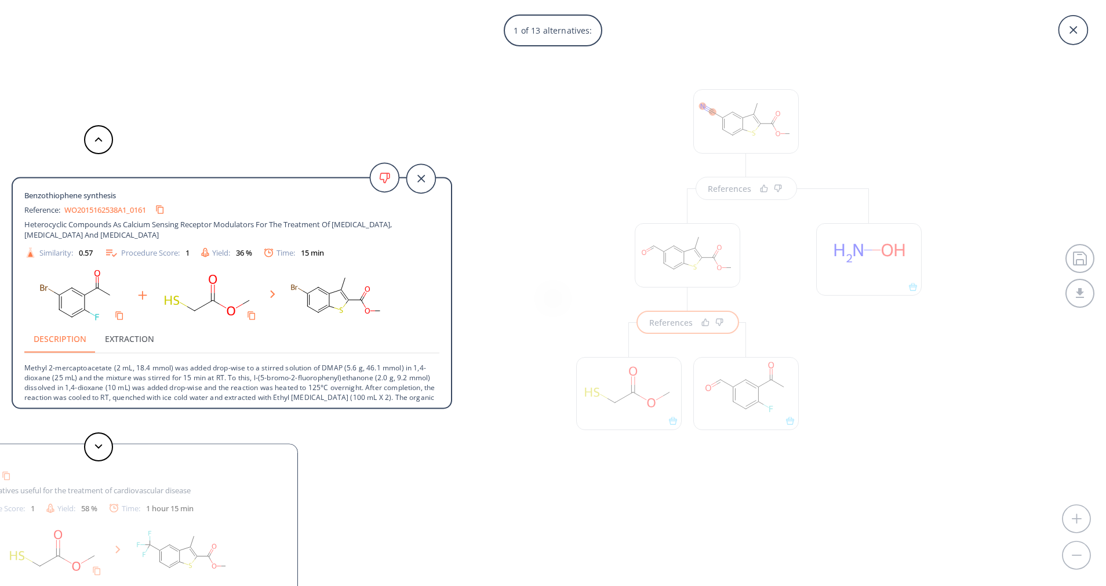
click at [750, 395] on div "1 of 13 alternatives: Benzothiophene synthesis Reference: WO2015162538A1_0161 H…" at bounding box center [553, 293] width 1106 height 586
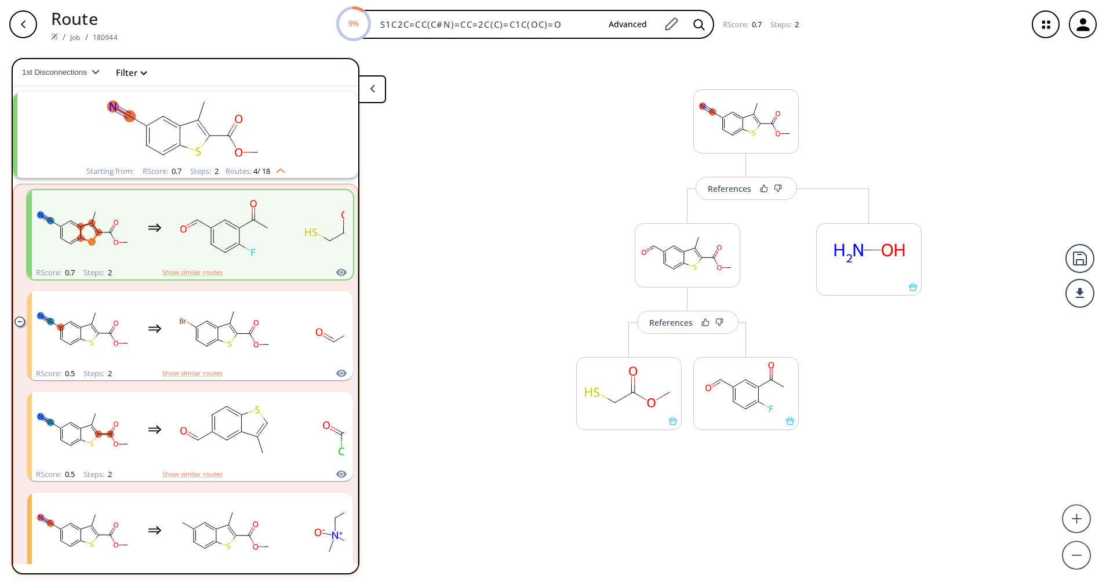
click at [750, 395] on rect at bounding box center [746, 386] width 104 height 59
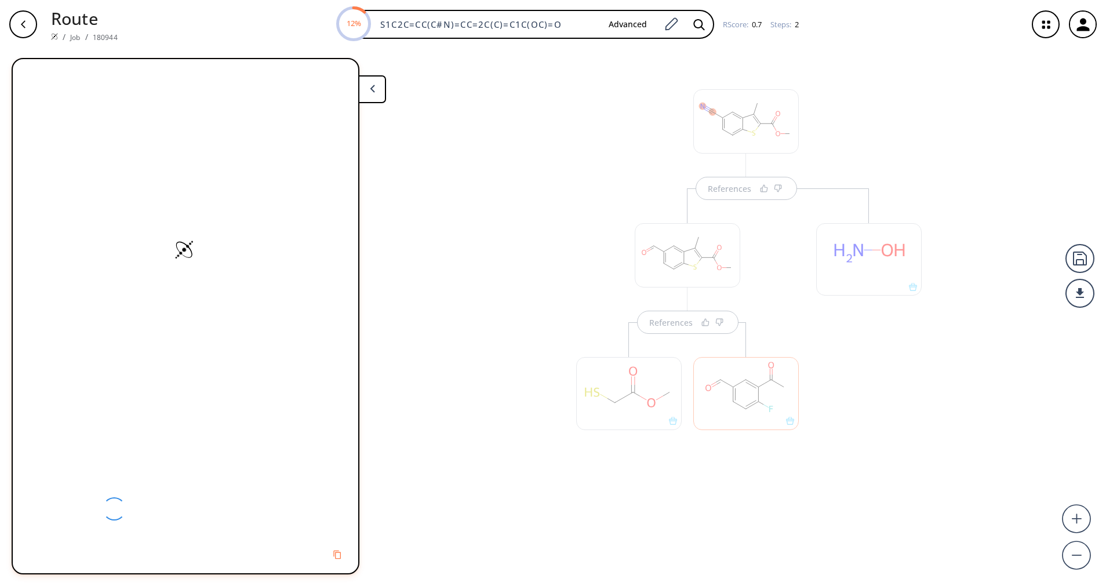
scroll to position [0, 0]
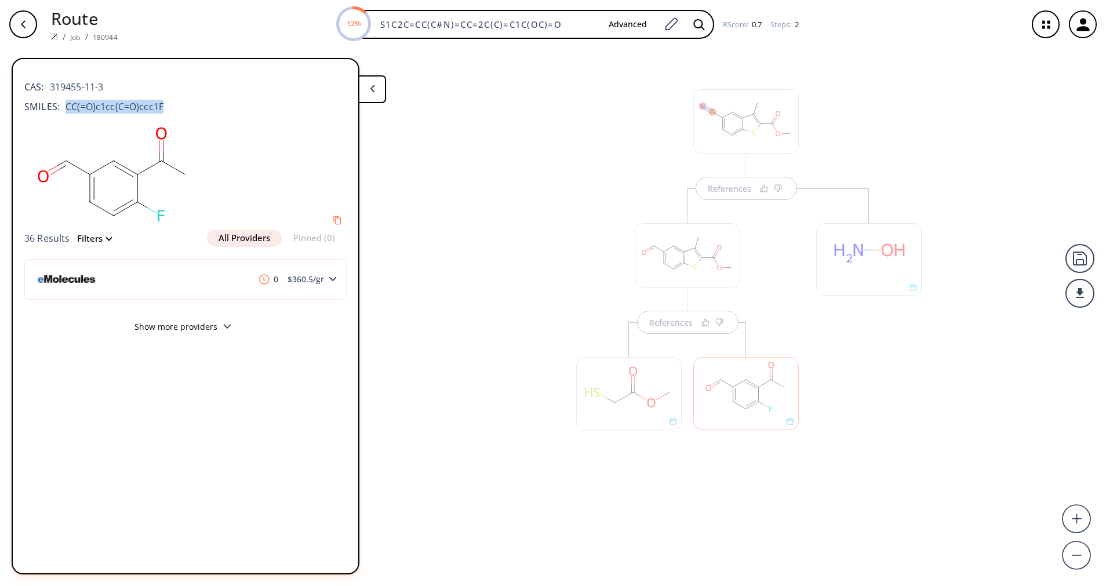
drag, startPoint x: 174, startPoint y: 102, endPoint x: 64, endPoint y: 108, distance: 110.2
click at [64, 108] on div "SMILES: CC(=O)c1cc(C=O)ccc1F" at bounding box center [185, 107] width 322 height 14
copy span "CC(=O)c1cc(C=O)ccc1F"
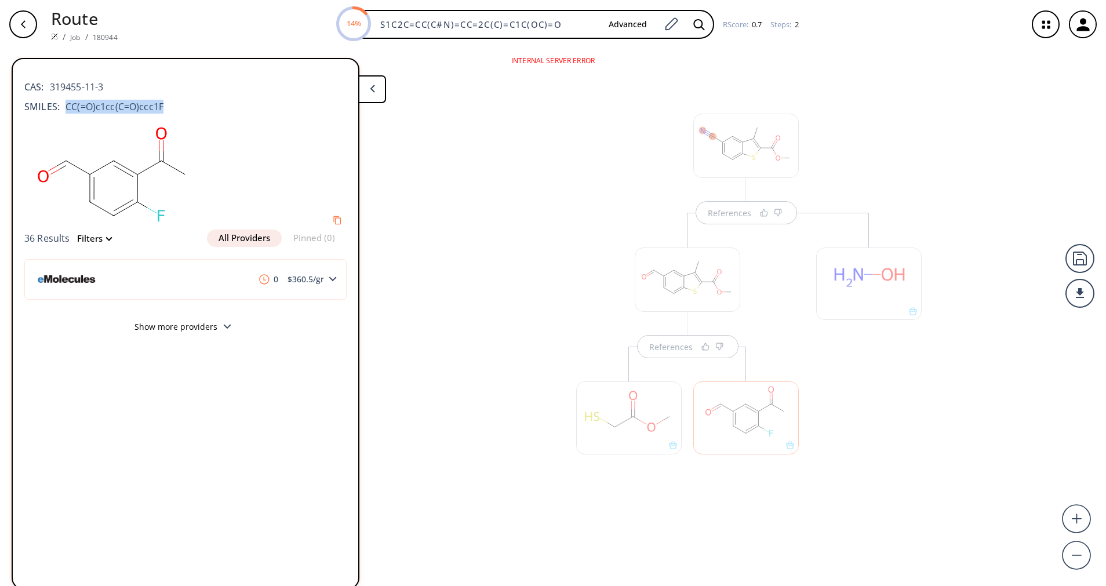
click at [687, 355] on div at bounding box center [745, 411] width 117 height 130
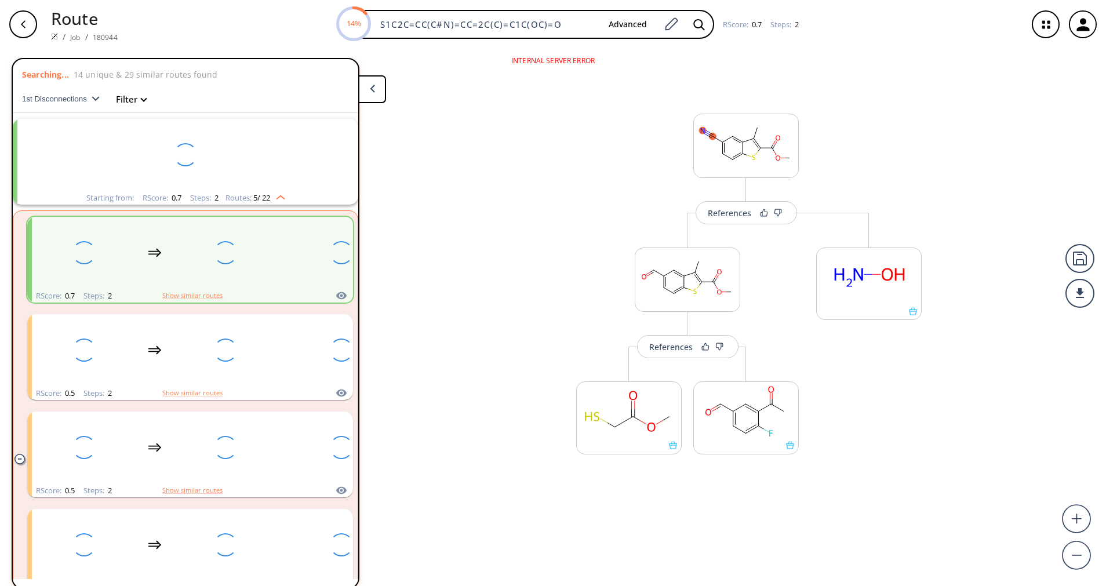
scroll to position [27, 0]
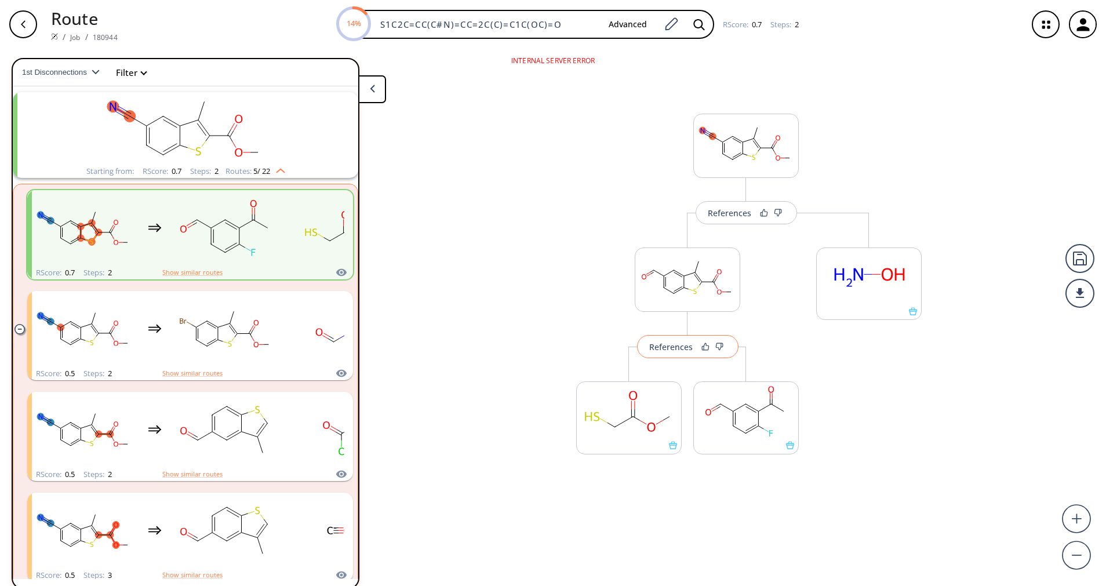
click at [676, 345] on div "References" at bounding box center [670, 347] width 43 height 8
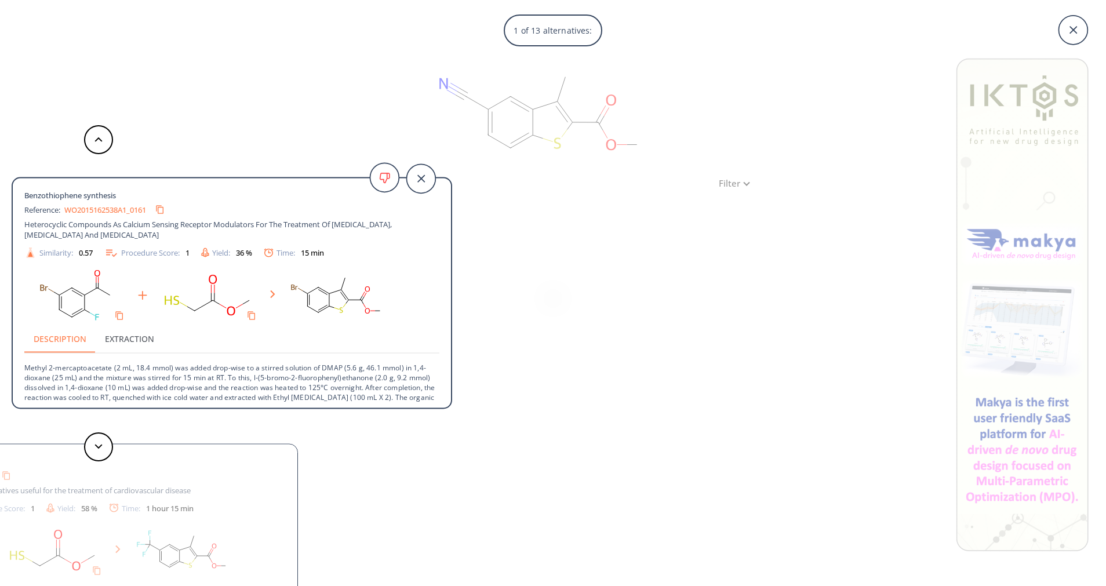
click at [649, 331] on div "1 of 13 alternatives: Benzothiophene synthesis Reference: WO2015162538A1_0161 H…" at bounding box center [553, 293] width 1106 height 586
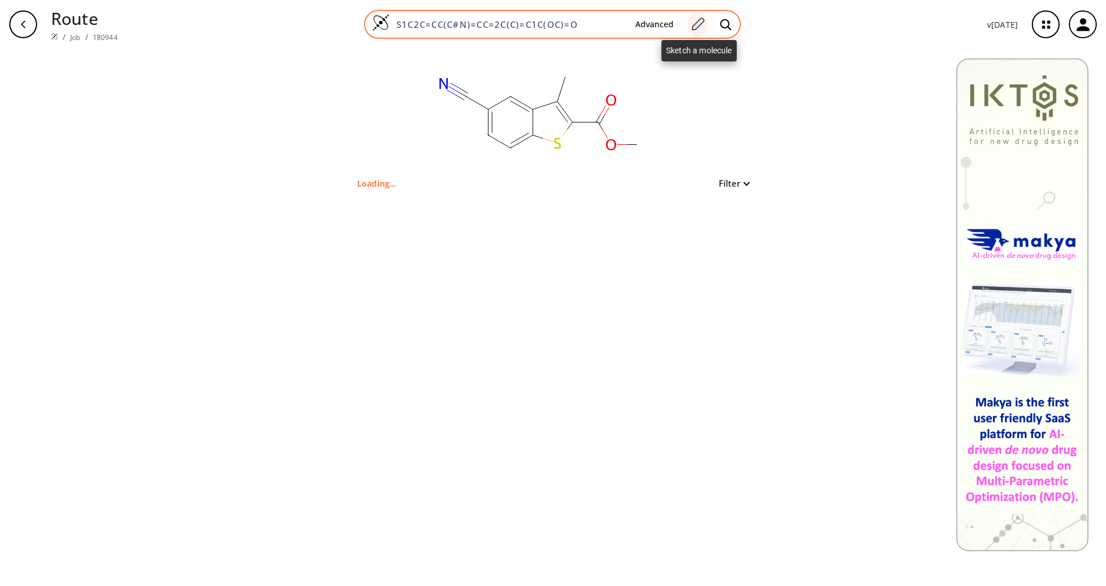
click at [699, 18] on icon at bounding box center [697, 24] width 16 height 15
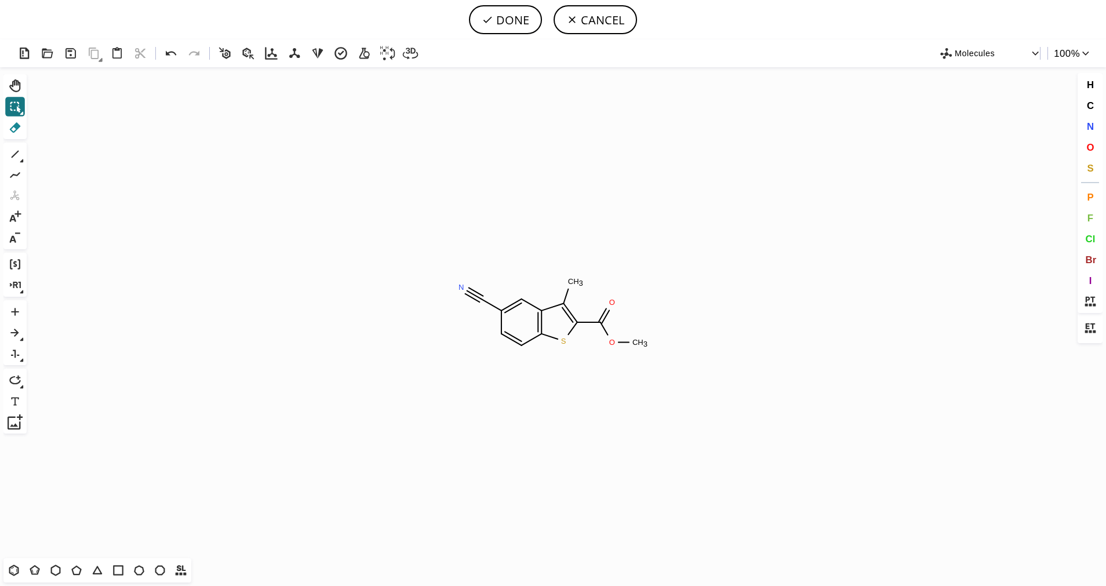
click at [16, 132] on icon at bounding box center [15, 127] width 15 height 15
click at [472, 295] on icon at bounding box center [474, 295] width 23 height 19
click at [466, 288] on tspan "H" at bounding box center [467, 287] width 6 height 9
click at [13, 150] on icon at bounding box center [15, 154] width 15 height 15
drag, startPoint x: 480, startPoint y: 296, endPoint x: 457, endPoint y: 305, distance: 25.3
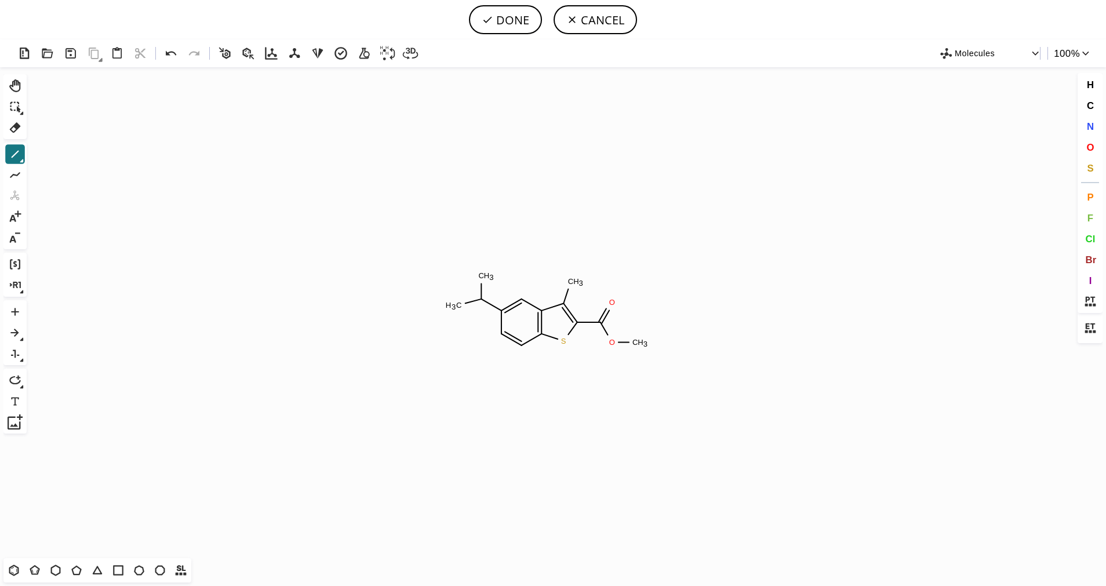
drag, startPoint x: 479, startPoint y: 301, endPoint x: 481, endPoint y: 266, distance: 35.4
click at [1092, 216] on span "F" at bounding box center [1089, 217] width 6 height 11
click at [462, 300] on tspan "F" at bounding box center [463, 299] width 5 height 9
click at [479, 276] on tspan "F" at bounding box center [476, 280] width 5 height 9
click at [506, 27] on button "DONE" at bounding box center [505, 19] width 73 height 29
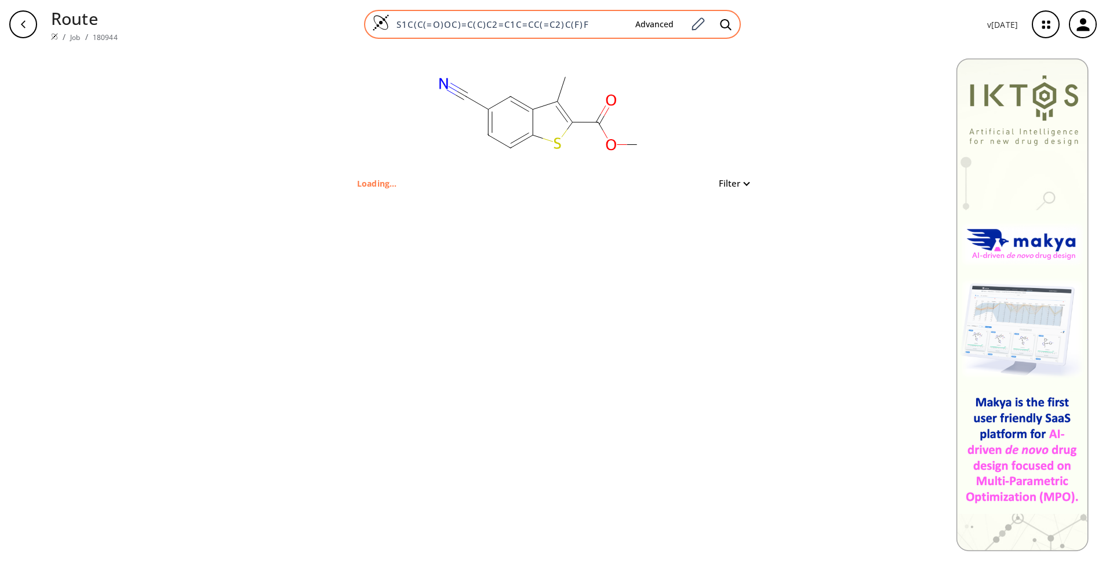
click at [559, 16] on div "S1C(C(=O)OC)=C(C)C2=C1C=CC(=C2)C(F)F Advanced" at bounding box center [552, 24] width 377 height 29
click at [559, 17] on div "S1C(C(=O)OC)=C(C)C2=C1C=CC(=C2)C(F)F Advanced" at bounding box center [552, 24] width 377 height 29
click at [727, 28] on icon at bounding box center [725, 24] width 11 height 11
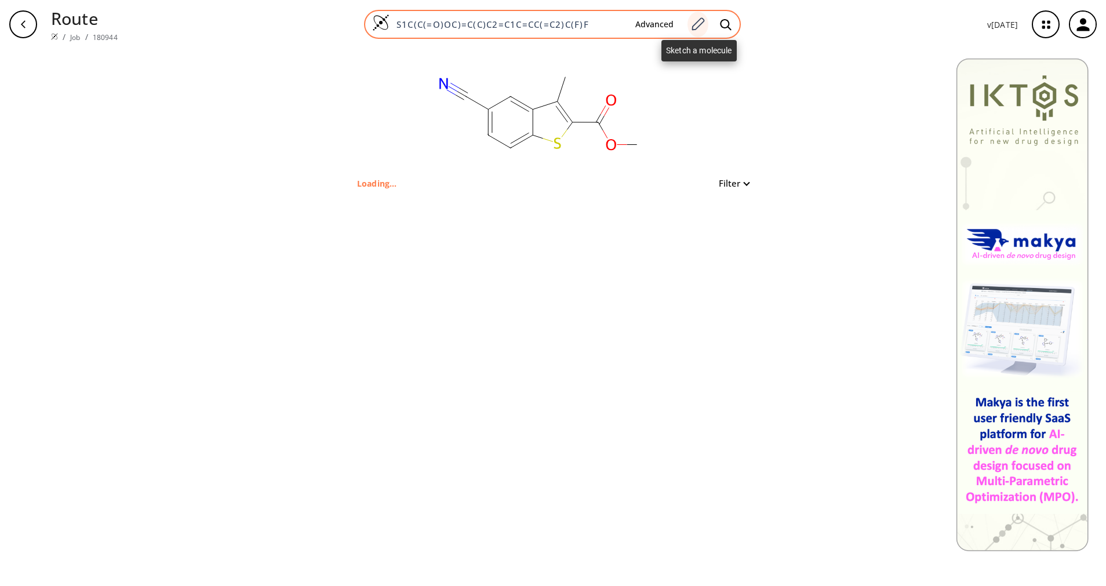
click at [696, 28] on icon at bounding box center [697, 24] width 16 height 15
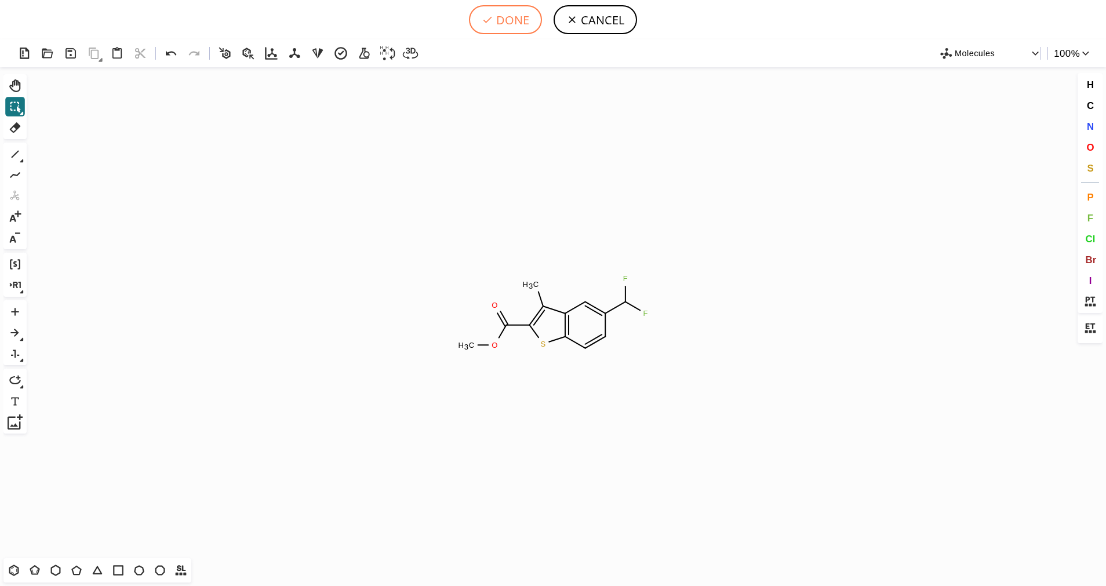
click at [526, 21] on button "DONE" at bounding box center [505, 19] width 73 height 29
type input "S1C2C=CC(C(F)F)=CC=2C(C)=C1C(OC)=O"
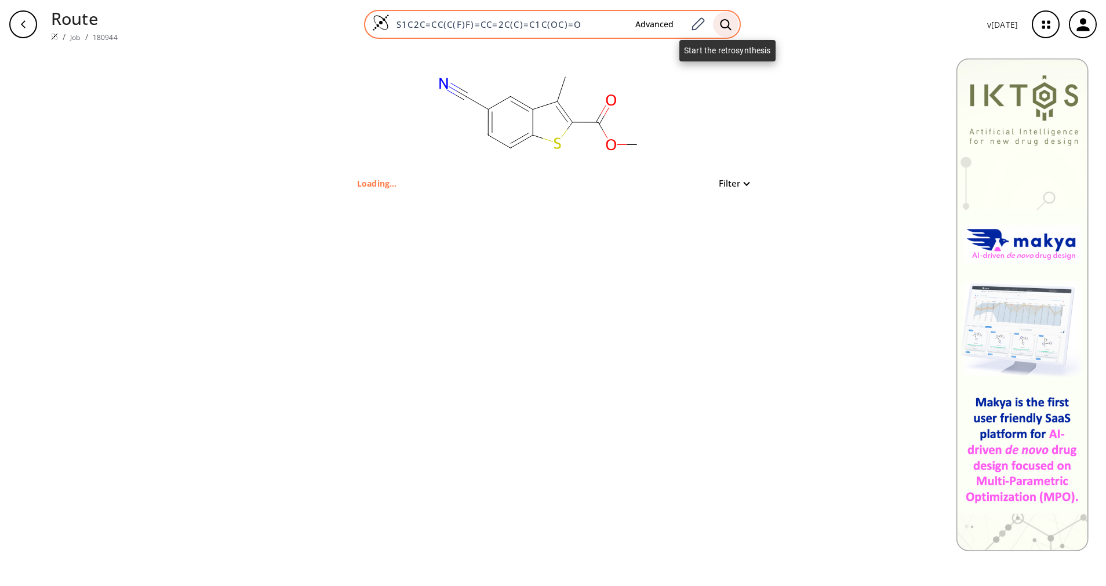
click at [725, 14] on div at bounding box center [725, 24] width 25 height 25
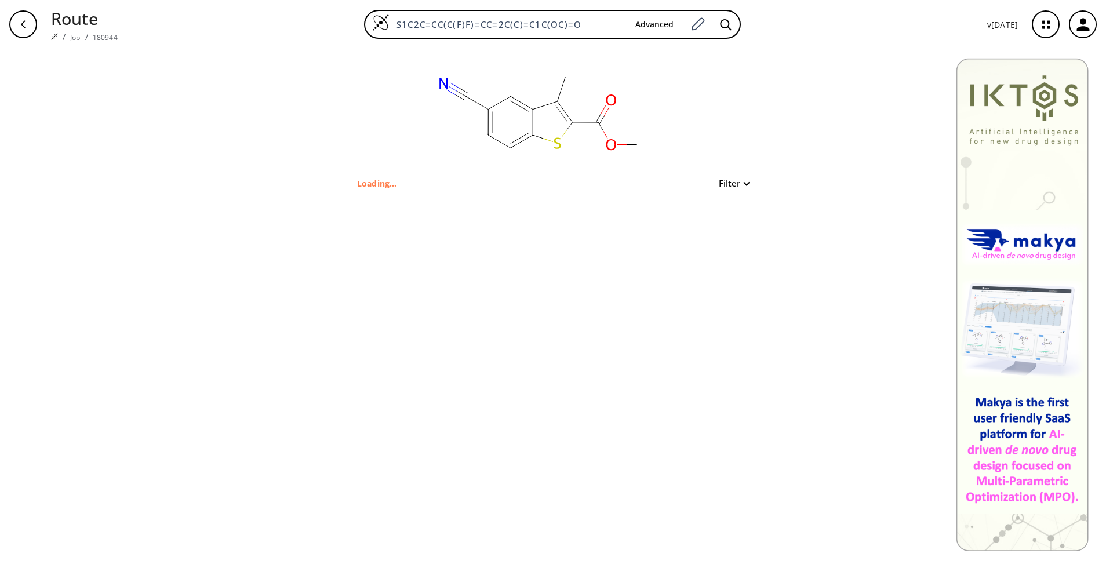
click at [32, 17] on div "button" at bounding box center [23, 24] width 28 height 28
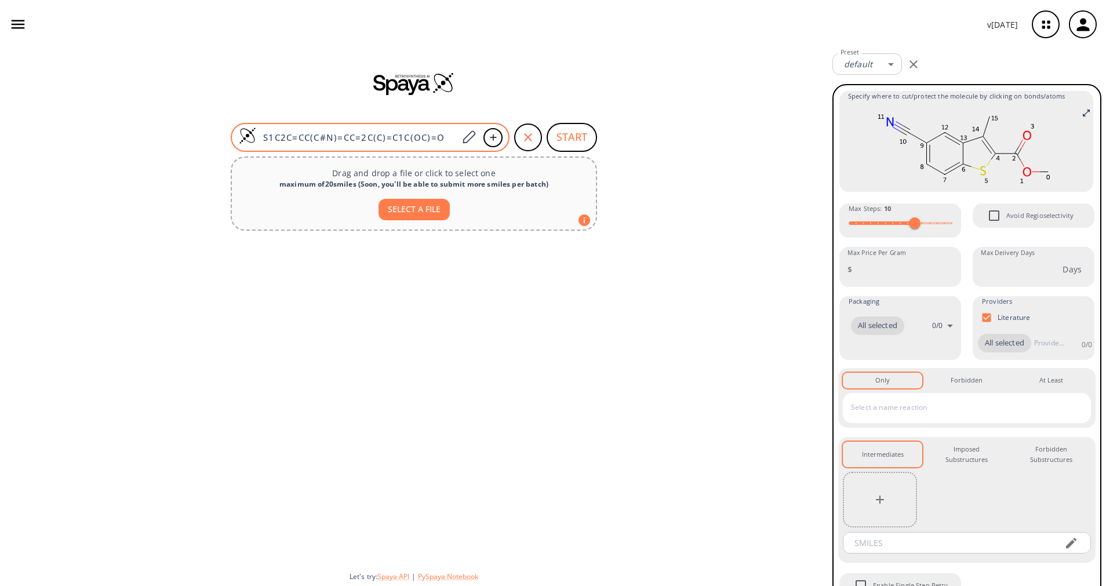
click at [424, 138] on input "S1C2C=CC(C#N)=CC=2C(C)=C1C(OC)=O" at bounding box center [357, 138] width 202 height 12
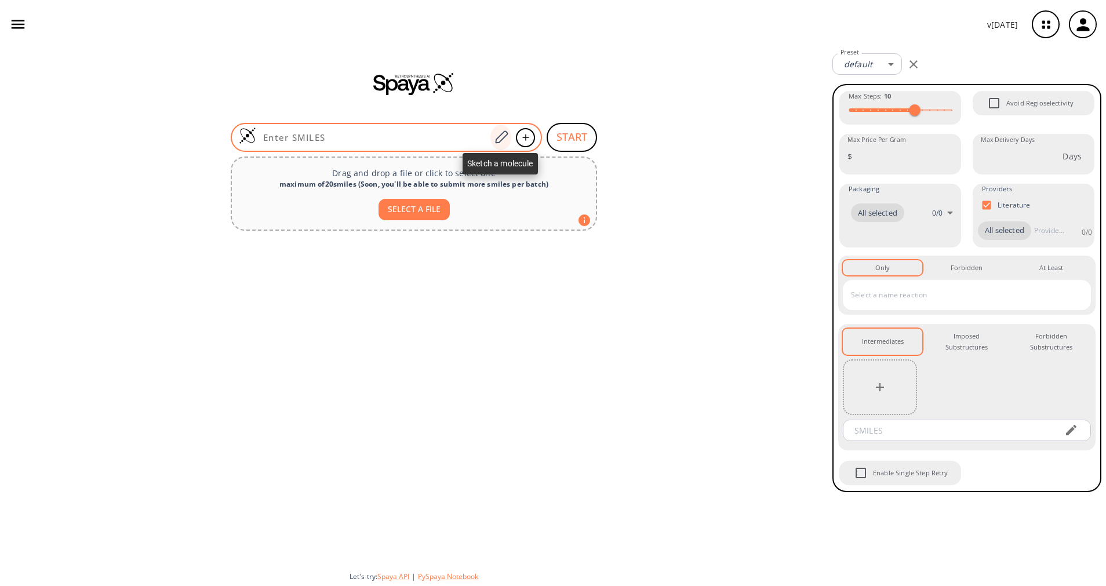
click at [505, 131] on icon at bounding box center [501, 136] width 13 height 13
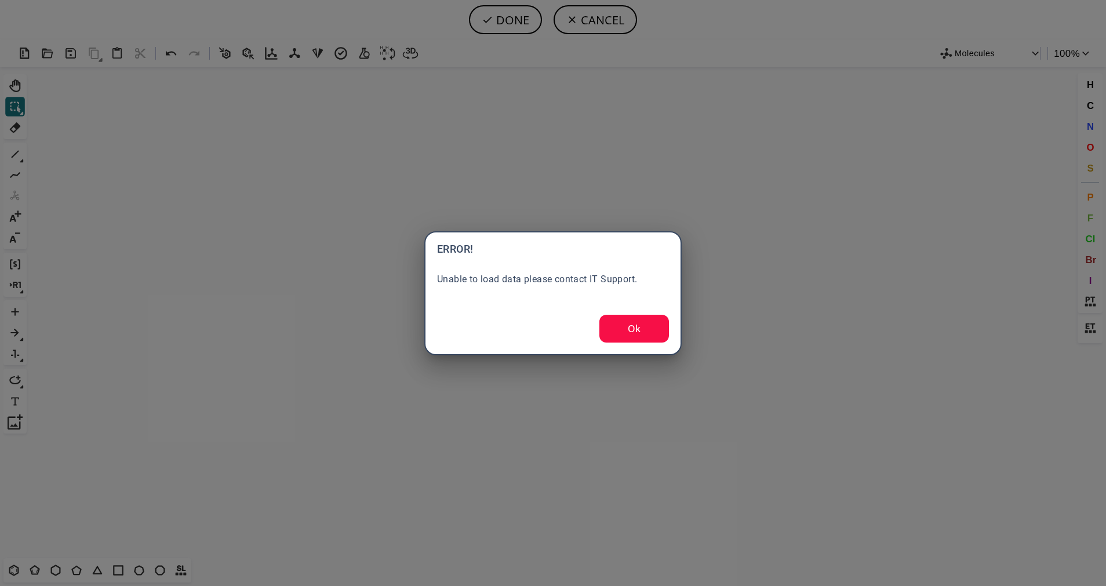
click at [646, 331] on button "Ok" at bounding box center [634, 329] width 70 height 28
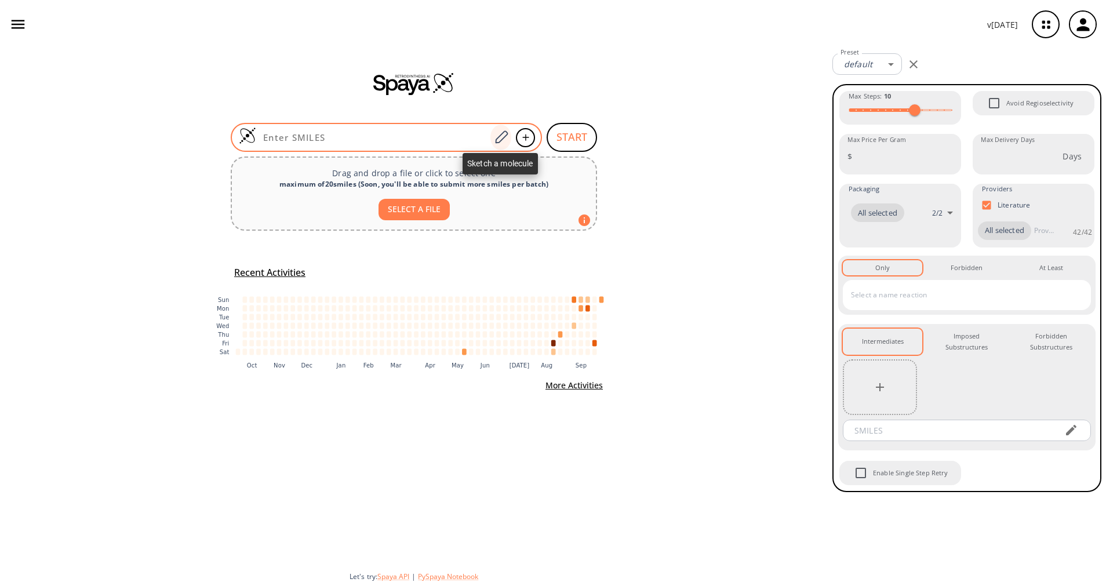
click at [497, 133] on icon at bounding box center [501, 137] width 16 height 15
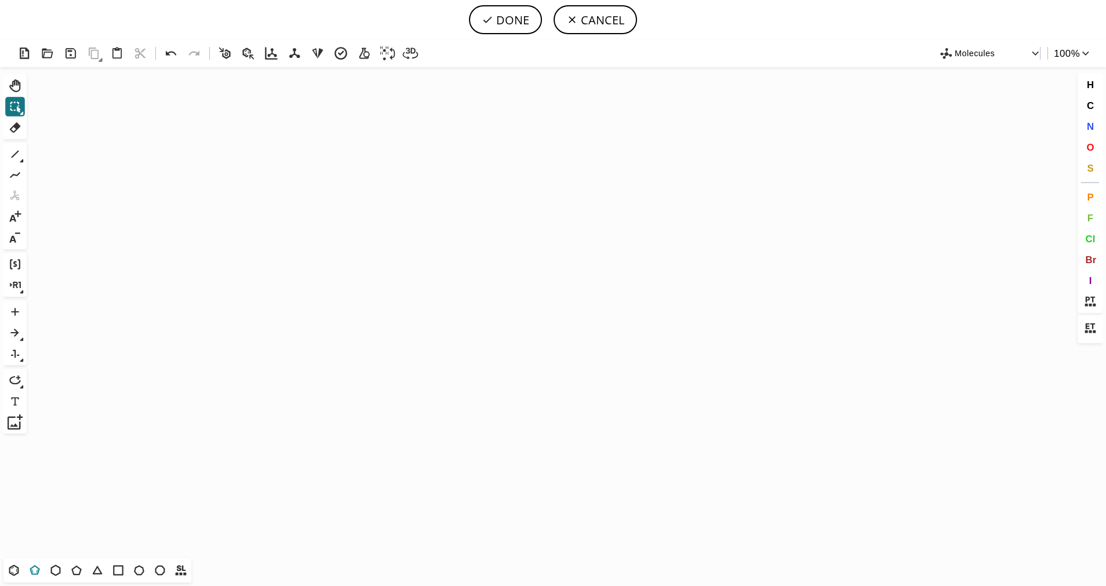
click at [37, 568] on icon at bounding box center [35, 570] width 10 height 10
drag, startPoint x: 541, startPoint y: 245, endPoint x: 478, endPoint y: 253, distance: 63.1
click at [478, 253] on icon "Created with [PERSON_NAME] 2.3.0" at bounding box center [552, 312] width 1043 height 491
click at [1085, 169] on button "S" at bounding box center [1090, 168] width 20 height 20
click at [539, 262] on tspan "S" at bounding box center [539, 263] width 5 height 9
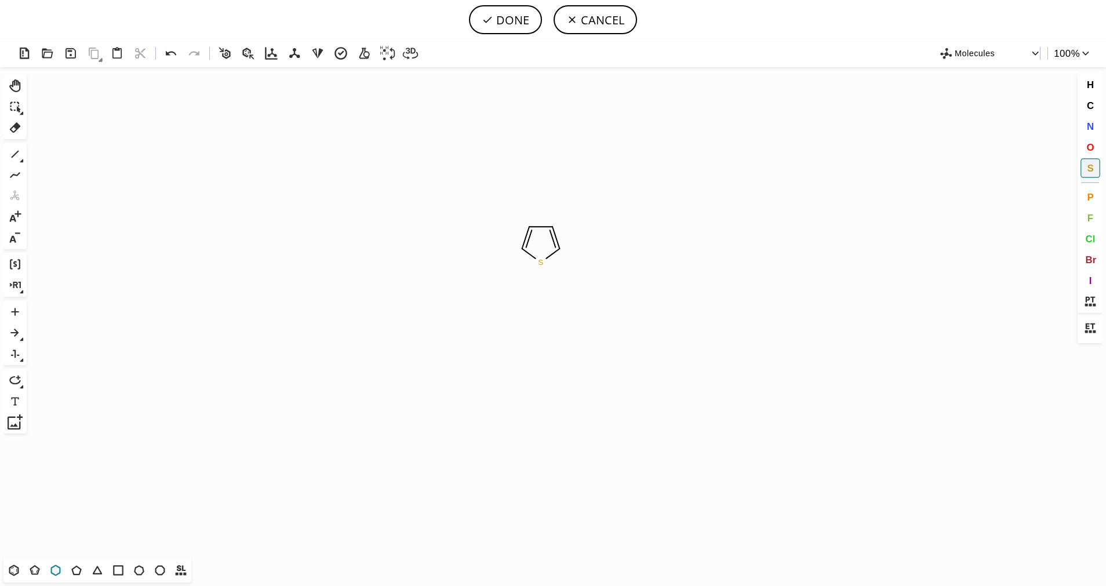
click at [56, 571] on icon at bounding box center [55, 570] width 15 height 15
click at [15, 156] on icon at bounding box center [15, 154] width 15 height 15
click at [17, 156] on icon at bounding box center [15, 154] width 15 height 15
click at [62, 158] on icon at bounding box center [59, 154] width 13 height 13
click at [22, 156] on icon at bounding box center [15, 154] width 15 height 15
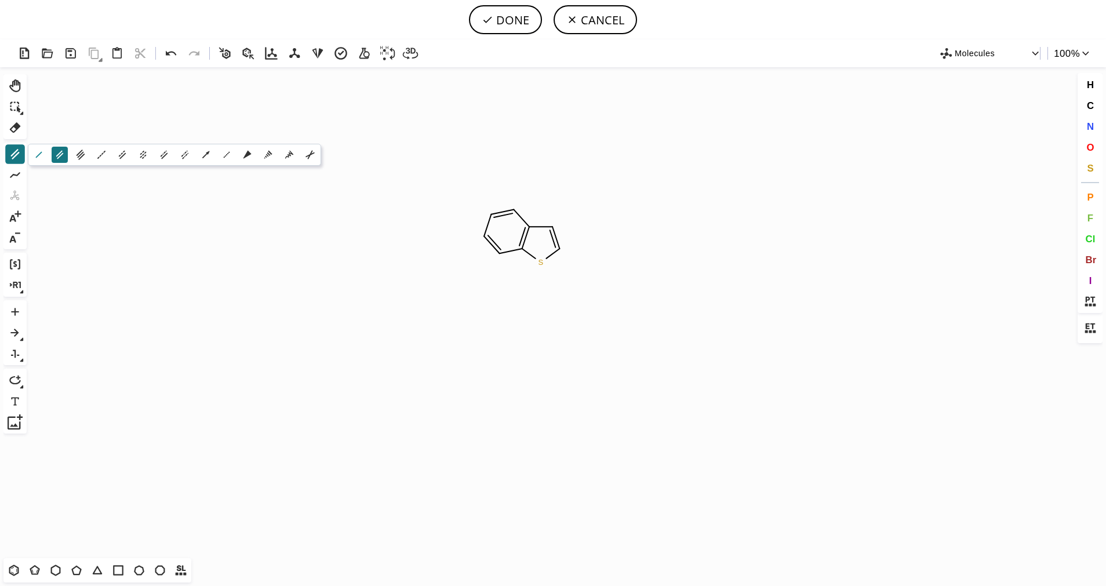
click at [33, 156] on icon at bounding box center [38, 154] width 13 height 13
click at [20, 160] on icon at bounding box center [22, 161] width 4 height 4
click at [64, 156] on icon at bounding box center [59, 154] width 13 height 13
click at [1090, 149] on span "O" at bounding box center [1090, 146] width 8 height 11
click at [581, 278] on tspan "O" at bounding box center [581, 277] width 6 height 9
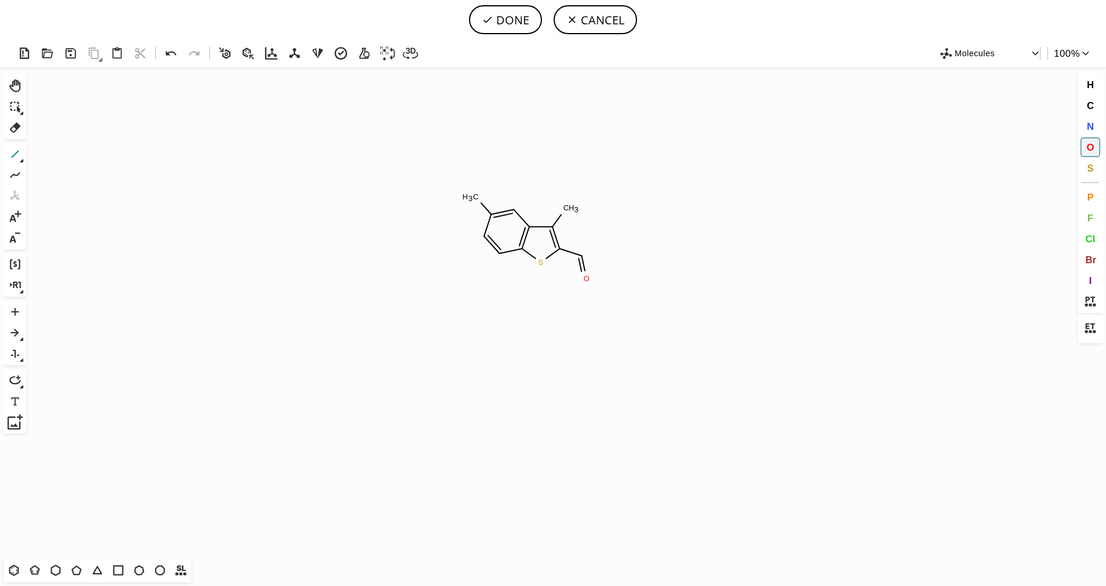
click at [17, 155] on icon at bounding box center [15, 154] width 15 height 15
click at [1093, 149] on span "O" at bounding box center [1090, 146] width 8 height 11
click at [600, 241] on tspan "O" at bounding box center [600, 241] width 6 height 9
click at [20, 160] on icon at bounding box center [22, 161] width 4 height 4
click at [85, 156] on icon at bounding box center [80, 154] width 13 height 13
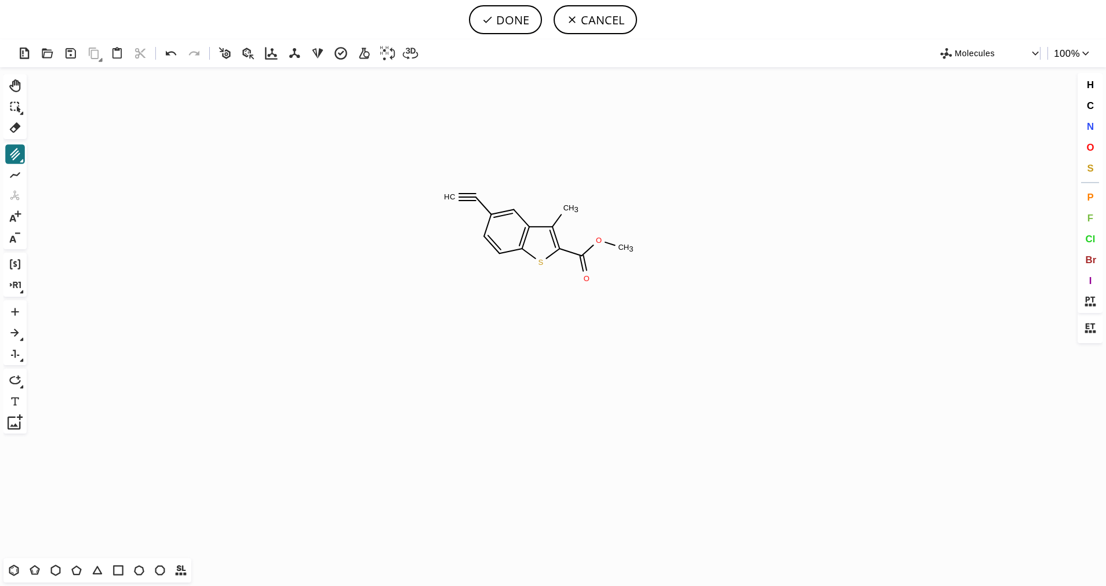
drag, startPoint x: 479, startPoint y: 199, endPoint x: 470, endPoint y: 197, distance: 8.9
click at [22, 163] on button "3" at bounding box center [15, 154] width 20 height 20
click at [41, 155] on icon at bounding box center [38, 154] width 13 height 13
click at [1090, 214] on span "F" at bounding box center [1089, 217] width 6 height 11
click at [509, 27] on button "DONE" at bounding box center [505, 19] width 73 height 29
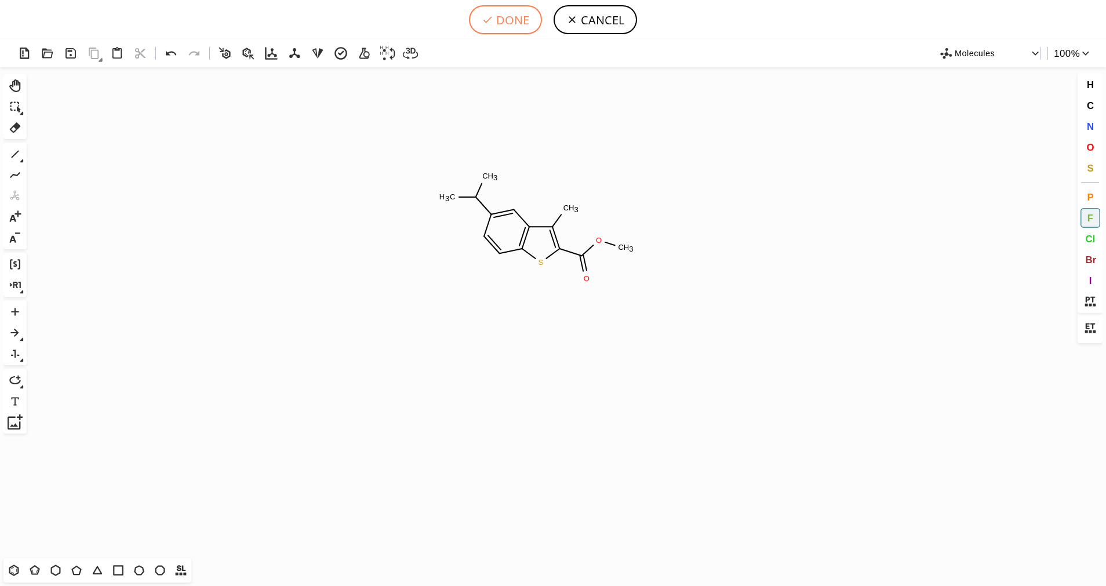
type input "S1C2C=CC(C(C)C)=CC=2C(C)=C1C(OC)=O"
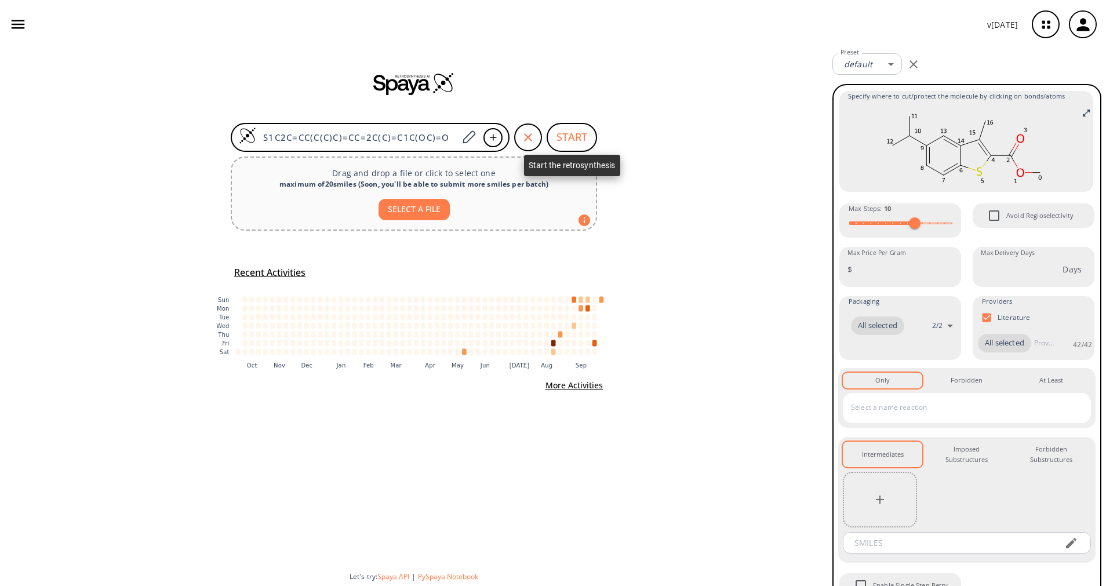
click at [567, 137] on button "START" at bounding box center [571, 137] width 50 height 29
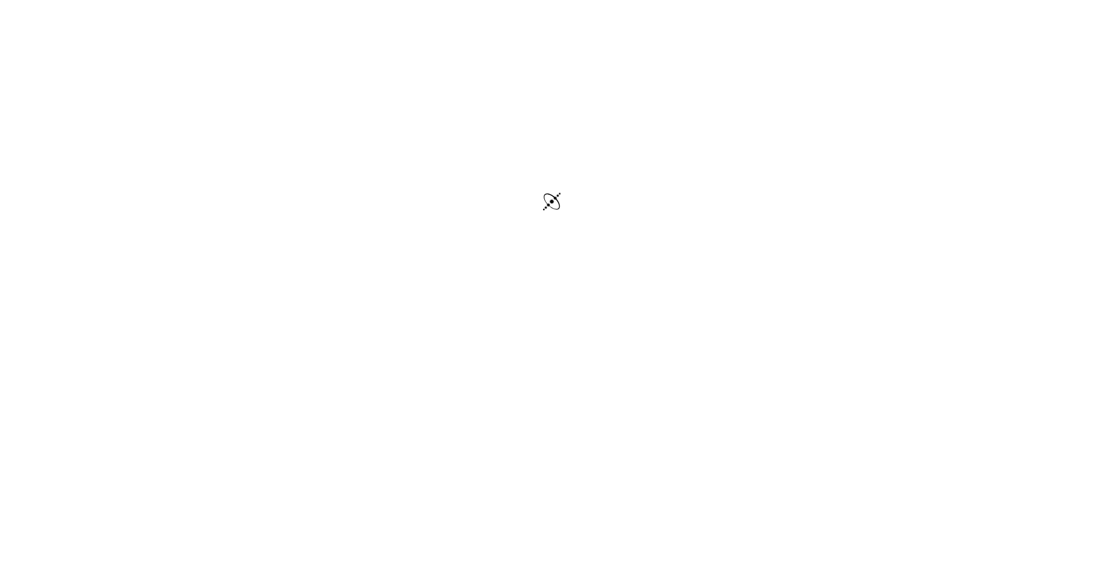
click at [567, 137] on div at bounding box center [553, 203] width 1106 height 406
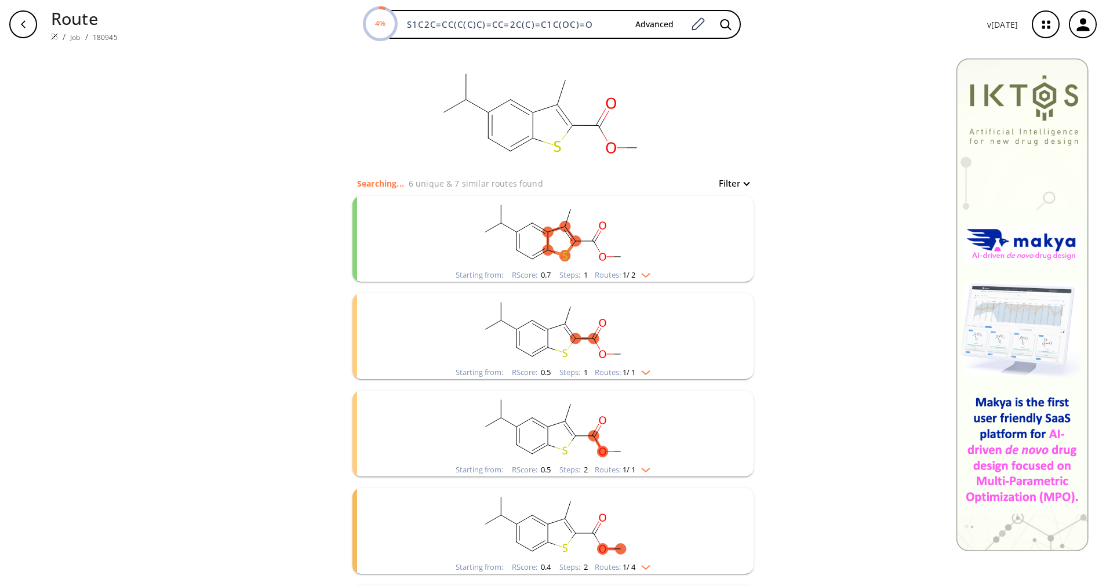
click at [625, 263] on rect "clusters" at bounding box center [552, 232] width 301 height 72
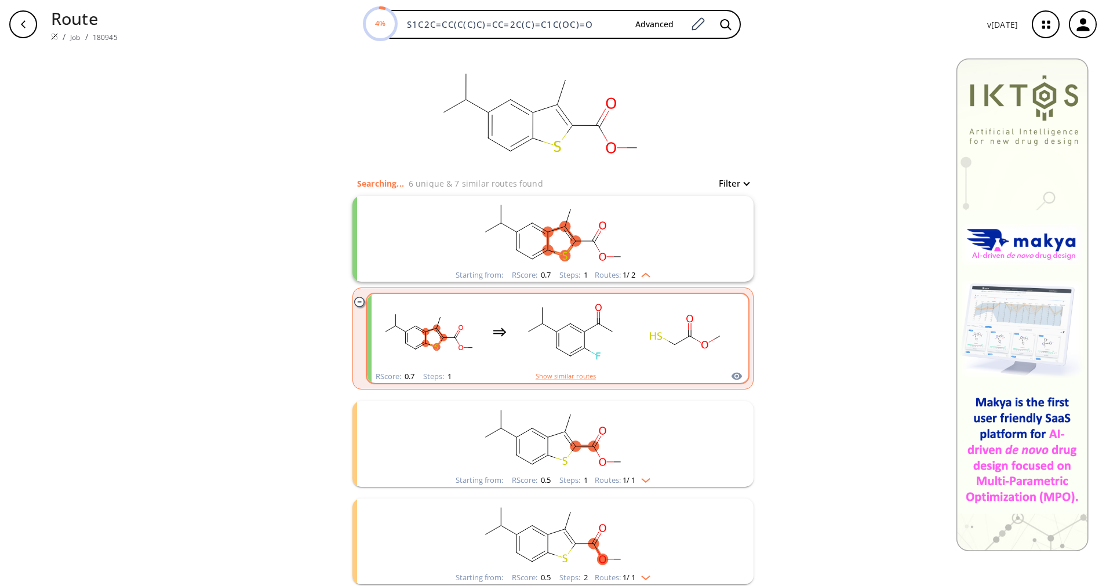
click at [588, 340] on rect "clusters" at bounding box center [570, 331] width 104 height 72
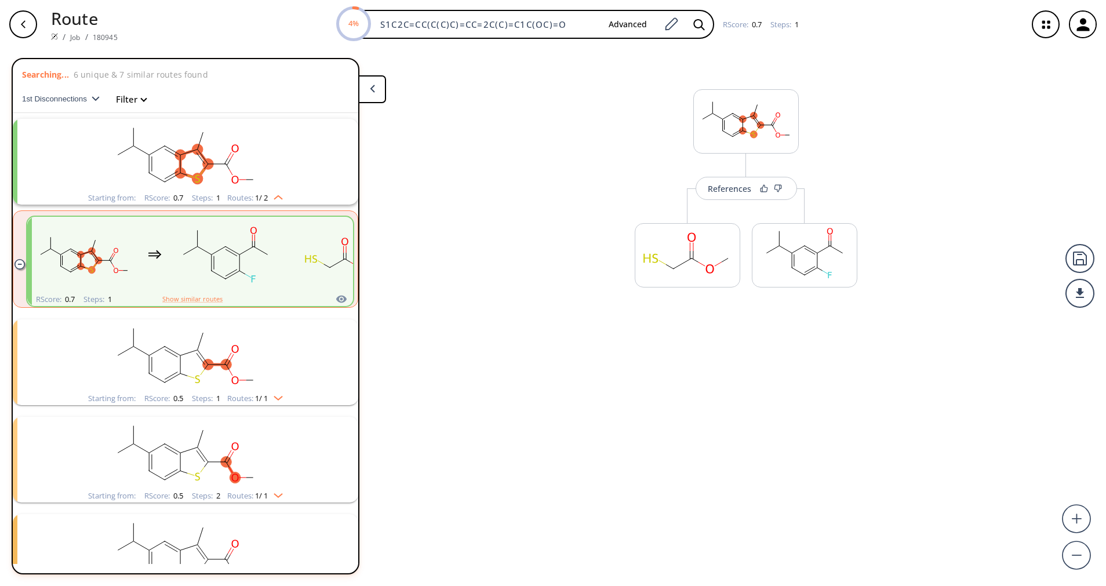
scroll to position [27, 0]
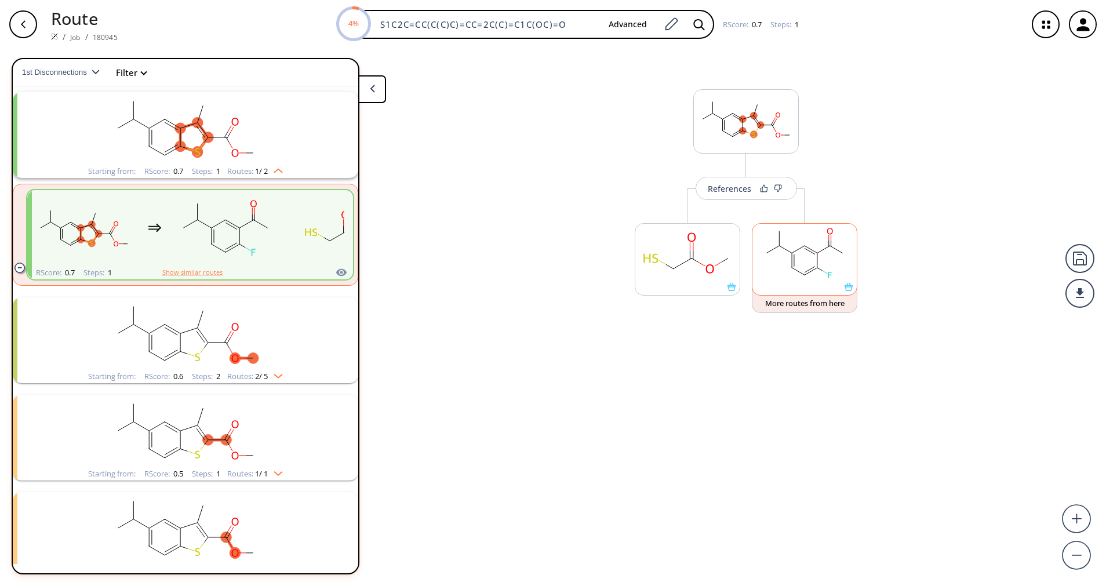
click at [824, 243] on rect at bounding box center [804, 253] width 104 height 59
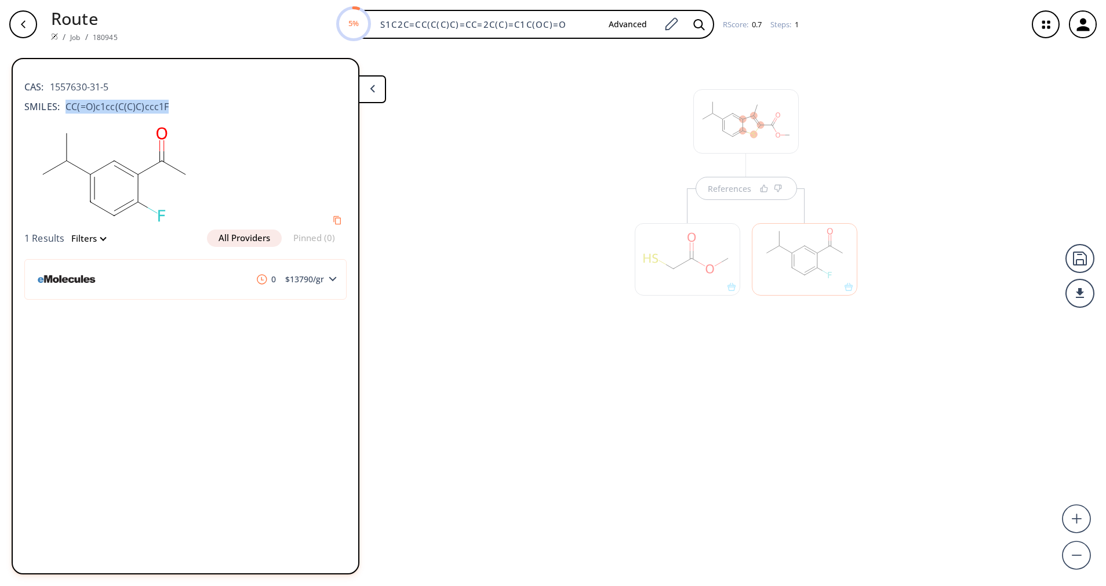
drag, startPoint x: 180, startPoint y: 109, endPoint x: 63, endPoint y: 103, distance: 117.2
click at [63, 103] on div "SMILES: CC(=O)c1cc(C(C)C)ccc1F" at bounding box center [185, 107] width 322 height 14
copy span "CC(=O)c1cc(C(C)C)ccc1F"
click at [561, 237] on div "References" at bounding box center [553, 313] width 1106 height 528
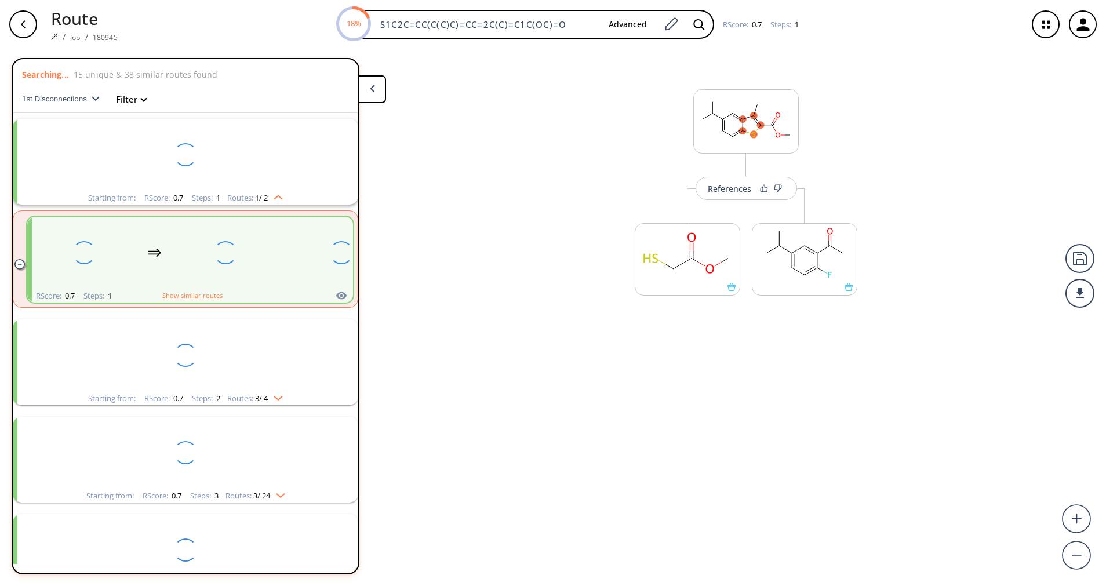
scroll to position [27, 0]
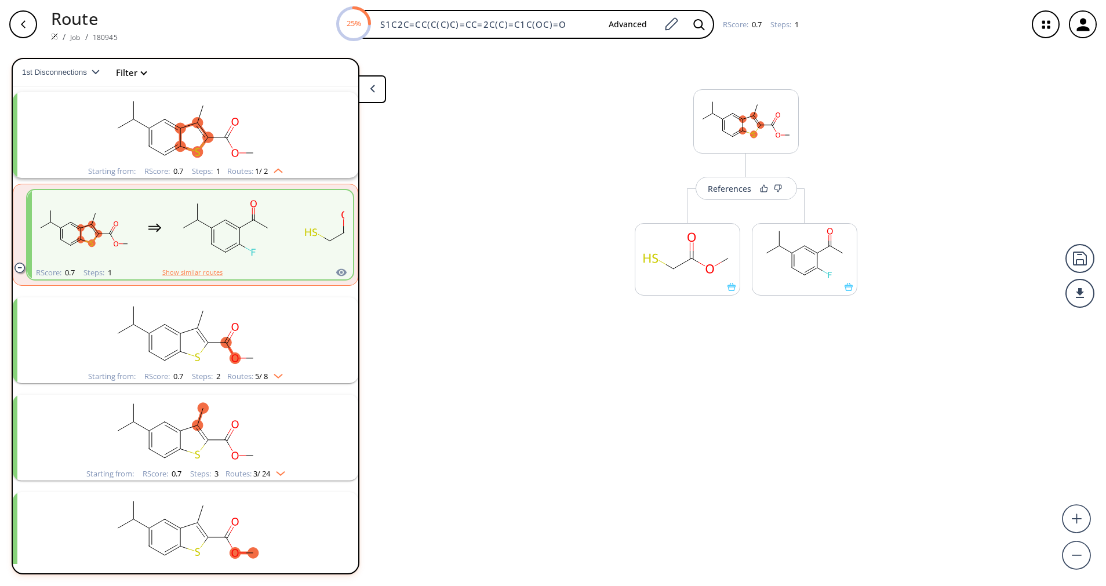
click at [377, 97] on button at bounding box center [372, 89] width 28 height 28
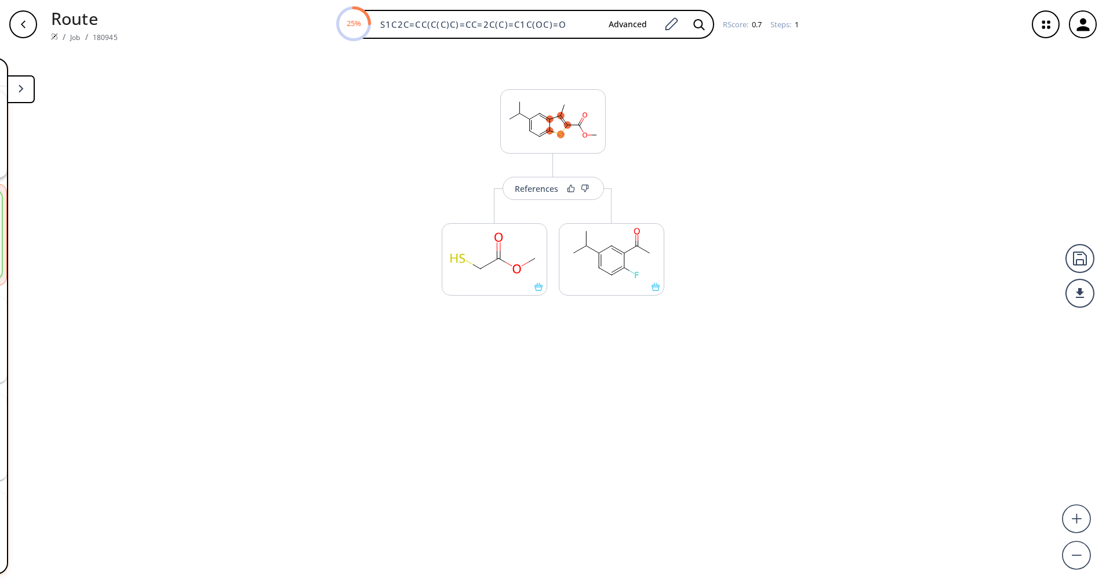
click at [21, 23] on icon "button" at bounding box center [23, 24] width 9 height 9
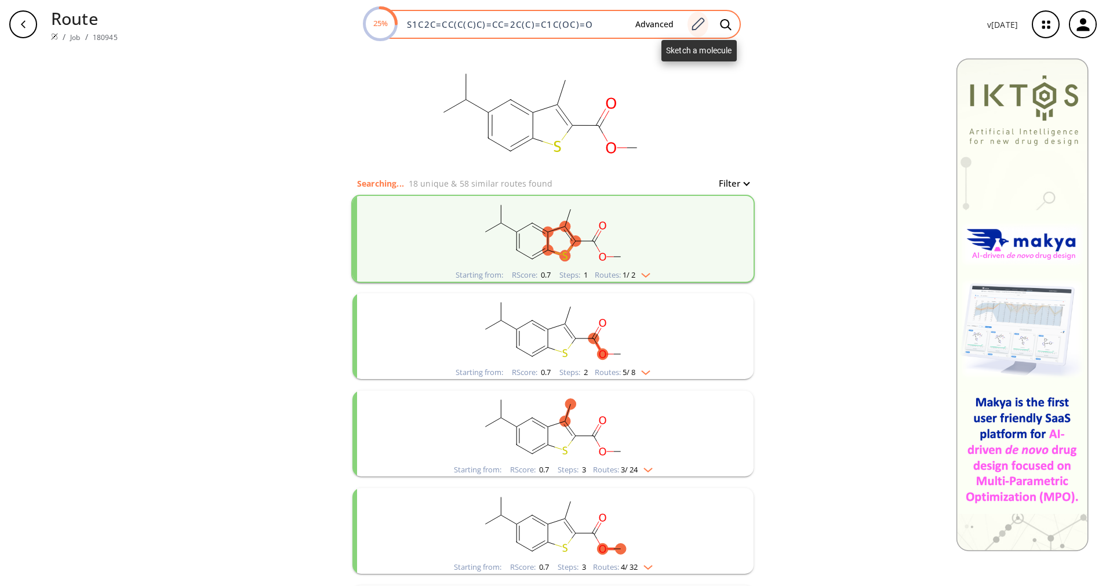
click at [696, 27] on icon at bounding box center [697, 24] width 16 height 15
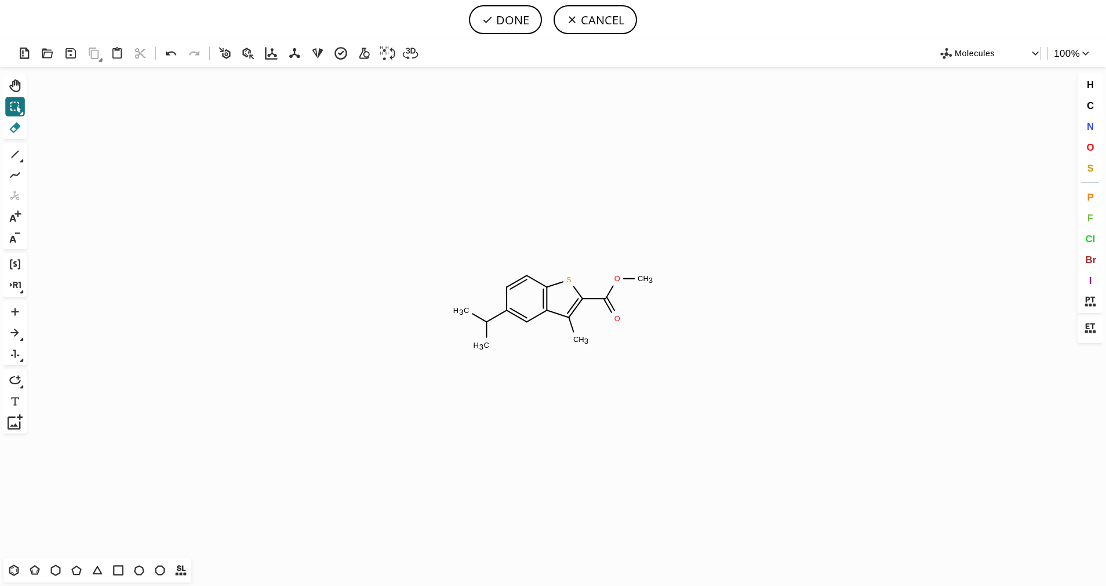
click at [17, 133] on icon at bounding box center [15, 127] width 15 height 15
click at [1092, 221] on span "F" at bounding box center [1089, 217] width 6 height 11
click at [486, 342] on tspan "F" at bounding box center [486, 342] width 5 height 9
click at [470, 312] on tspan "F" at bounding box center [470, 312] width 5 height 9
click at [492, 18] on icon at bounding box center [487, 20] width 12 height 12
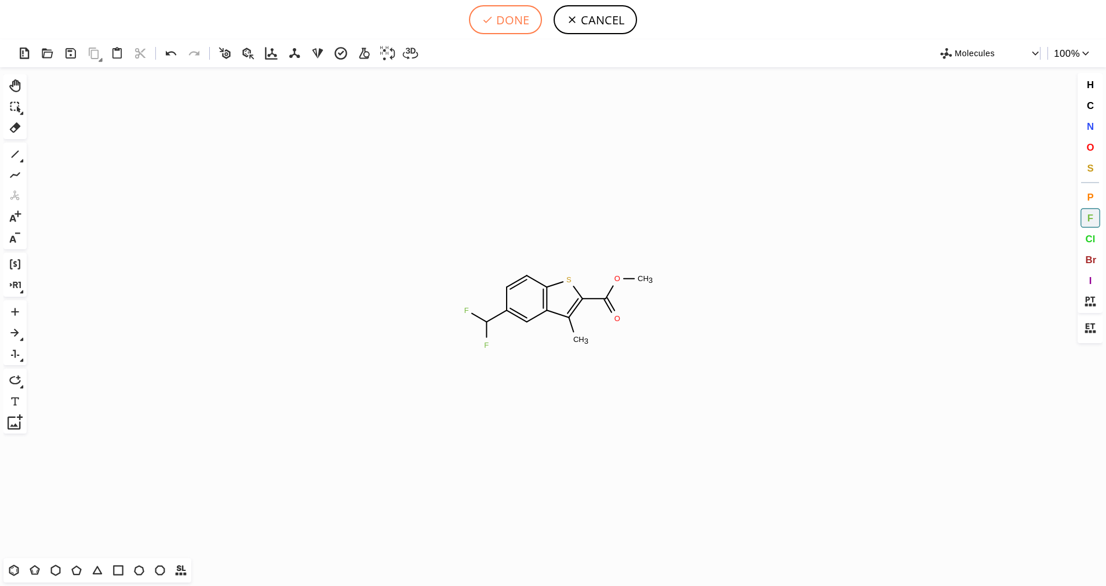
type input "S1C(C(=O)OC)=C(C)C2=C1C=CC(=C2)C(F)F"
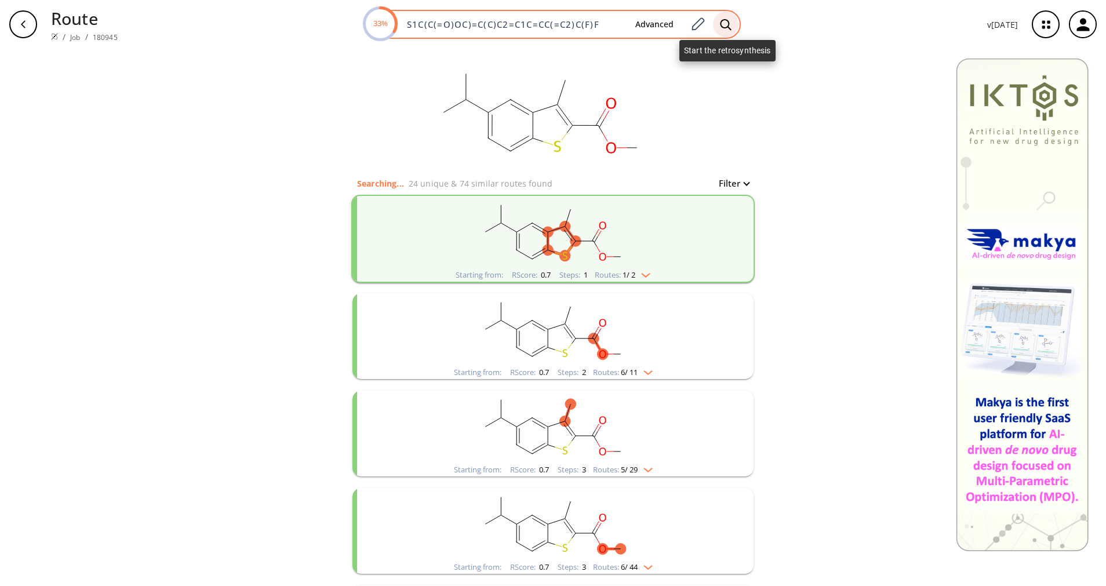
click at [721, 23] on icon at bounding box center [726, 25] width 12 height 12
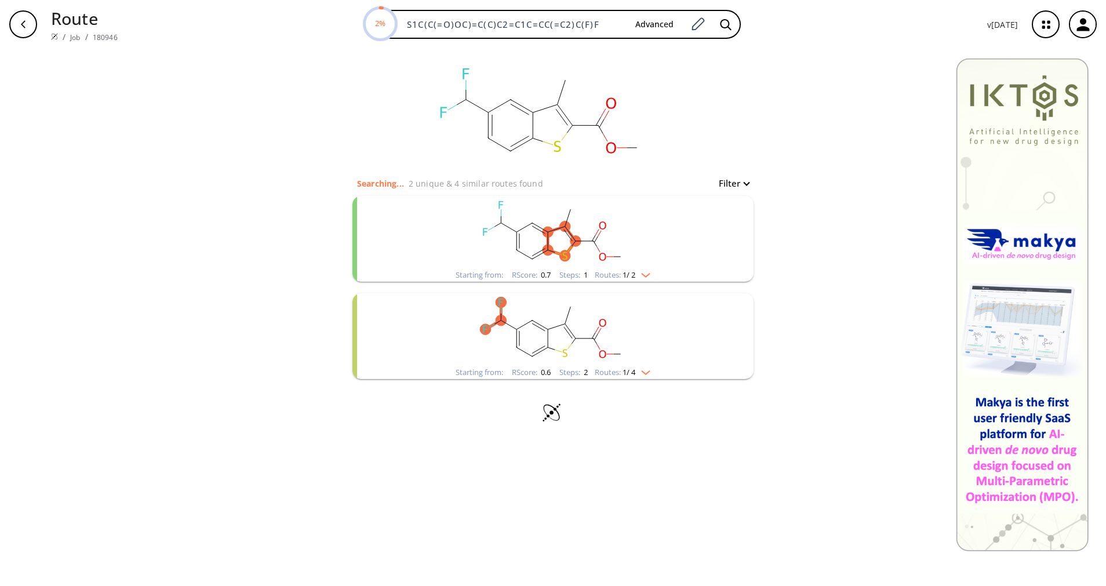
click at [645, 276] on img "clusters" at bounding box center [642, 272] width 15 height 9
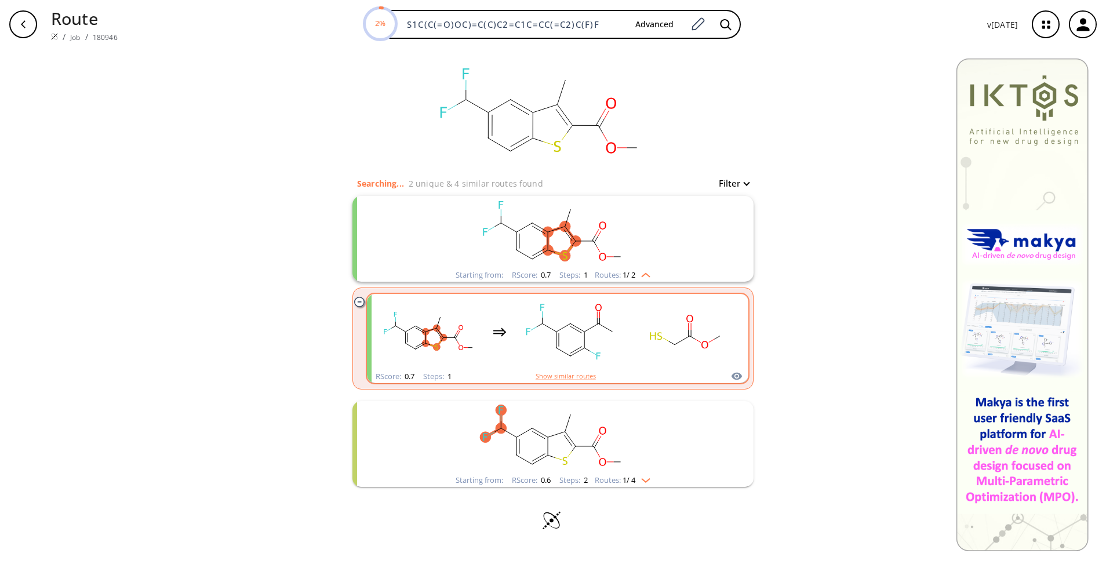
click at [644, 328] on rect "clusters" at bounding box center [686, 331] width 104 height 72
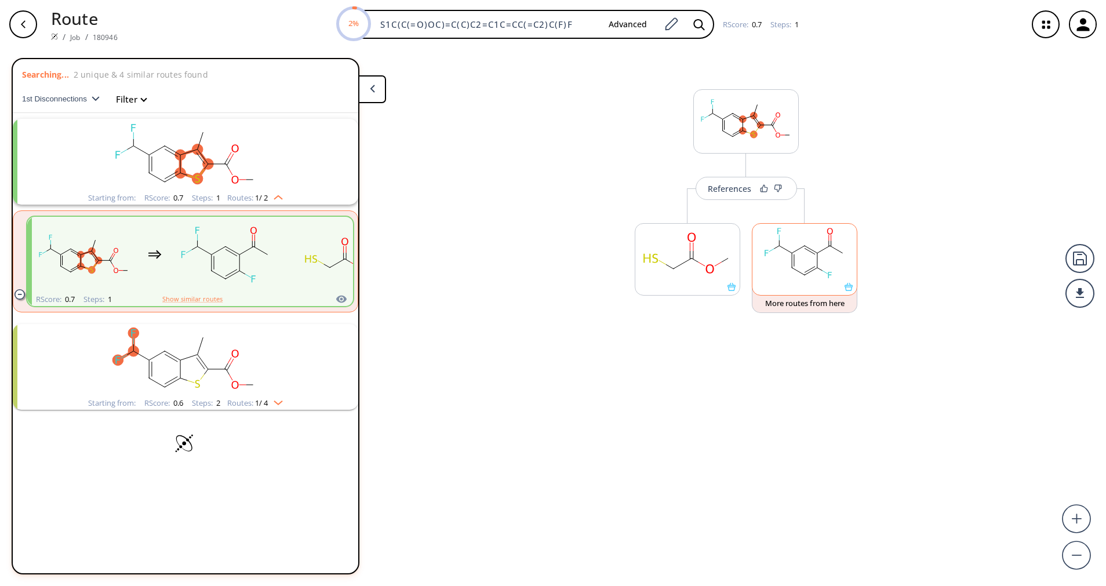
click at [804, 275] on icon at bounding box center [804, 275] width 1 height 1
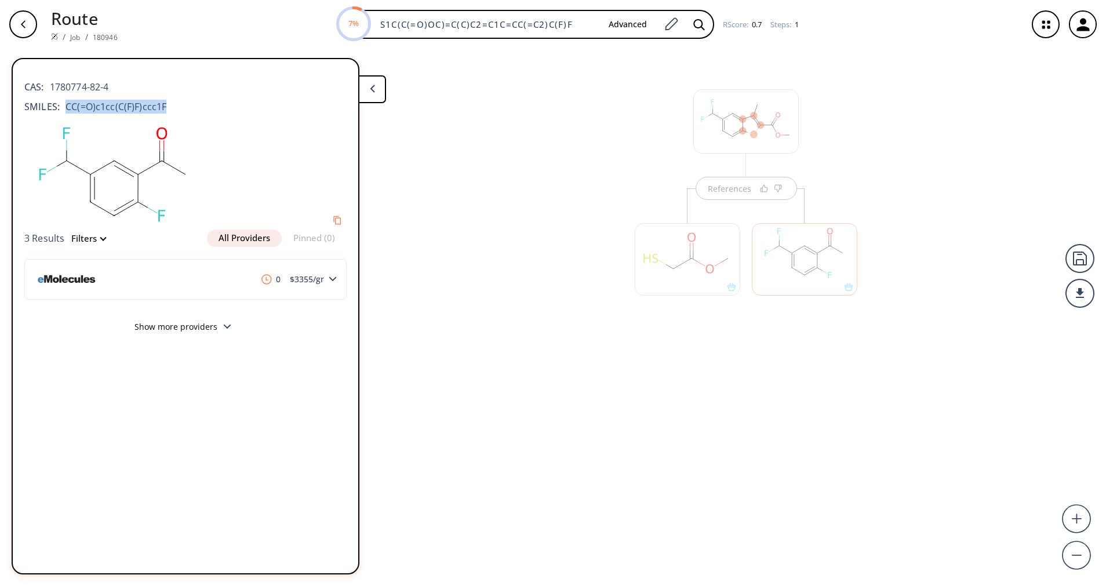
drag, startPoint x: 177, startPoint y: 105, endPoint x: 67, endPoint y: 107, distance: 110.7
click at [67, 107] on div "SMILES: CC(=O)c1cc(C(F)F)ccc1F" at bounding box center [185, 107] width 322 height 14
copy span "CC(=O)c1cc(C(F)F)ccc1F"
click at [634, 116] on div "References" at bounding box center [746, 197] width 246 height 287
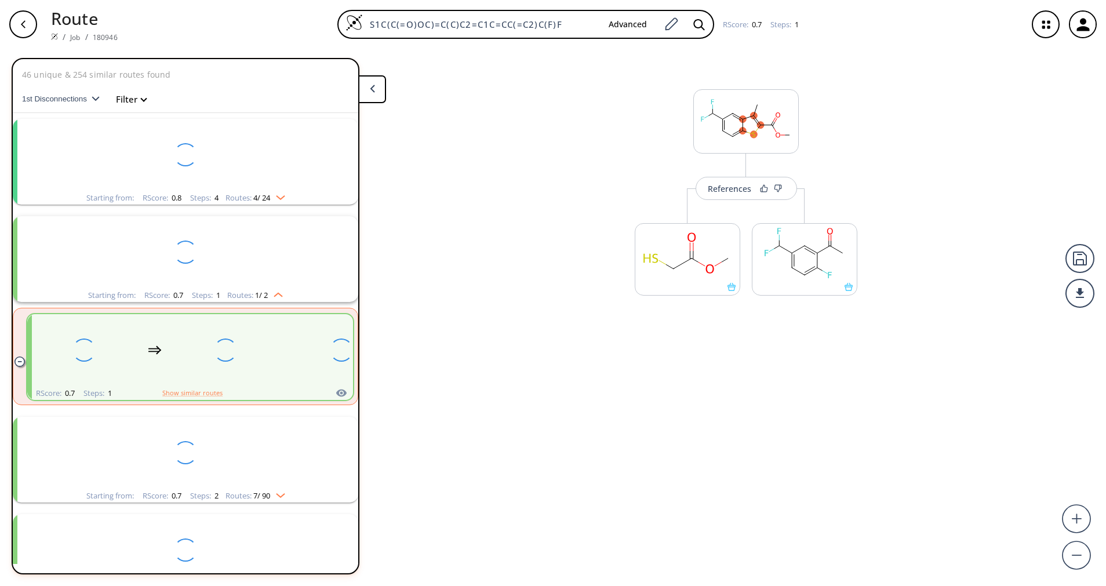
scroll to position [27, 0]
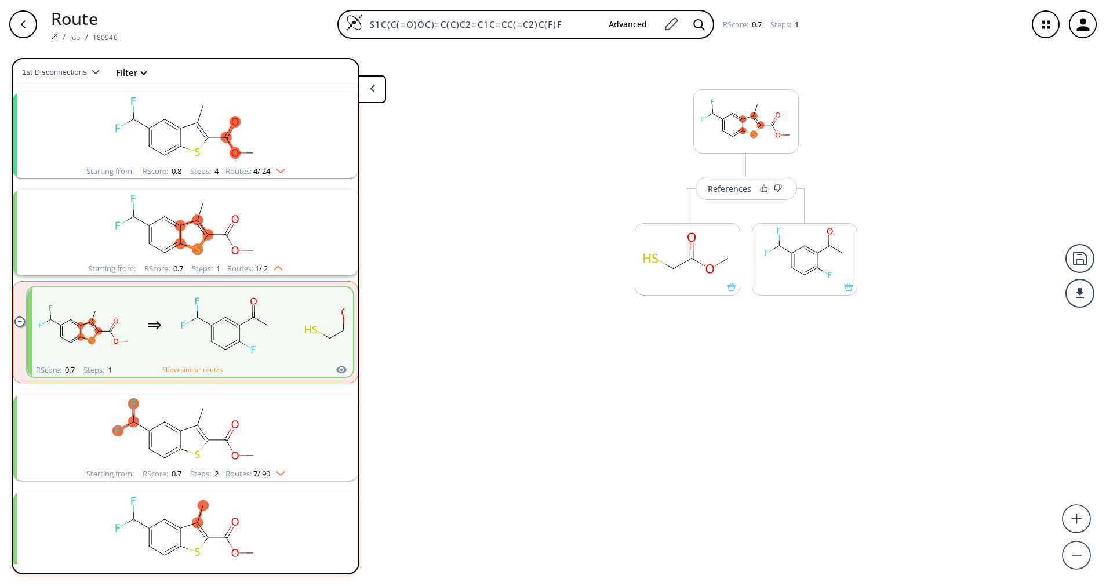
click at [374, 89] on icon at bounding box center [372, 89] width 5 height 8
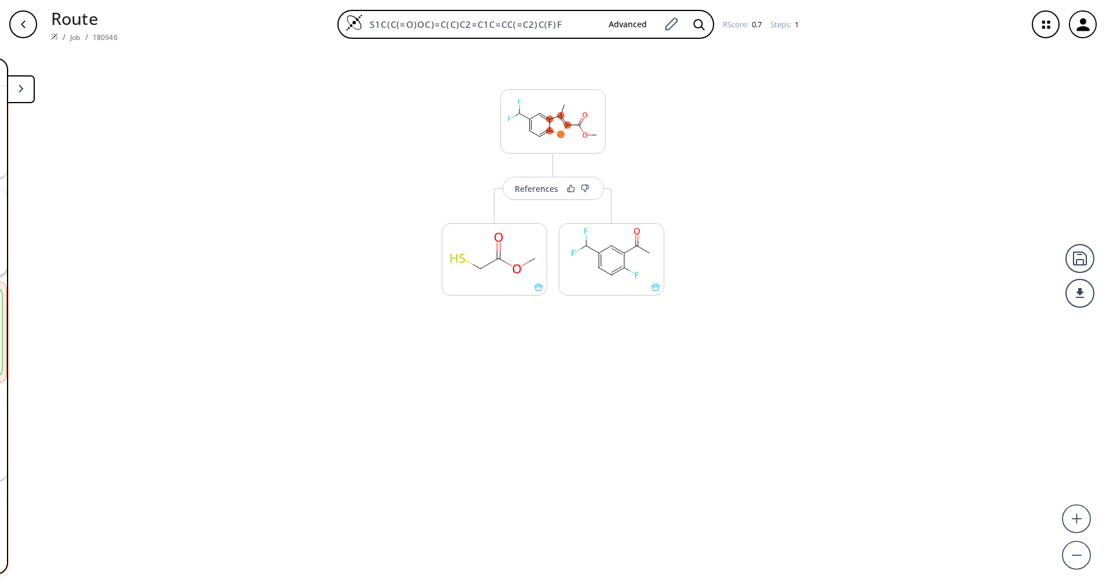
click at [19, 20] on icon "button" at bounding box center [23, 24] width 9 height 9
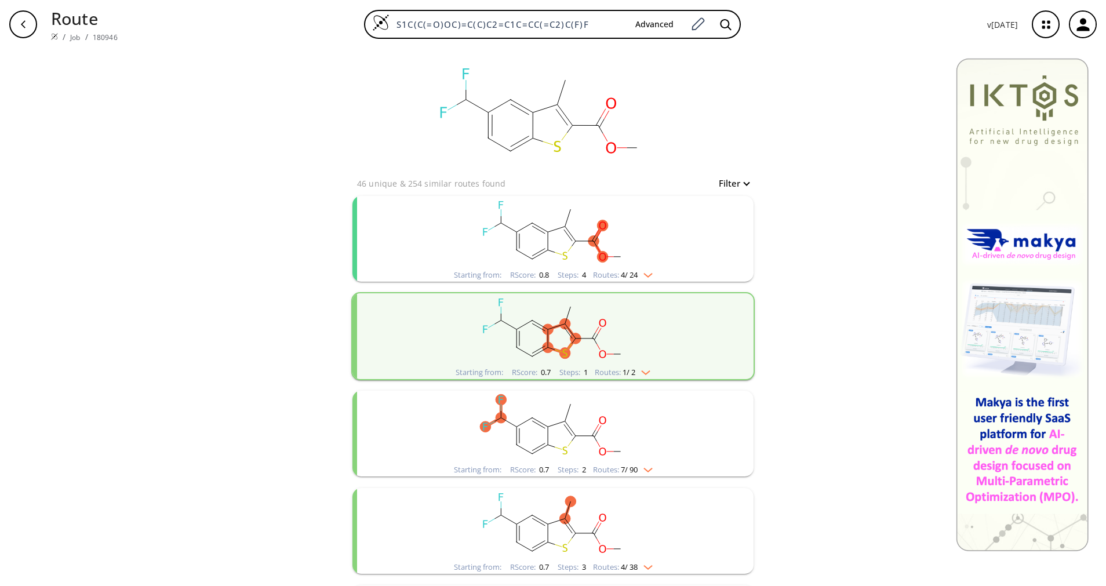
click at [560, 258] on ellipse "clusters" at bounding box center [564, 255] width 11 height 11
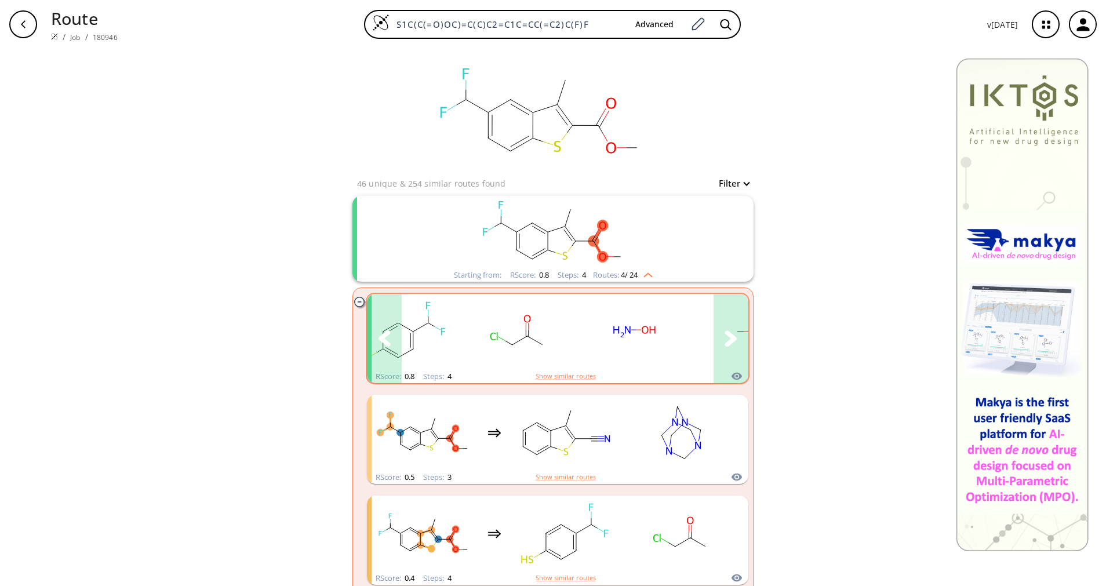
click at [698, 331] on rect "clusters" at bounding box center [750, 331] width 104 height 72
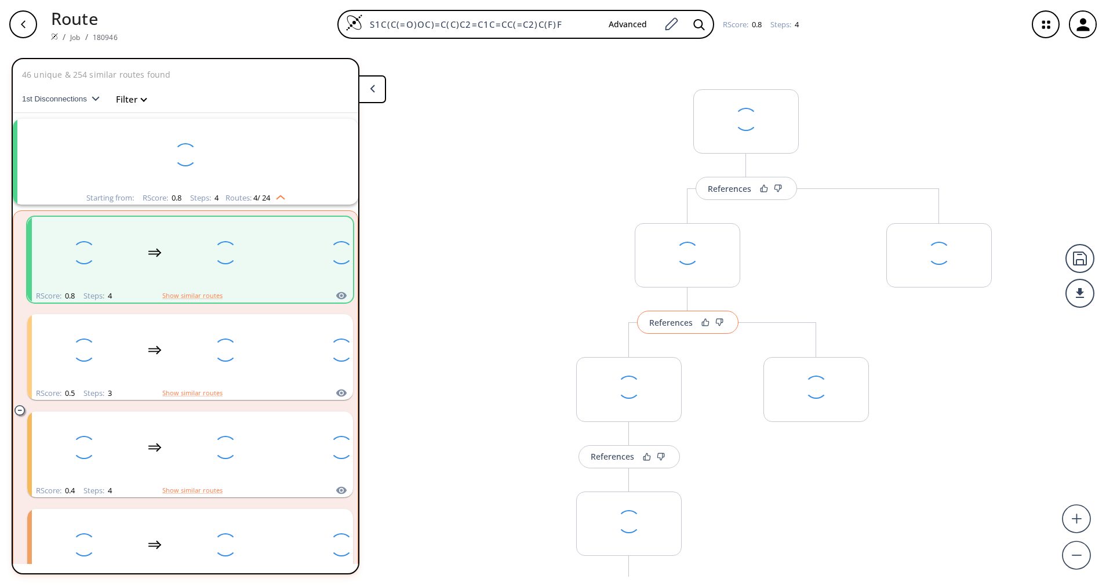
scroll to position [27, 0]
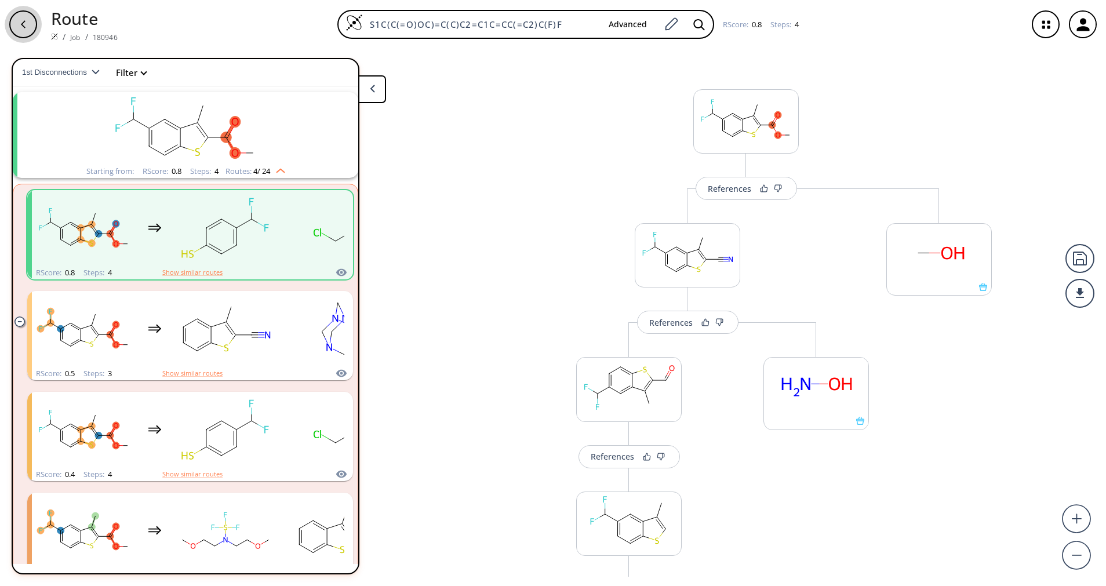
click at [24, 20] on icon "button" at bounding box center [23, 24] width 9 height 9
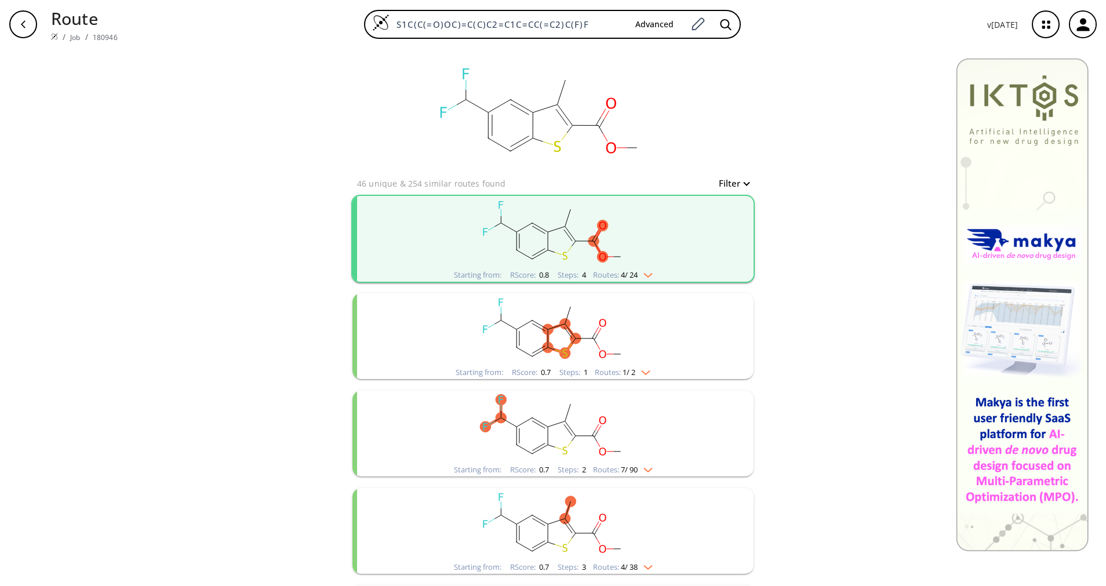
click at [570, 336] on ellipse "clusters" at bounding box center [575, 338] width 11 height 11
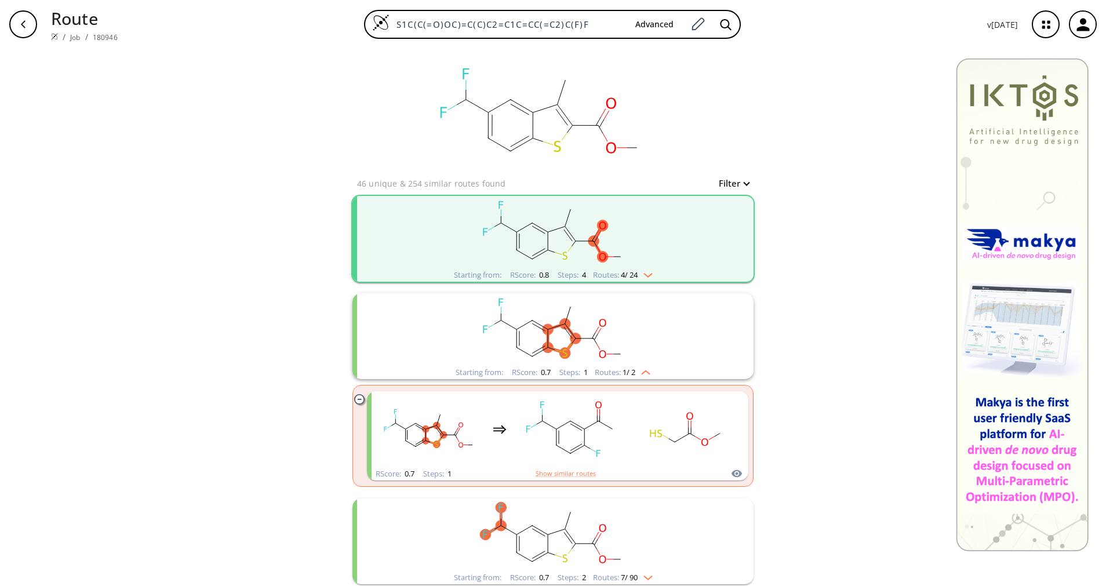
click at [594, 369] on div "Routes: 1 / 2" at bounding box center [622, 373] width 56 height 8
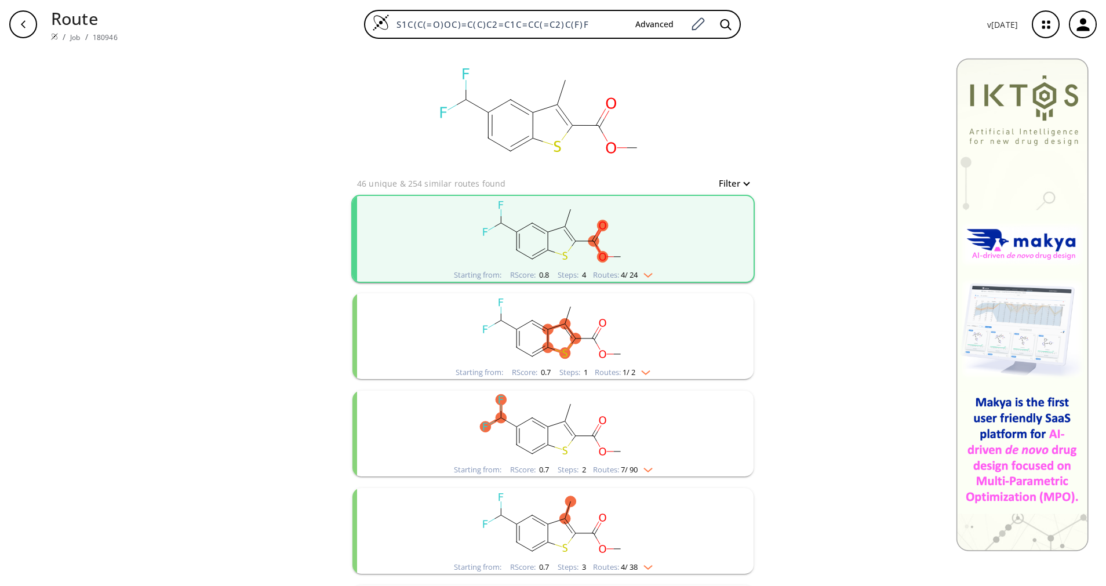
click at [622, 333] on rect "clusters" at bounding box center [552, 329] width 301 height 72
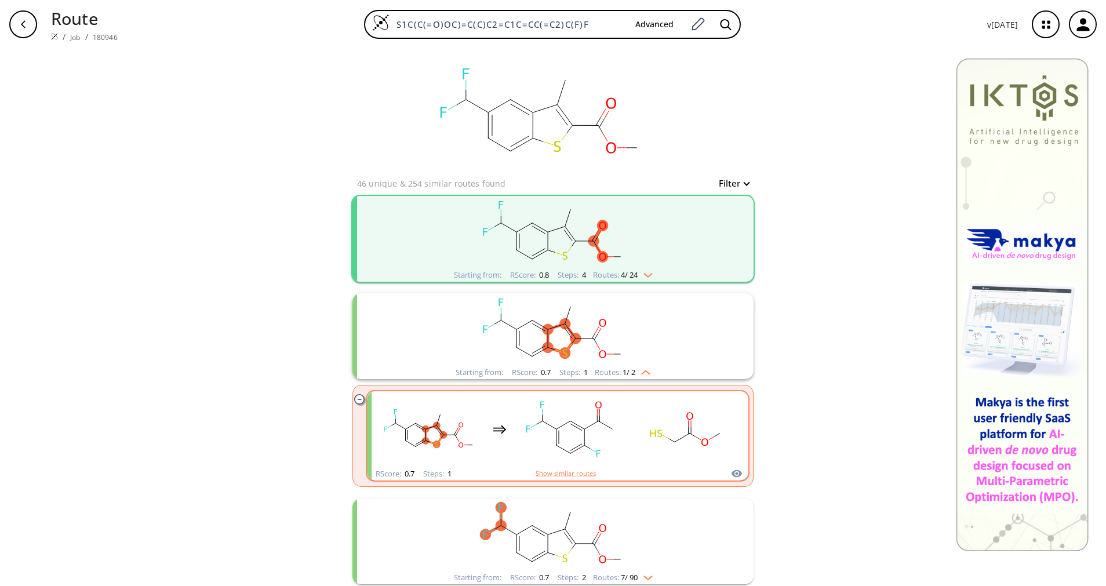
click at [571, 431] on rect "clusters" at bounding box center [570, 429] width 104 height 72
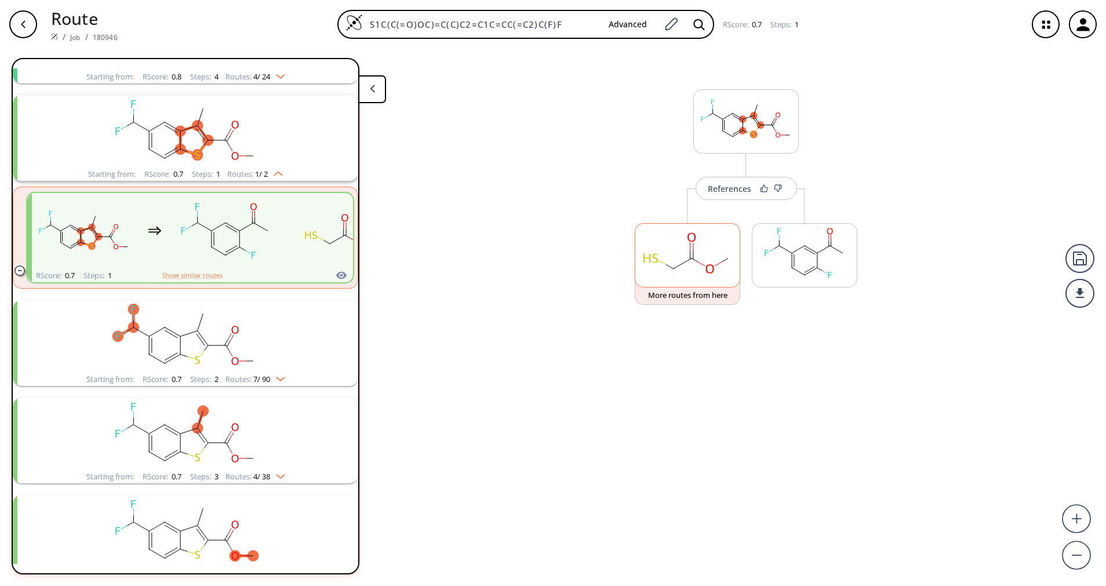
scroll to position [124, 0]
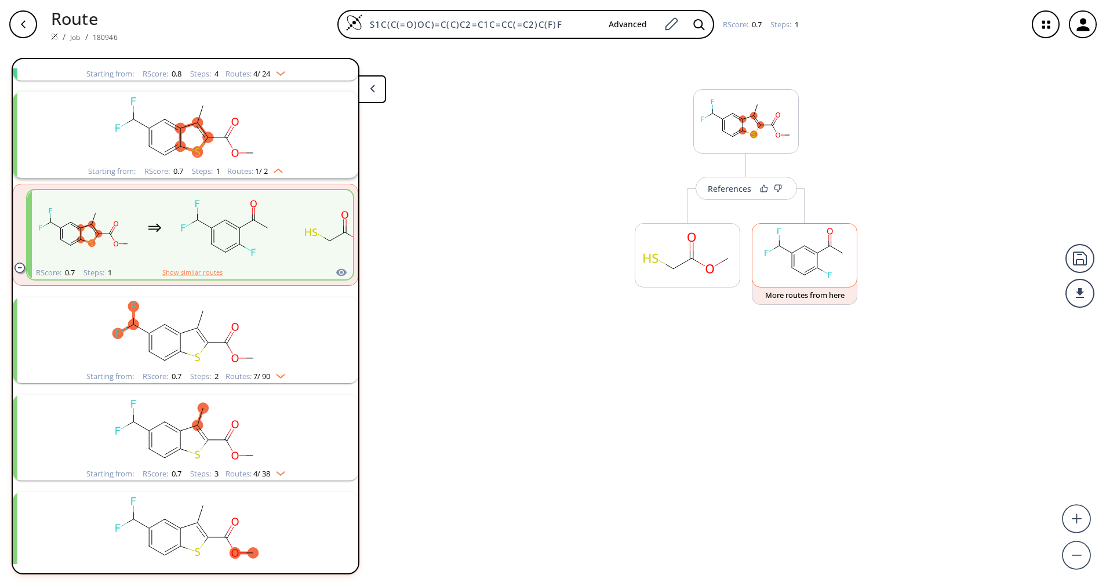
click at [791, 249] on div "References More routes from here More routes from here" at bounding box center [553, 313] width 1106 height 528
click at [791, 249] on ellipse at bounding box center [791, 253] width 9 height 9
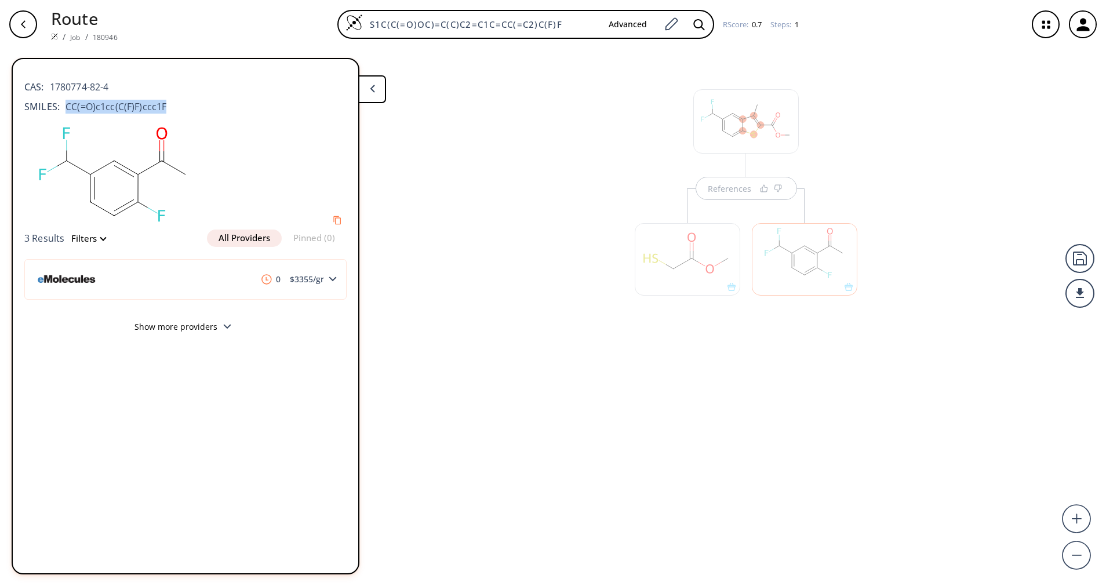
drag, startPoint x: 169, startPoint y: 105, endPoint x: 63, endPoint y: 100, distance: 106.2
click at [63, 100] on div "SMILES: CC(=O)c1cc(C(F)F)ccc1F" at bounding box center [185, 107] width 322 height 14
copy span "CC(=O)c1cc(C(F)F)ccc1F"
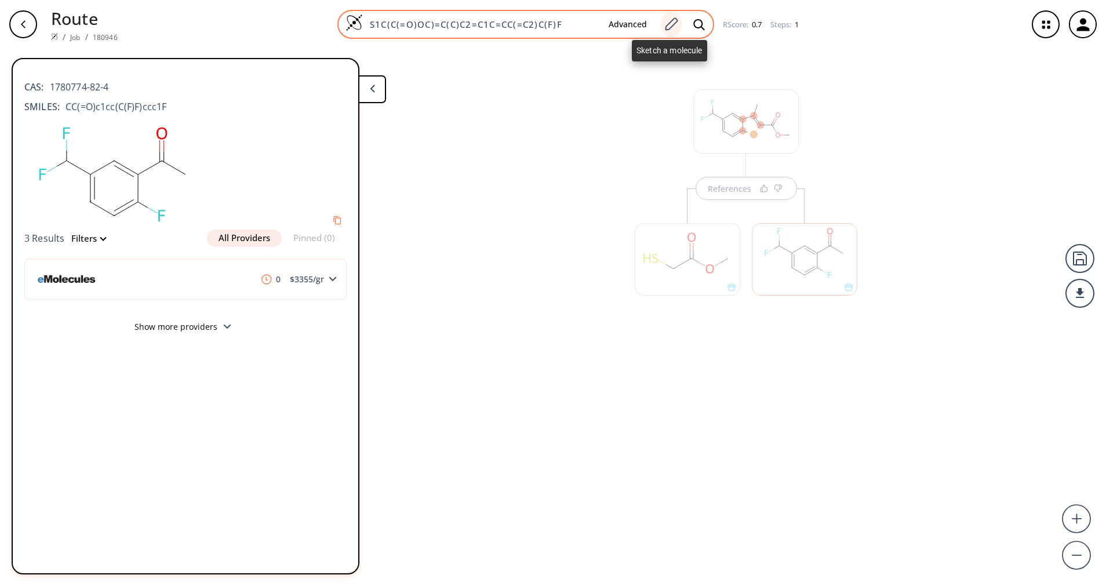
click at [675, 27] on icon at bounding box center [671, 24] width 16 height 15
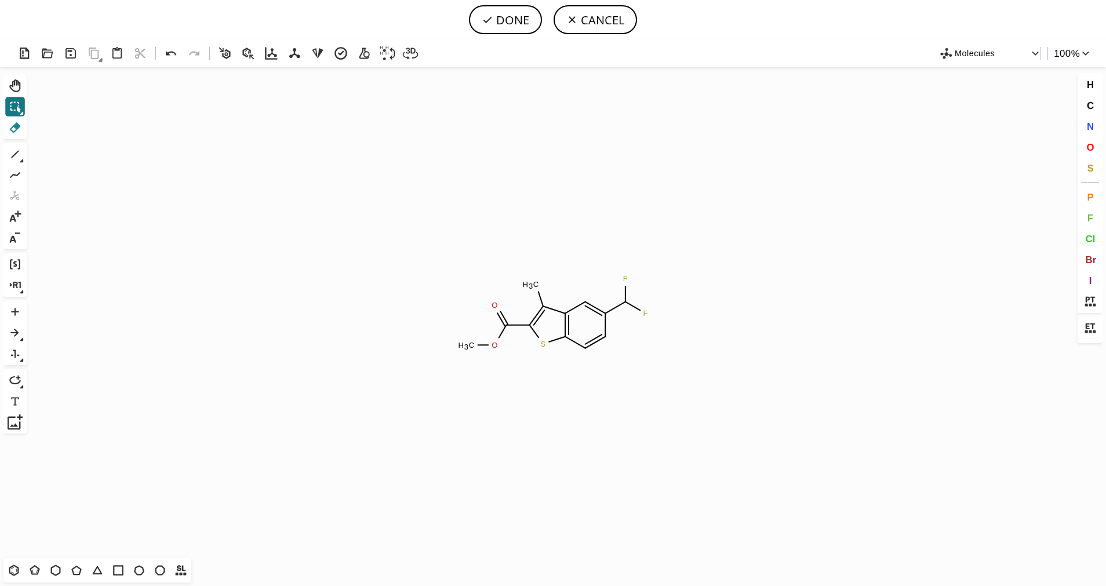
click at [16, 134] on icon at bounding box center [15, 127] width 15 height 15
click at [651, 310] on circle at bounding box center [645, 313] width 15 height 15
click at [1086, 144] on span "O" at bounding box center [1090, 146] width 8 height 11
click at [627, 278] on tspan "O" at bounding box center [628, 277] width 6 height 9
click at [513, 14] on button "DONE" at bounding box center [505, 19] width 73 height 29
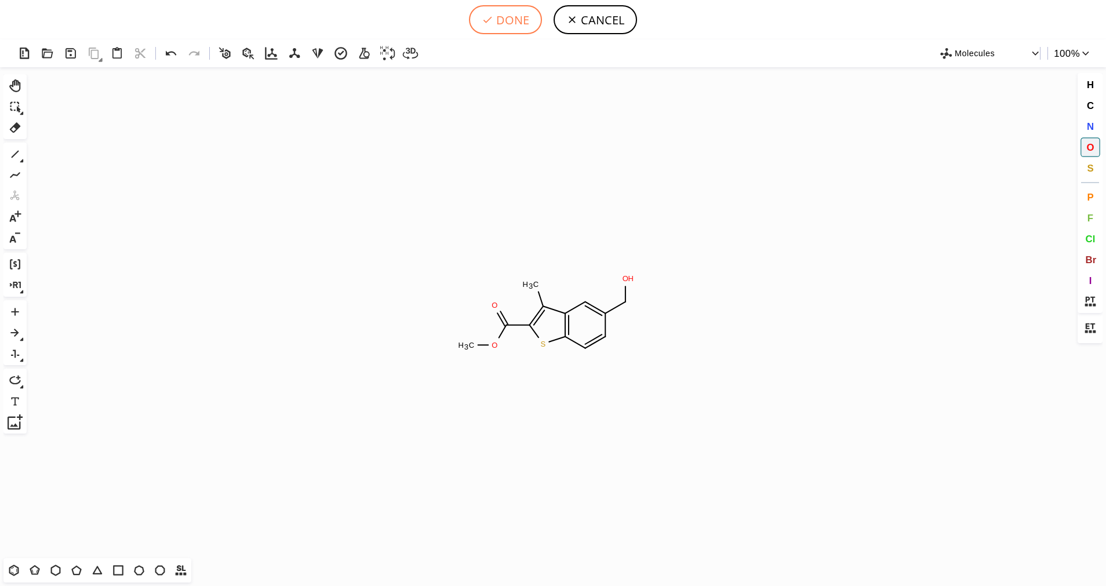
type input "S1C2C=CC(CO)=CC=2C(C)=C1C(OC)=O"
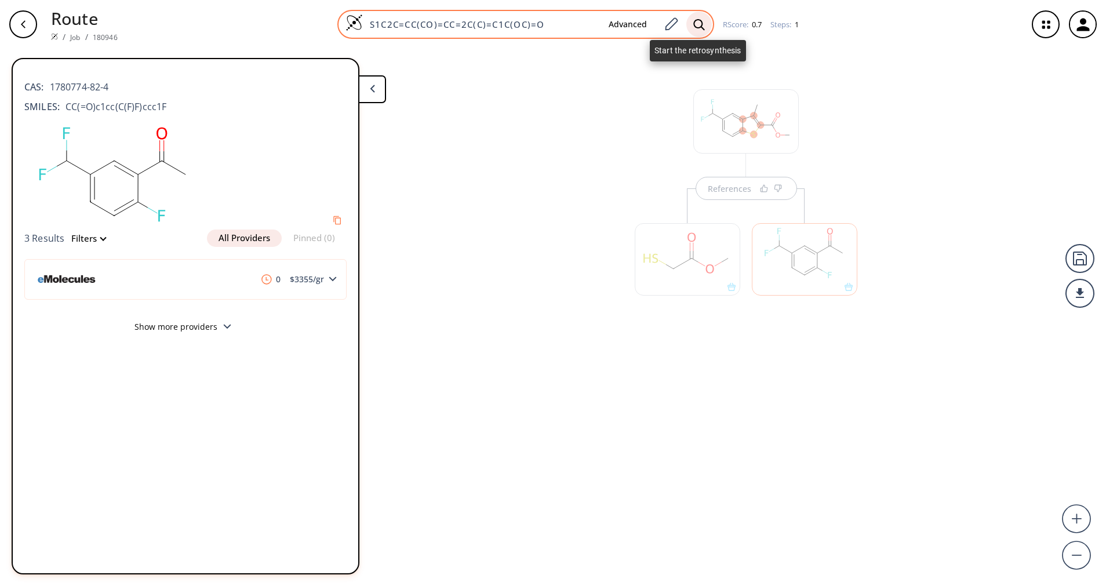
click at [693, 23] on icon at bounding box center [698, 24] width 11 height 11
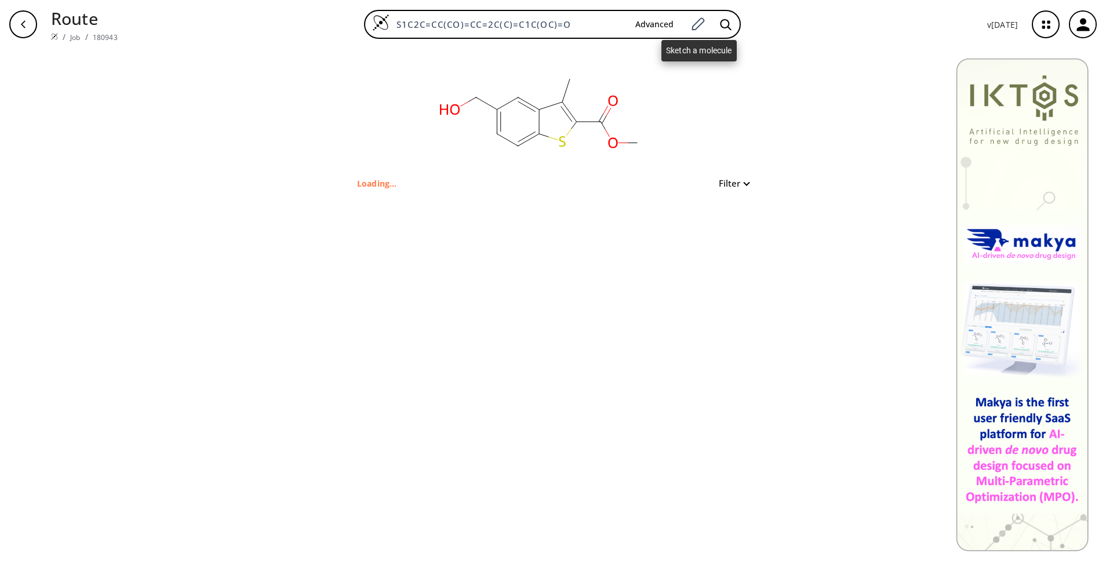
type input "S1C(C(=O)OC)=C(C)C2=C1C=CC(=C2)CO"
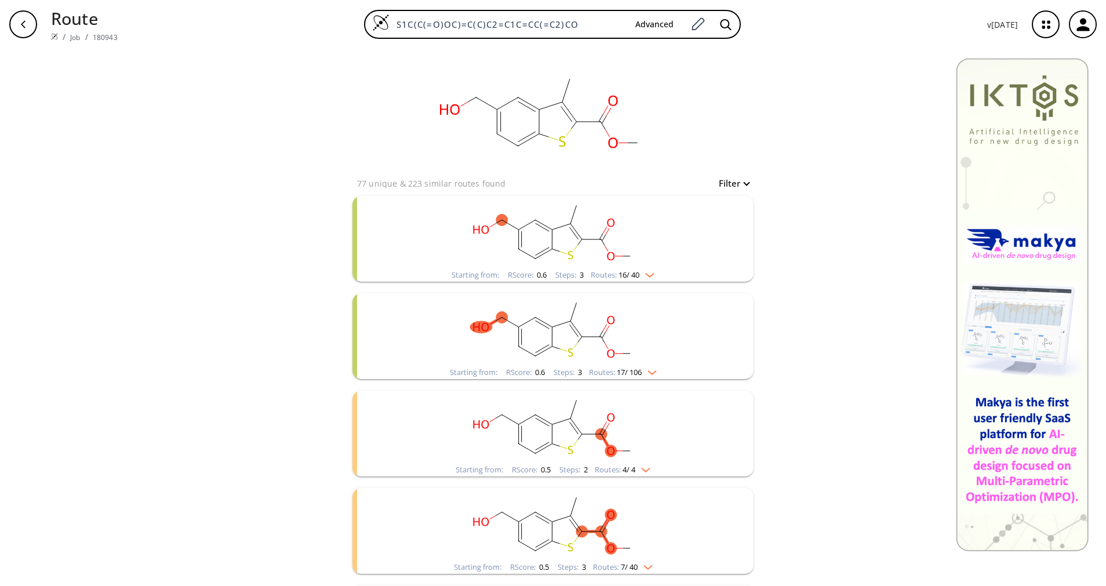
click at [622, 278] on span "16 / 40" at bounding box center [628, 275] width 21 height 8
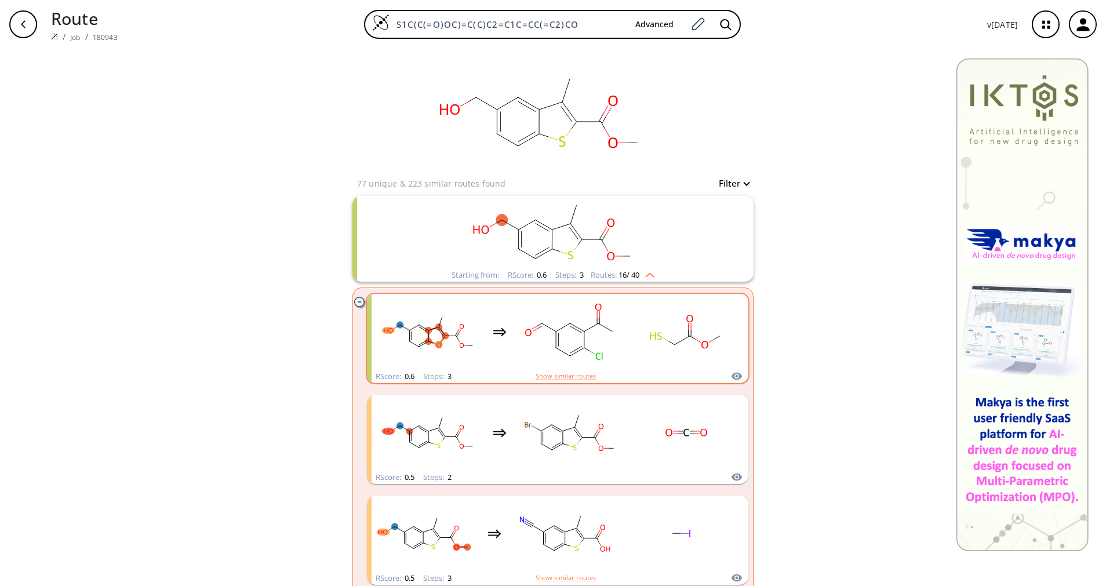
click at [634, 349] on rect "clusters" at bounding box center [686, 331] width 104 height 72
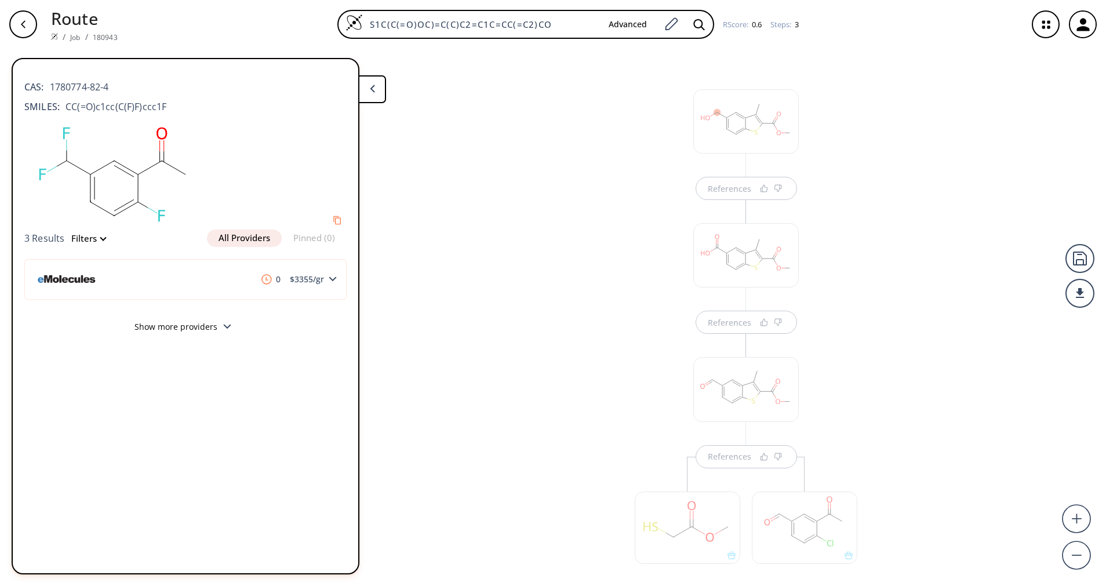
click at [727, 463] on div at bounding box center [687, 522] width 117 height 130
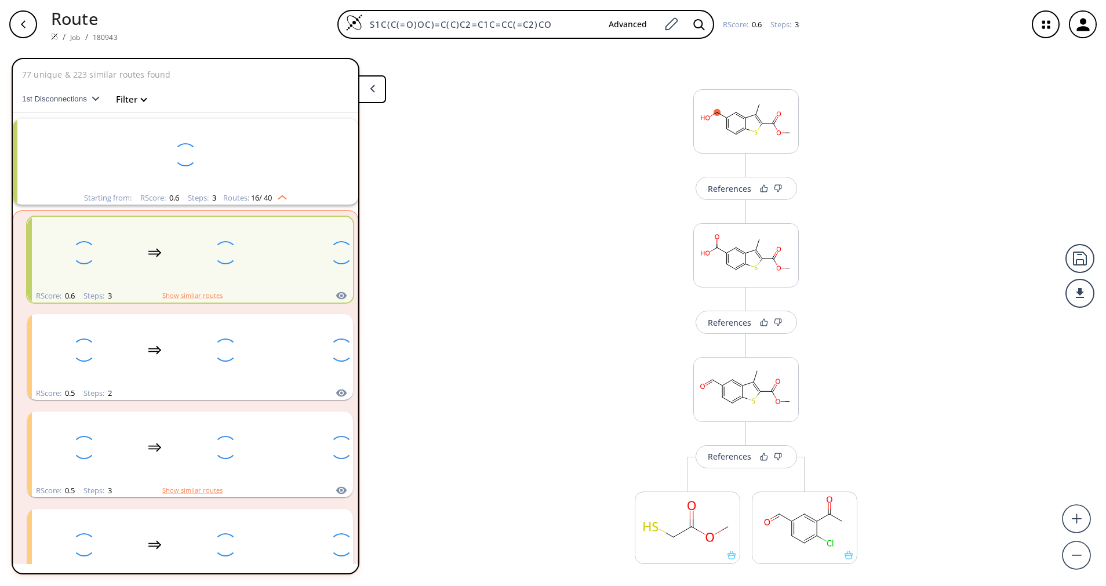
scroll to position [27, 0]
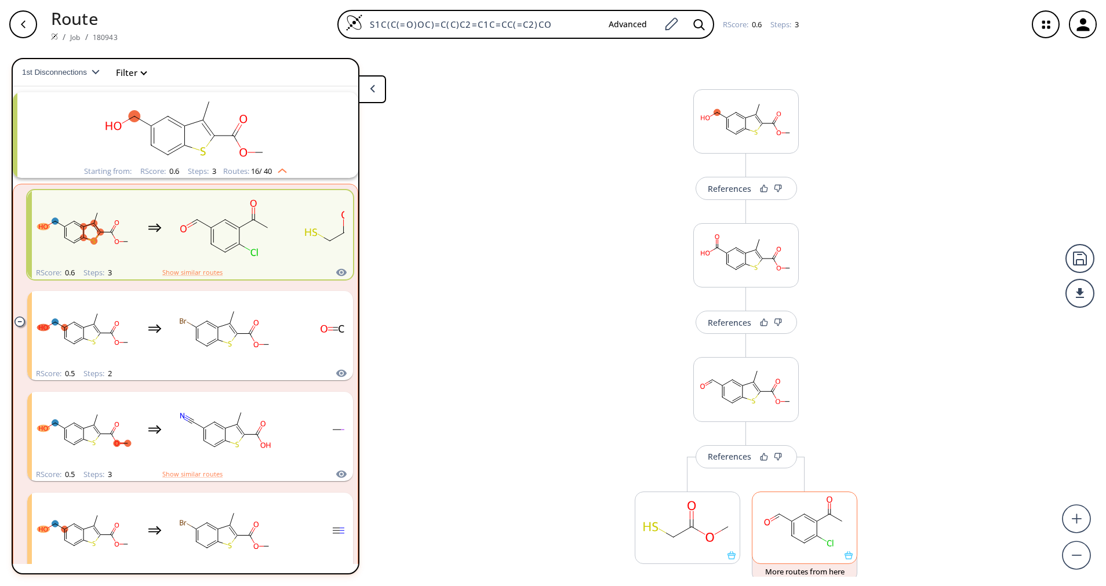
click at [785, 510] on rect at bounding box center [804, 521] width 104 height 59
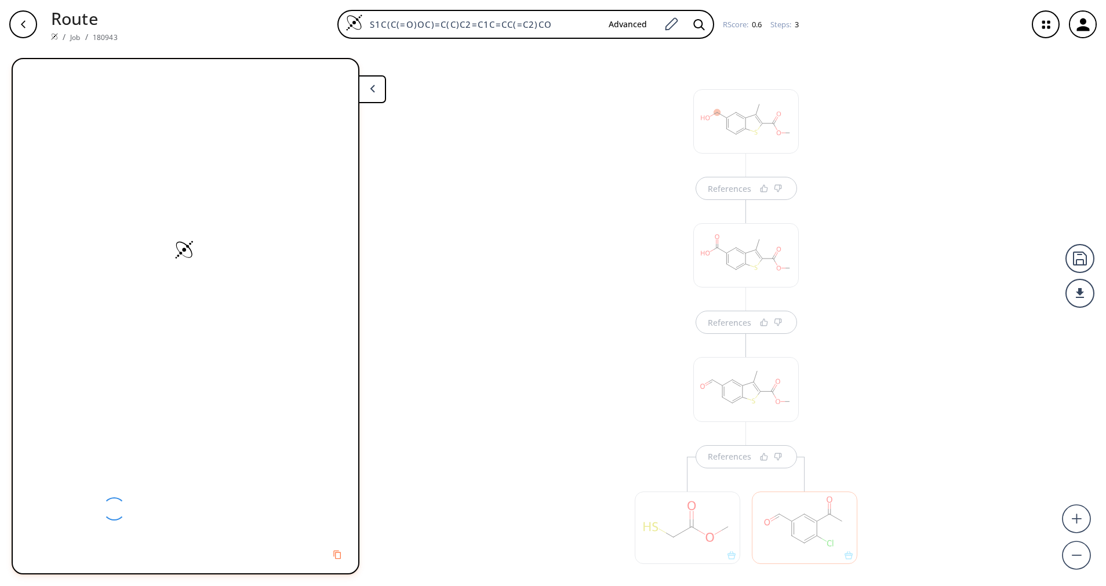
scroll to position [80, 0]
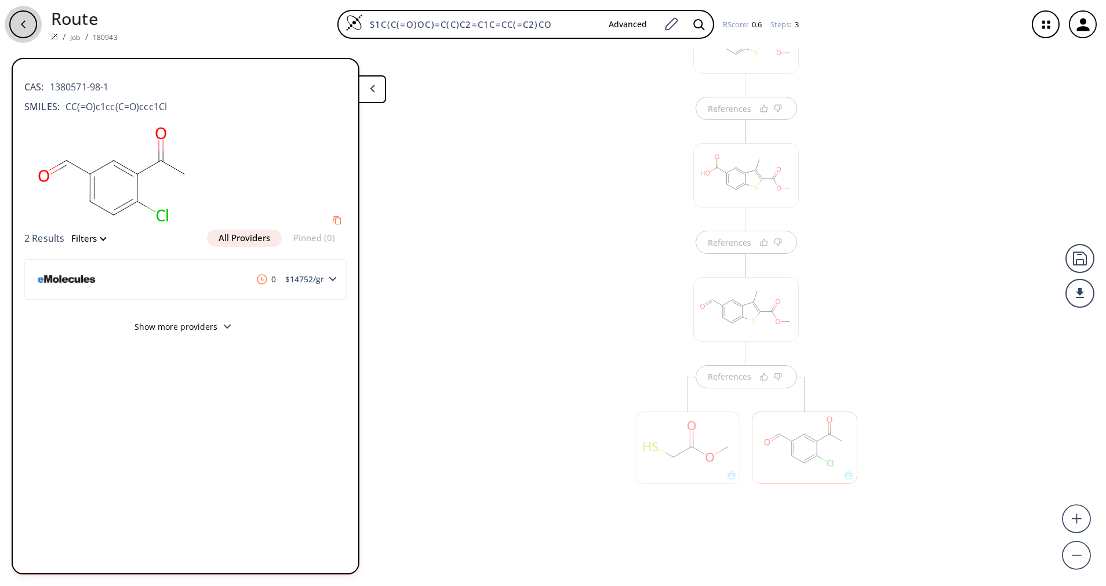
click at [12, 20] on div "button" at bounding box center [23, 24] width 28 height 28
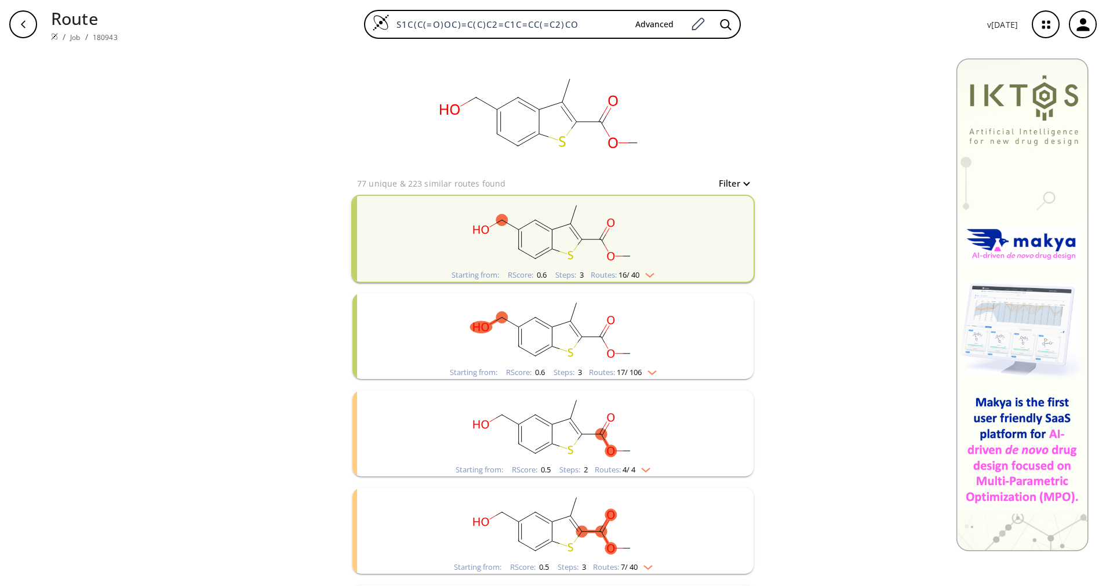
click at [624, 351] on ellipse "clusters" at bounding box center [630, 354] width 12 height 12
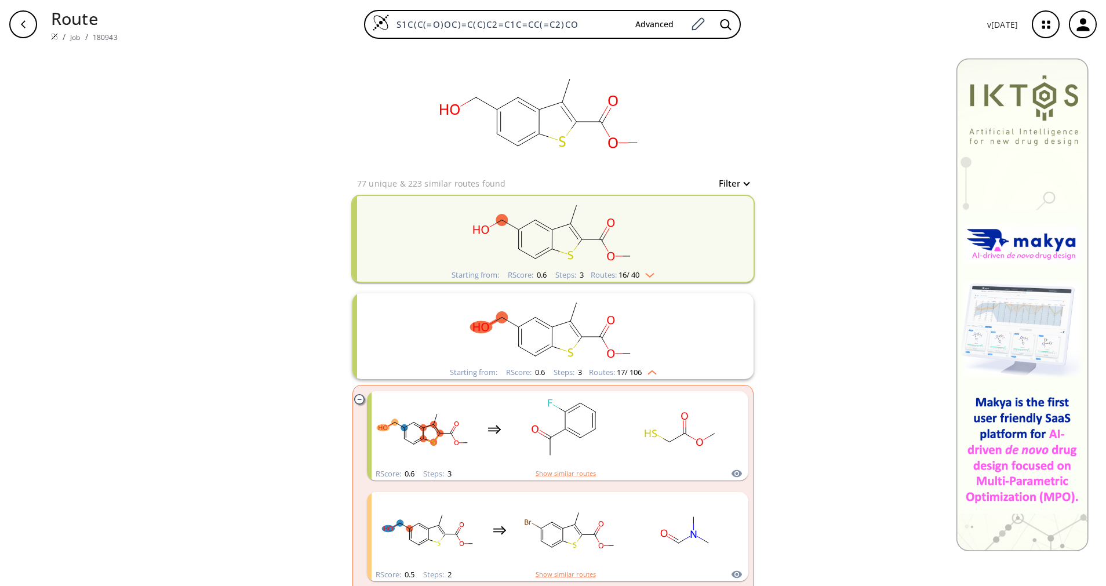
click at [618, 351] on rect "clusters" at bounding box center [552, 329] width 301 height 72
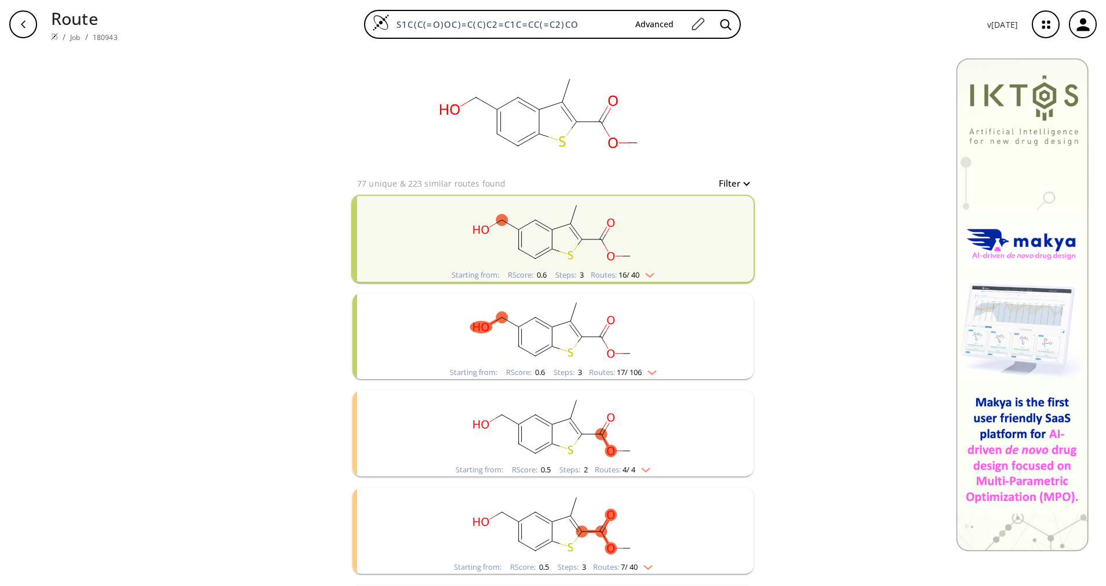
click at [618, 350] on rect "clusters" at bounding box center [552, 329] width 301 height 72
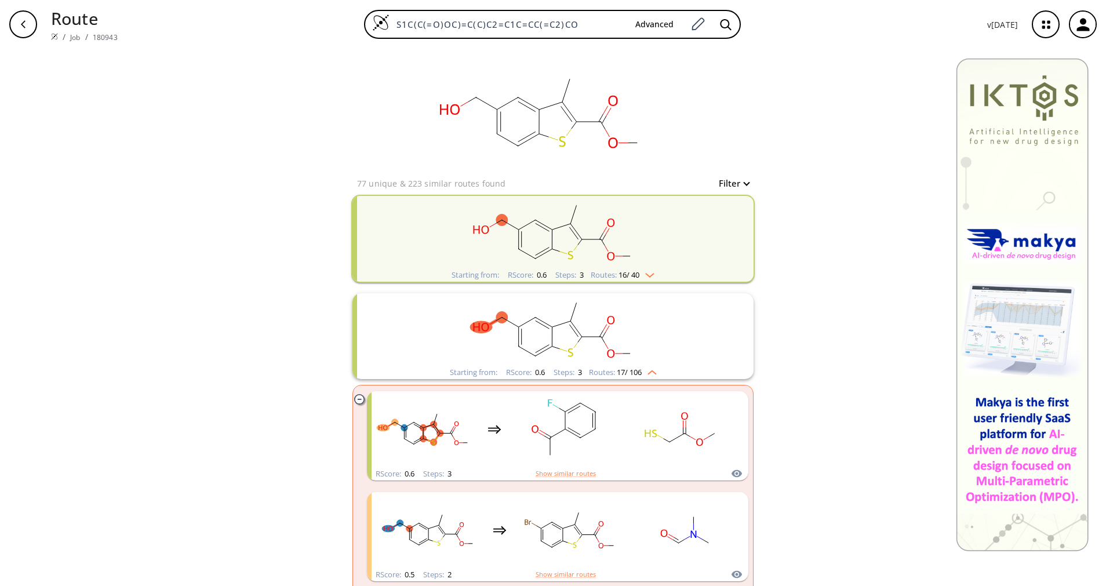
click at [618, 350] on rect "clusters" at bounding box center [552, 329] width 301 height 72
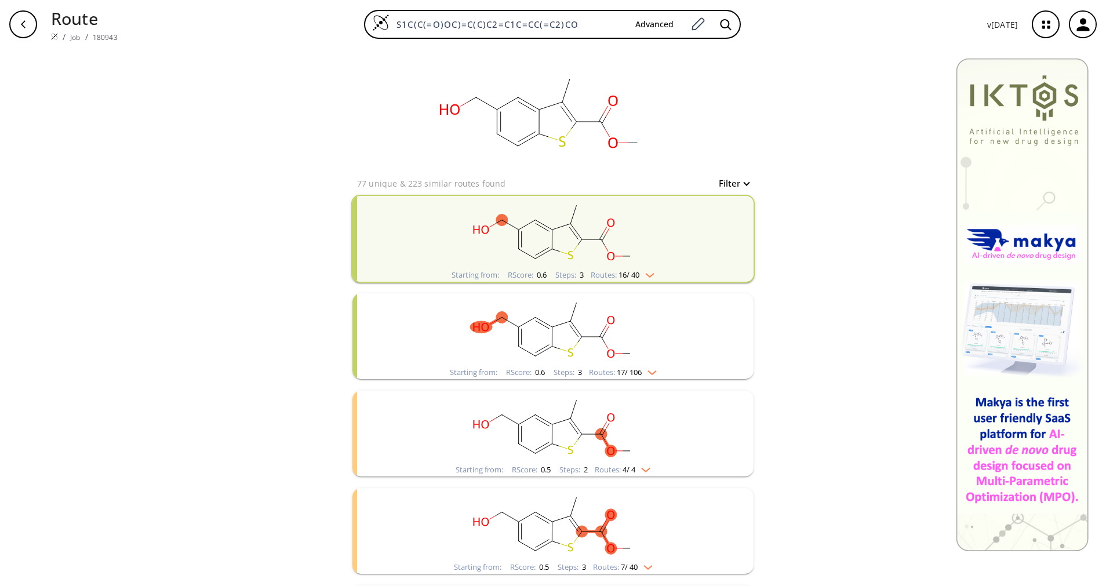
click at [625, 453] on ellipse "clusters" at bounding box center [630, 451] width 12 height 12
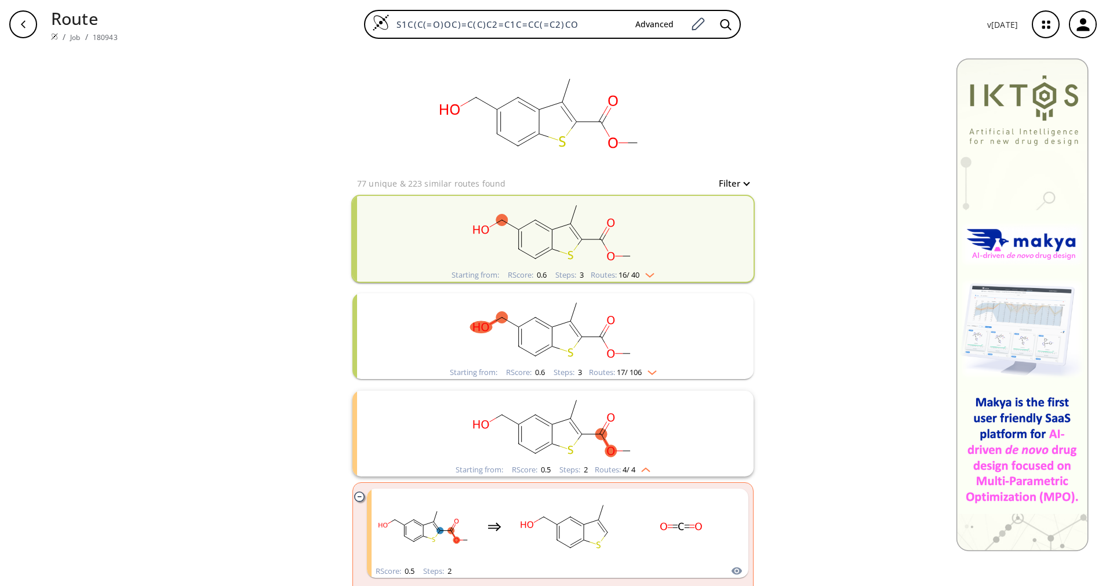
click at [625, 452] on ellipse "clusters" at bounding box center [630, 451] width 12 height 12
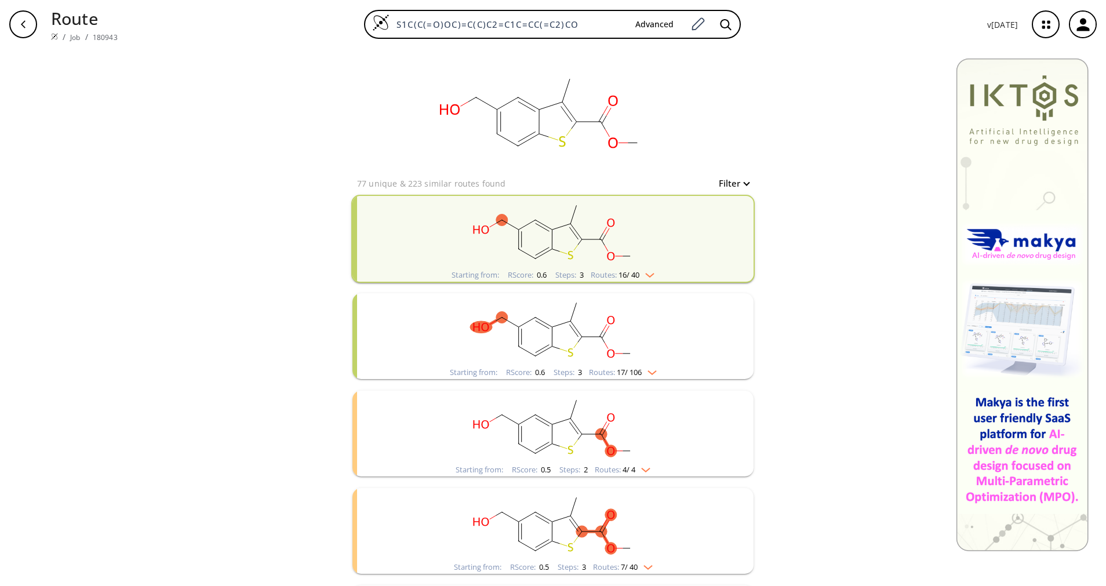
click at [614, 560] on div "clusters" at bounding box center [552, 524] width 301 height 72
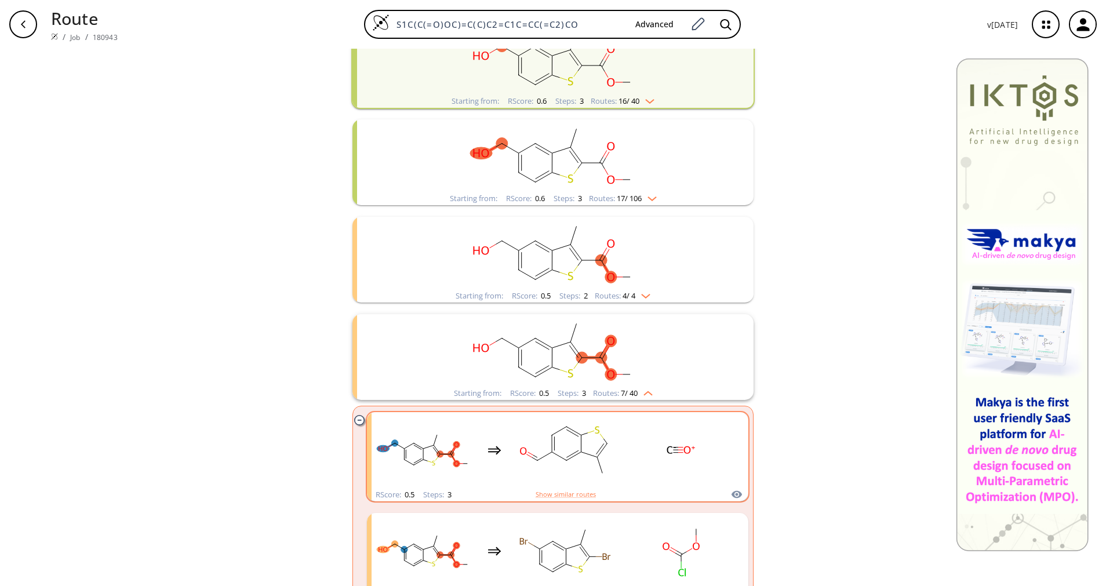
scroll to position [348, 0]
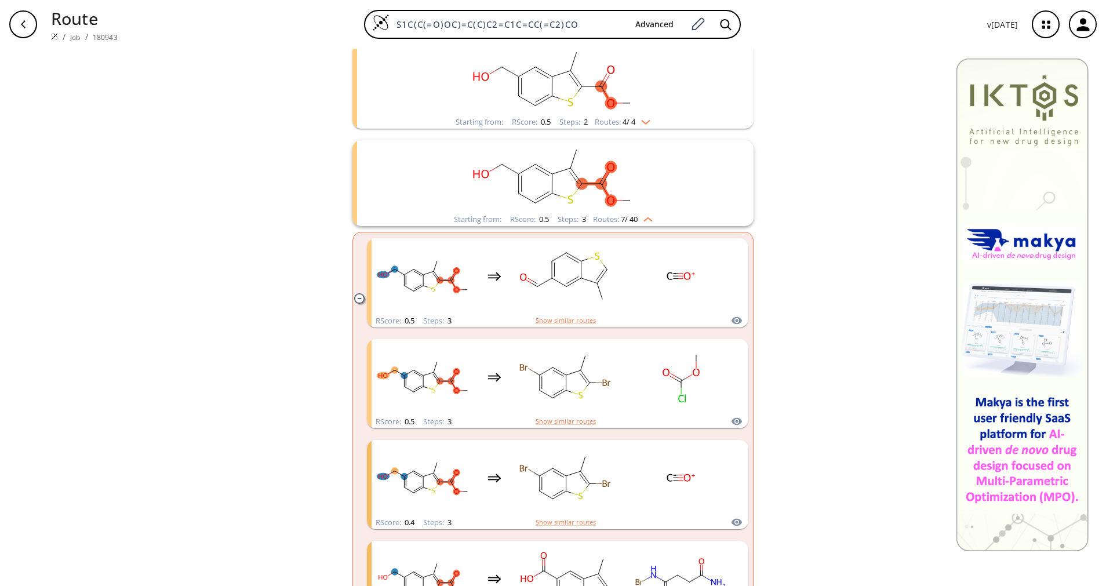
click at [625, 219] on span "7 / 40" at bounding box center [629, 220] width 17 height 8
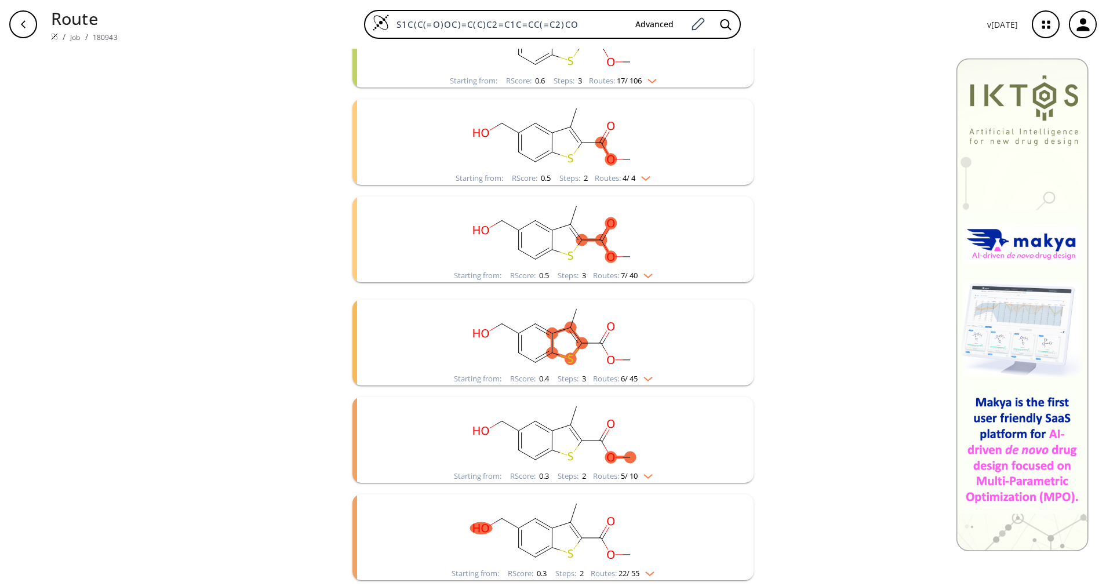
scroll to position [286, 0]
click at [625, 481] on div "Starting from: RScore : 0.3 Steps : 2 Routes: 5 / 10" at bounding box center [553, 475] width 216 height 13
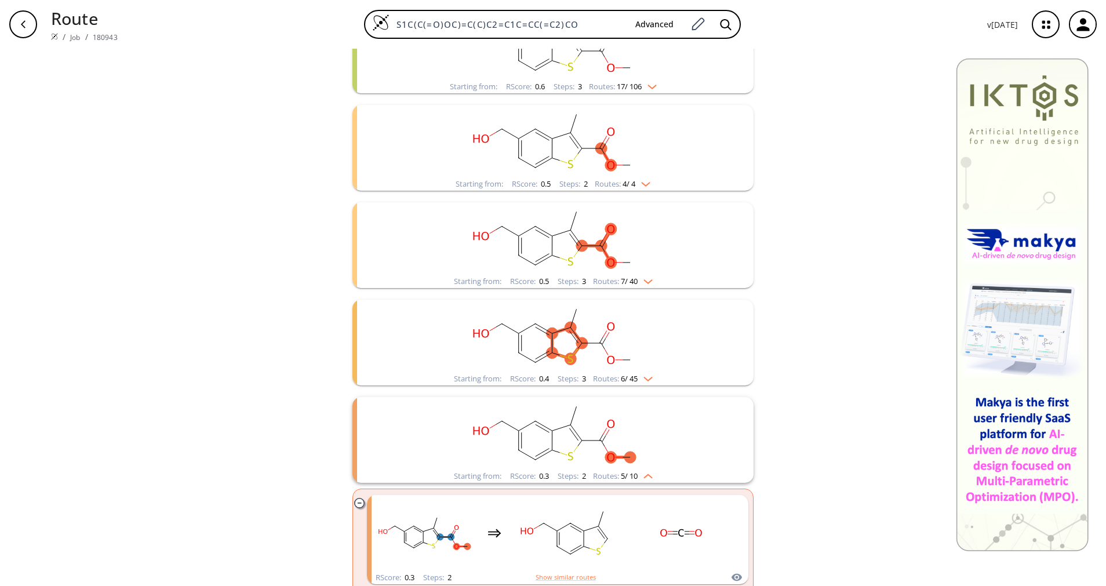
click at [625, 481] on div "Starting from: RScore : 0.3 Steps : 2 Routes: 5 / 10" at bounding box center [553, 475] width 216 height 13
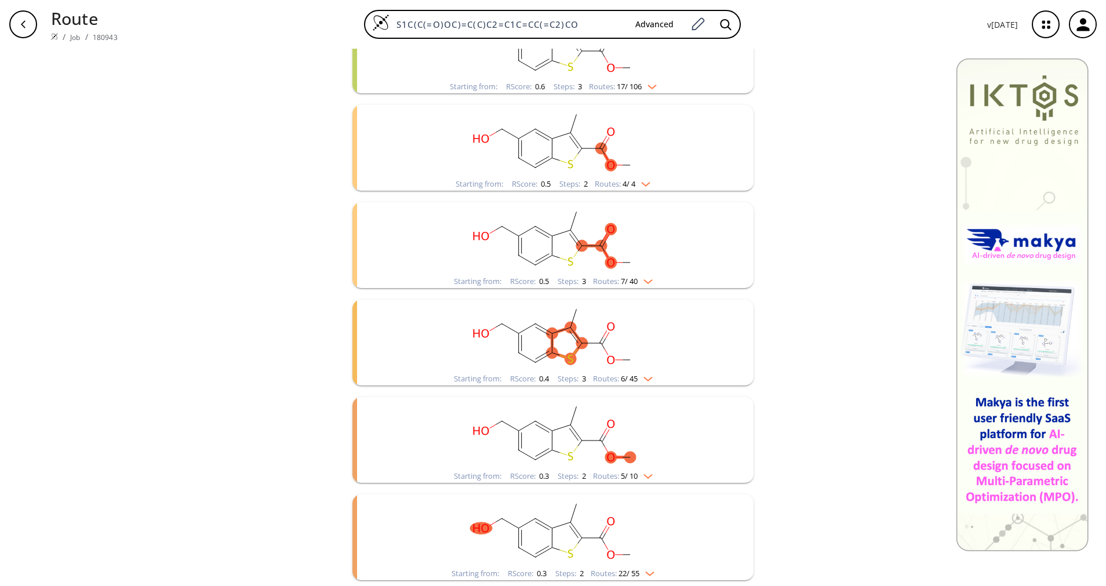
click at [632, 570] on span "22 / 55" at bounding box center [628, 574] width 21 height 8
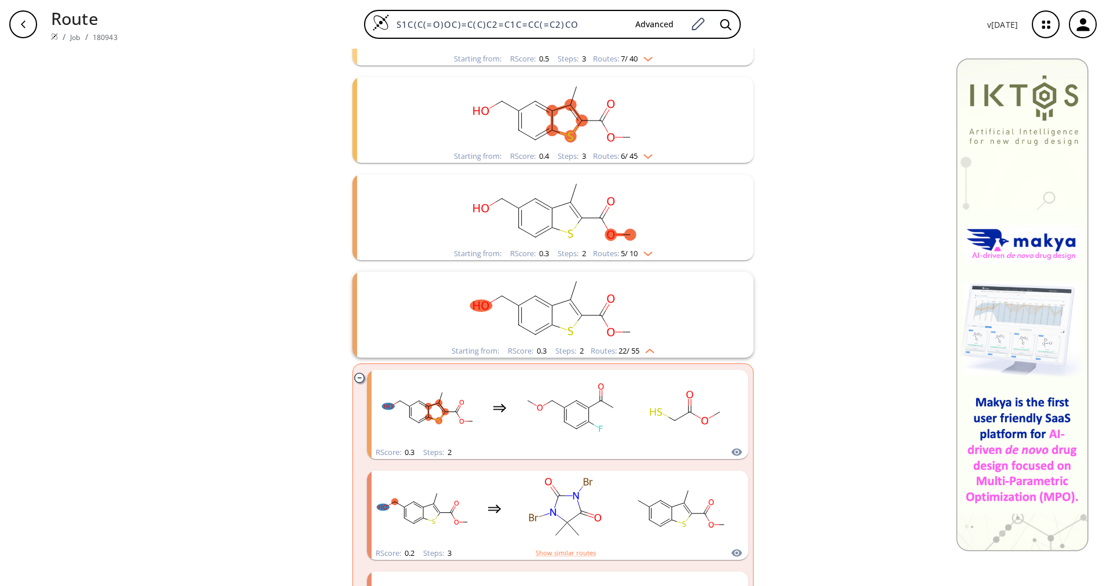
scroll to position [546, 0]
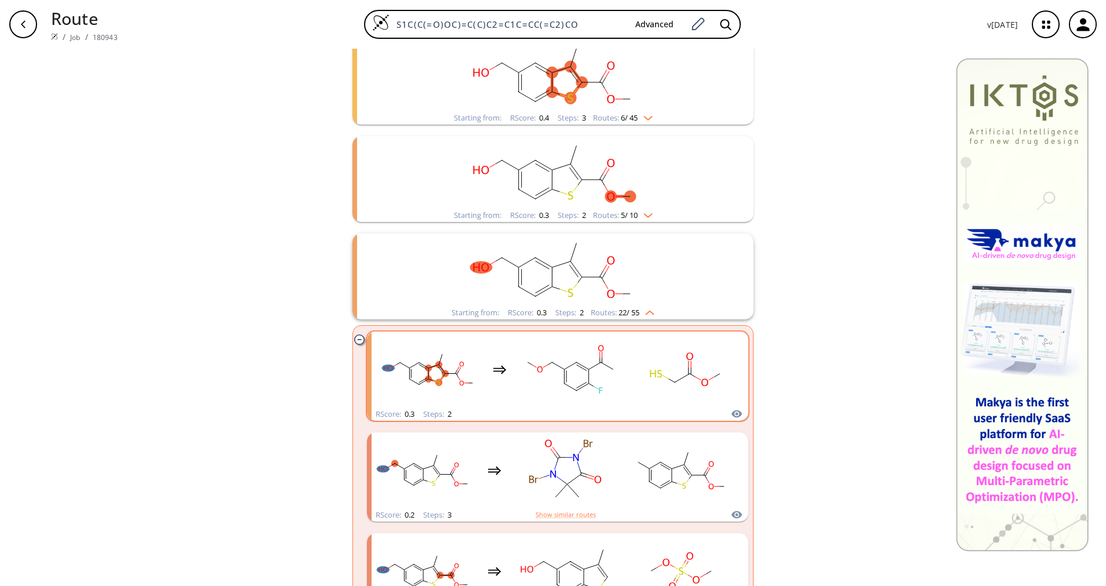
click at [610, 403] on rect "clusters" at bounding box center [570, 369] width 104 height 72
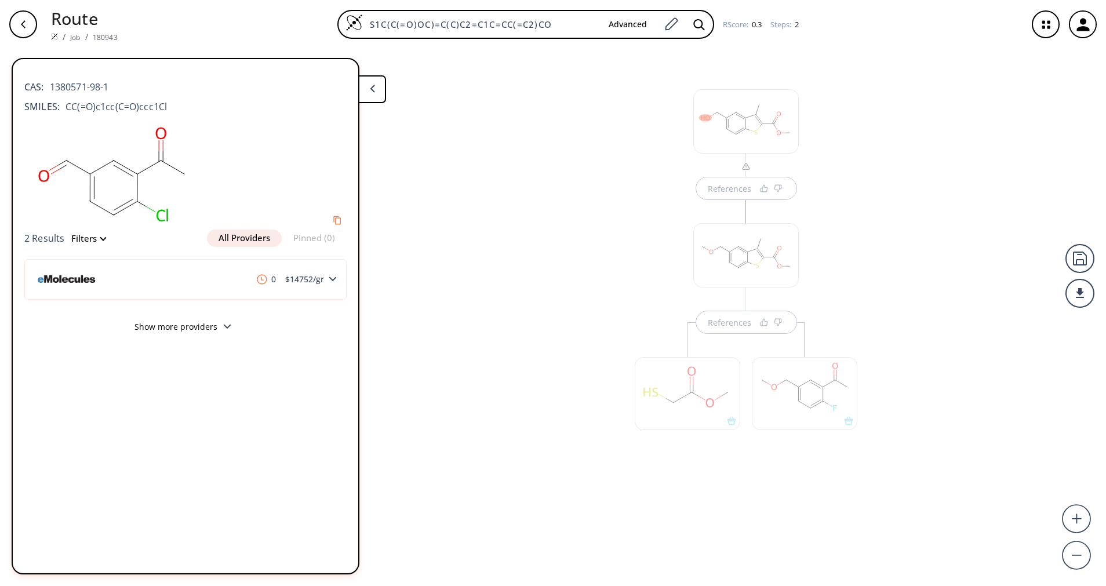
click at [741, 320] on div "References" at bounding box center [745, 310] width 107 height 46
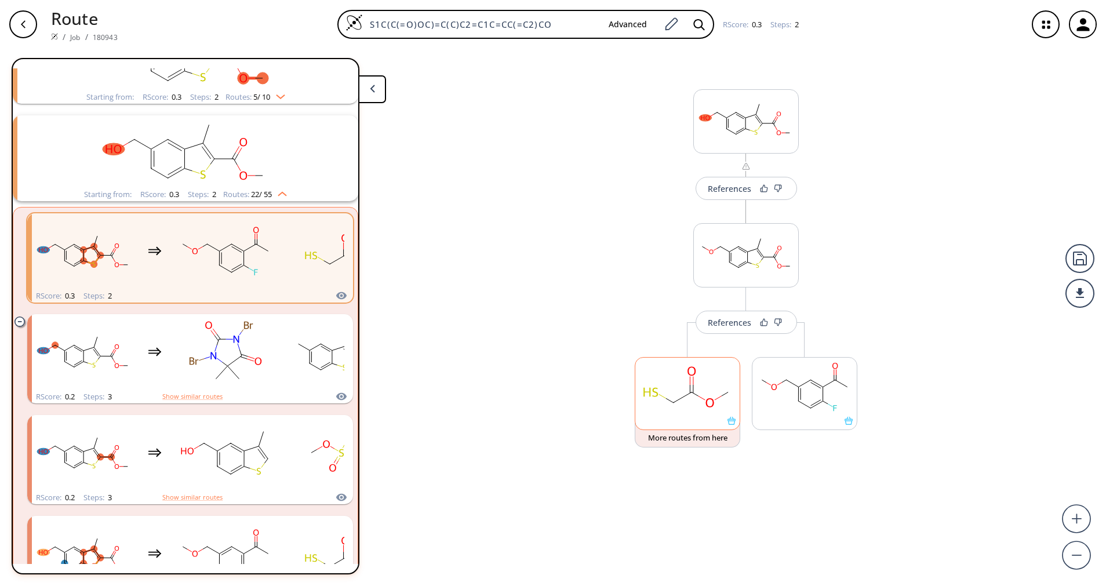
scroll to position [611, 0]
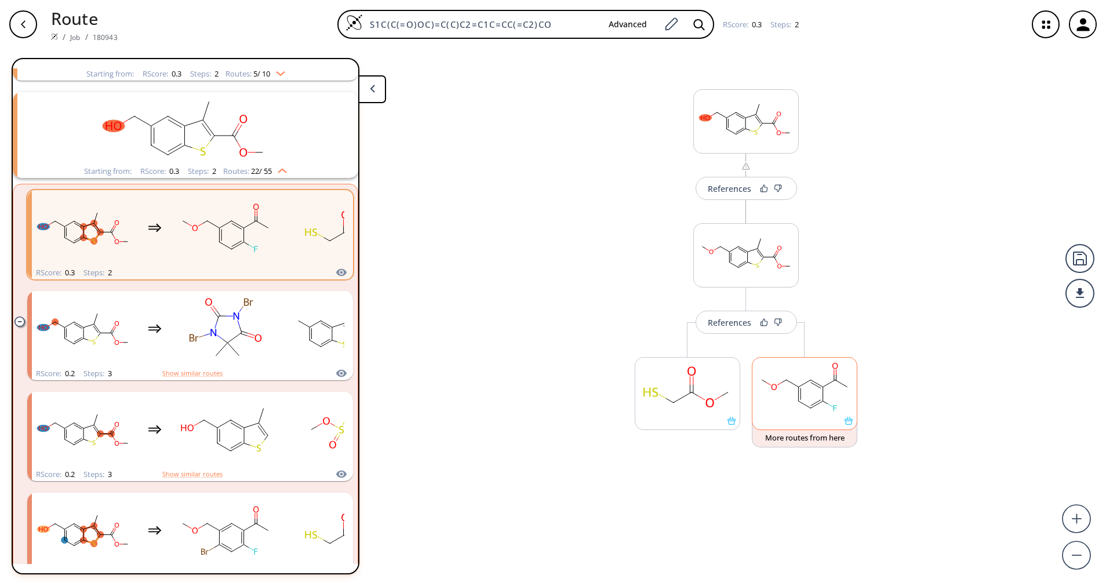
click at [762, 391] on rect at bounding box center [804, 386] width 104 height 59
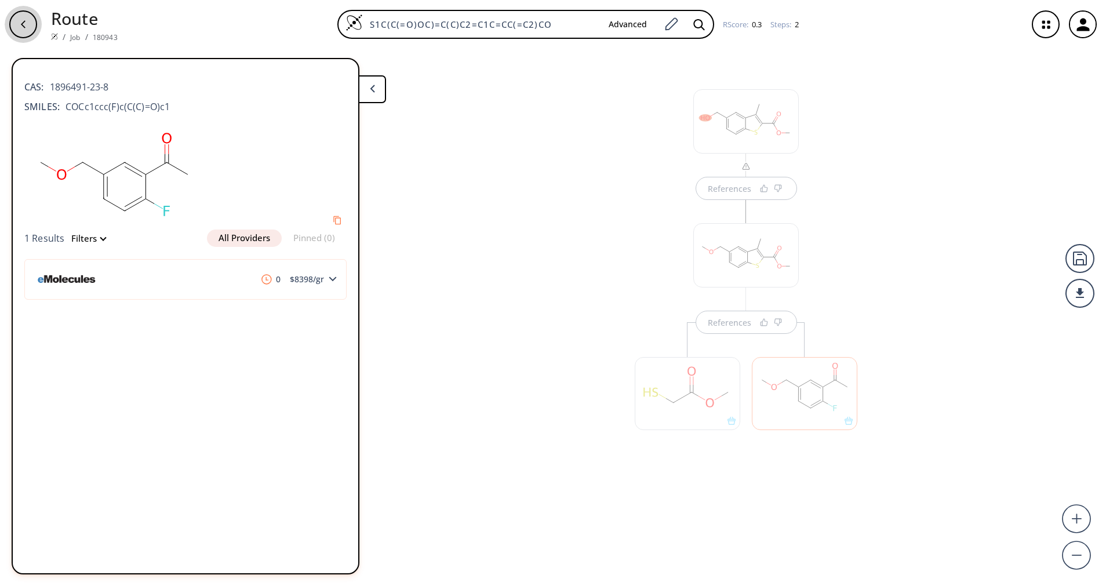
click at [30, 23] on div "button" at bounding box center [23, 24] width 28 height 28
